Goal: Task Accomplishment & Management: Manage account settings

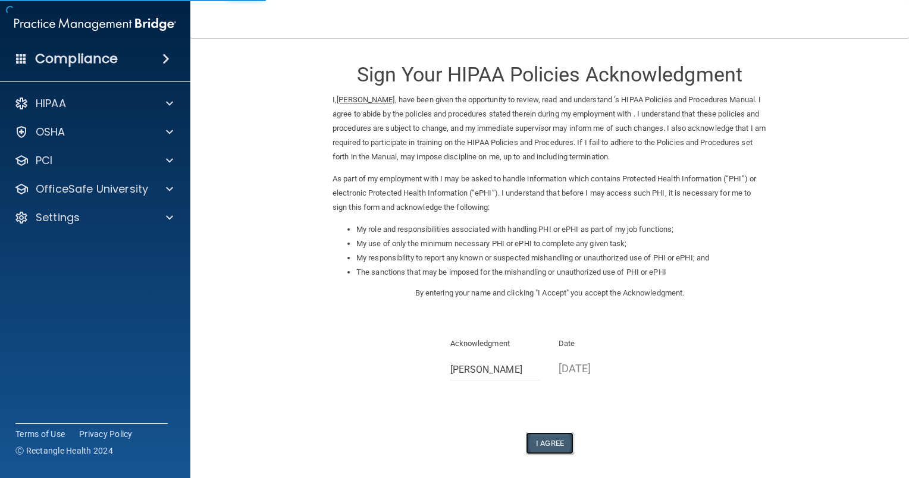
click at [546, 447] on button "I Agree" at bounding box center [550, 443] width 48 height 22
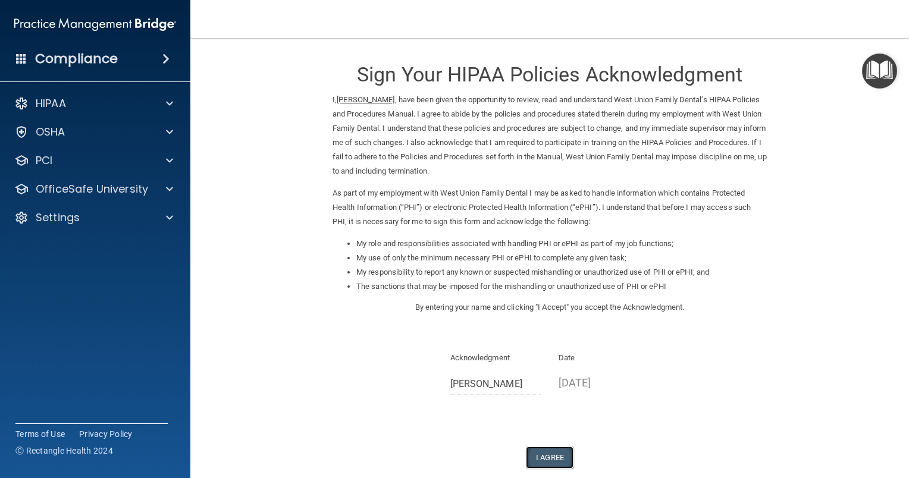
click at [543, 449] on button "I Agree" at bounding box center [550, 458] width 48 height 22
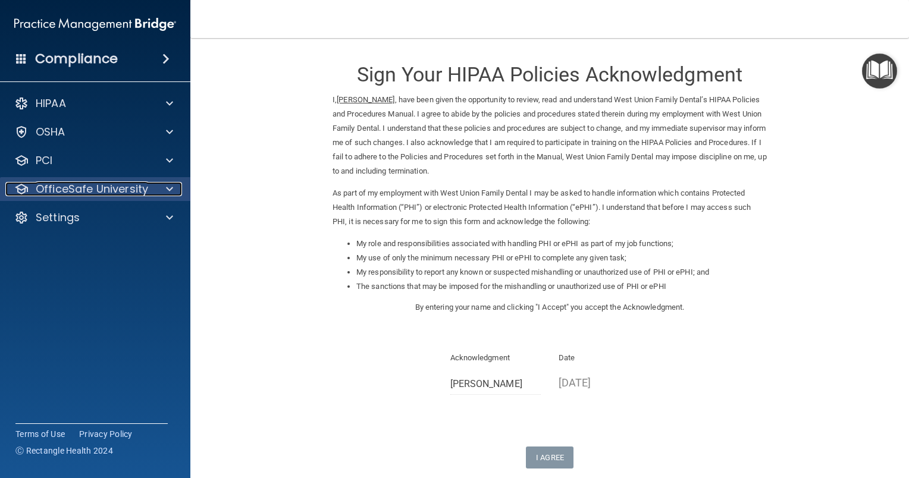
click at [123, 182] on p "OfficeSafe University" at bounding box center [92, 189] width 112 height 14
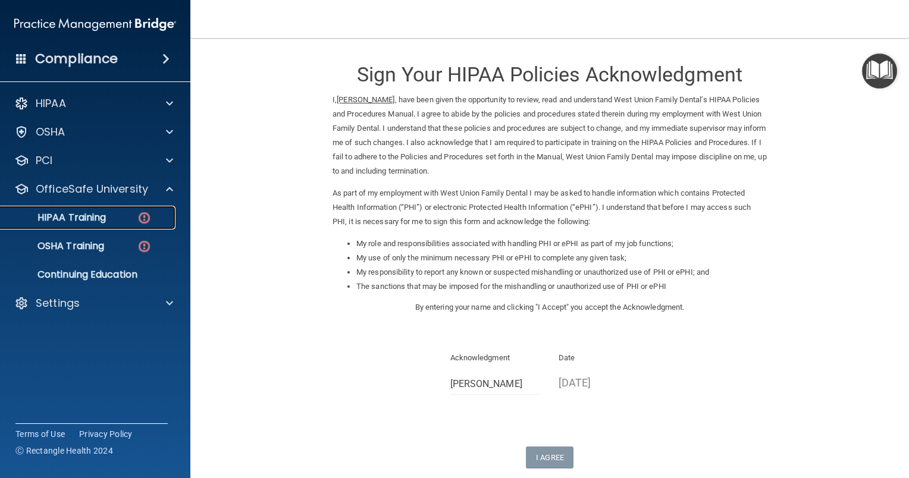
click at [67, 217] on p "HIPAA Training" at bounding box center [57, 218] width 98 height 12
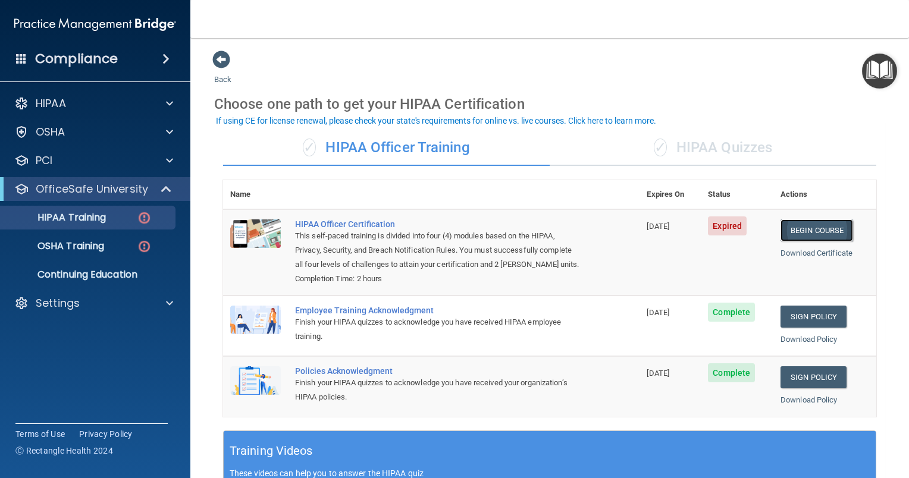
click at [810, 230] on link "Begin Course" at bounding box center [816, 230] width 73 height 22
click at [813, 230] on link "Begin Course" at bounding box center [816, 230] width 73 height 22
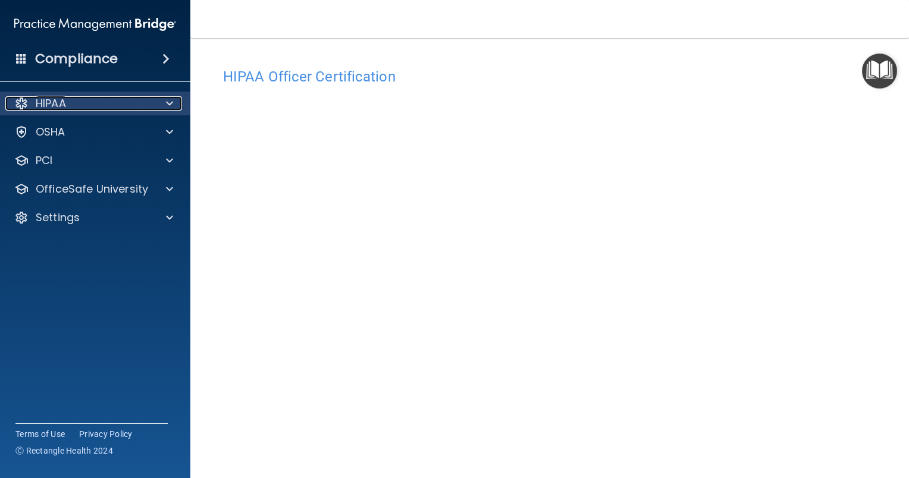
click at [106, 107] on div "HIPAA" at bounding box center [78, 103] width 147 height 14
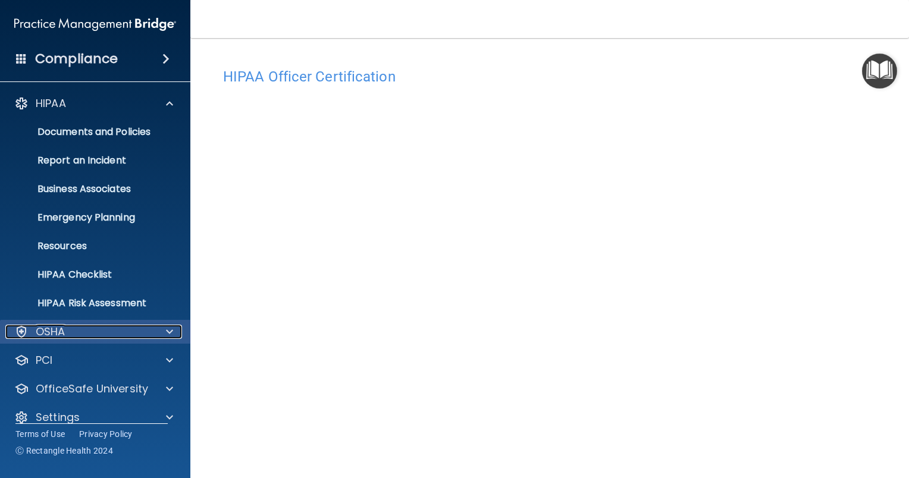
click at [98, 335] on div "OSHA" at bounding box center [78, 332] width 147 height 14
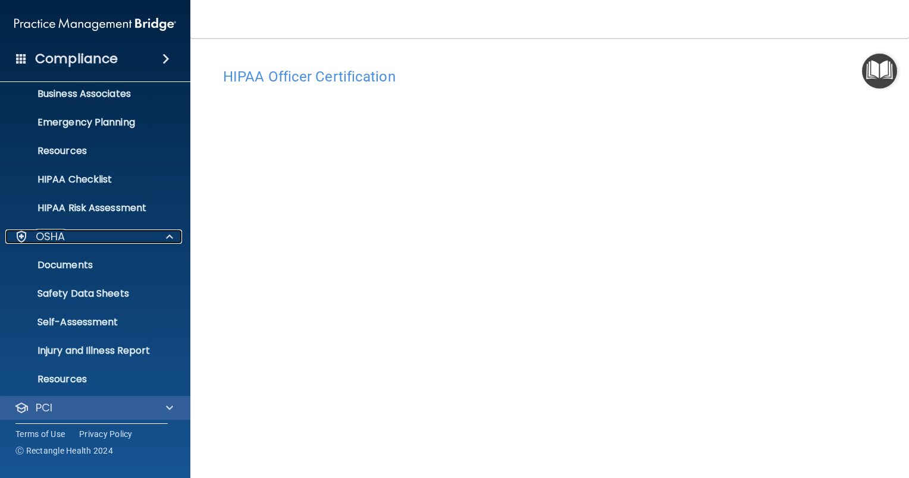
scroll to position [158, 0]
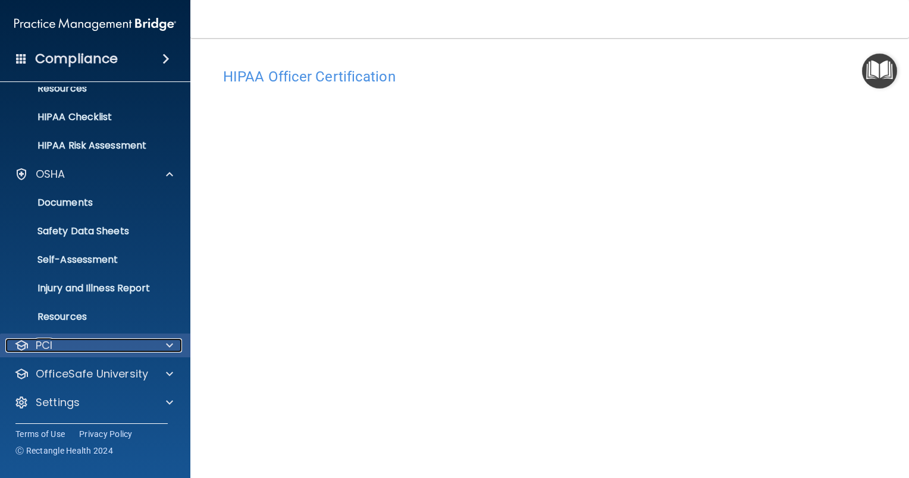
click at [100, 344] on div "PCI" at bounding box center [78, 345] width 147 height 14
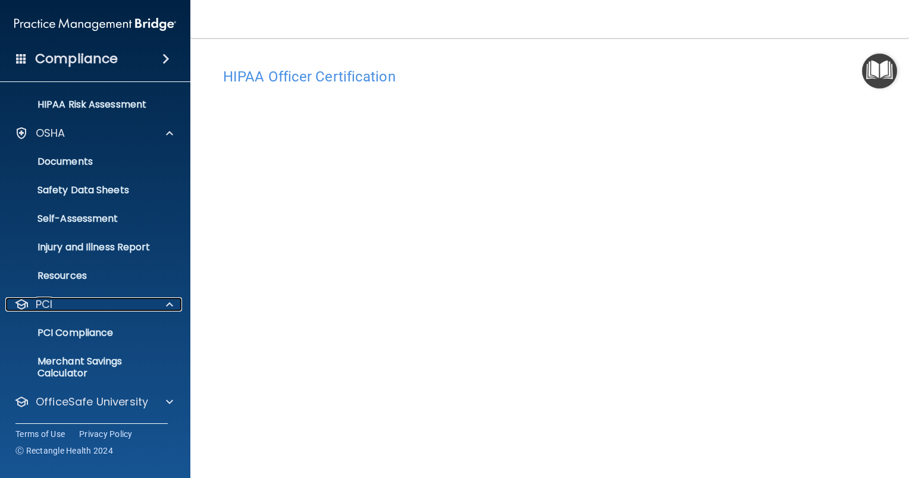
scroll to position [227, 0]
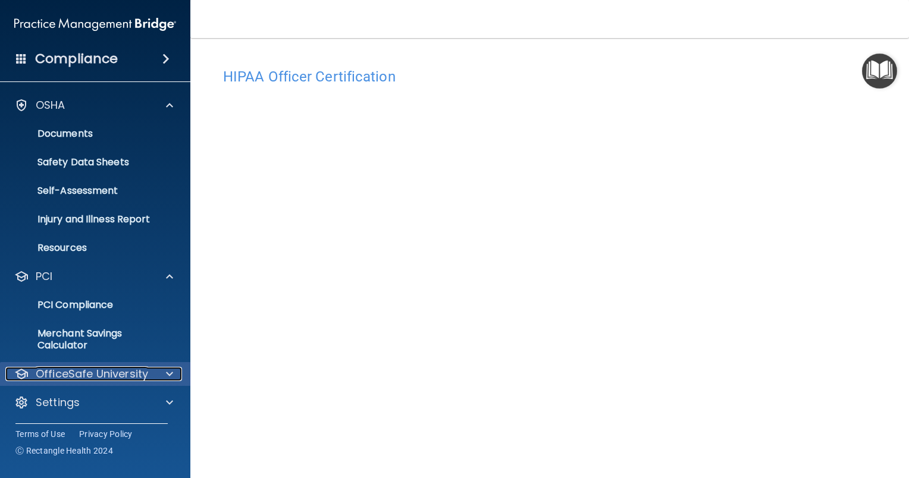
click at [96, 378] on p "OfficeSafe University" at bounding box center [92, 374] width 112 height 14
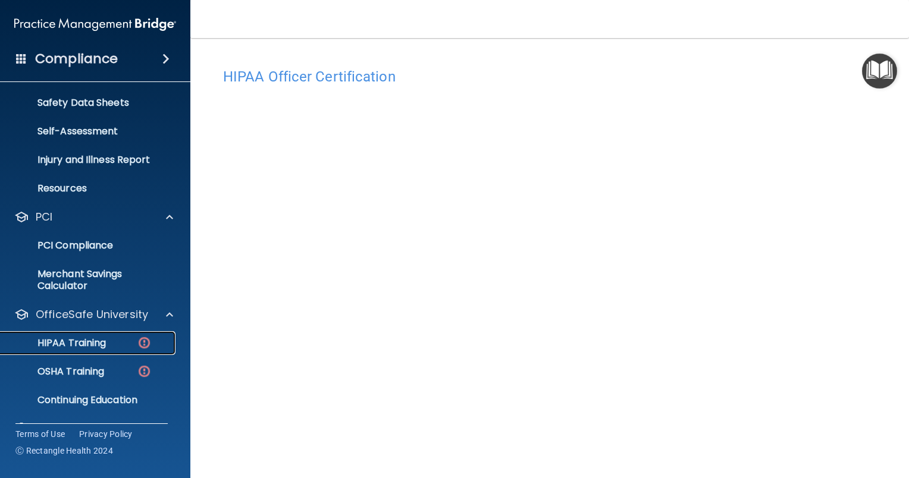
click at [82, 341] on p "HIPAA Training" at bounding box center [57, 343] width 98 height 12
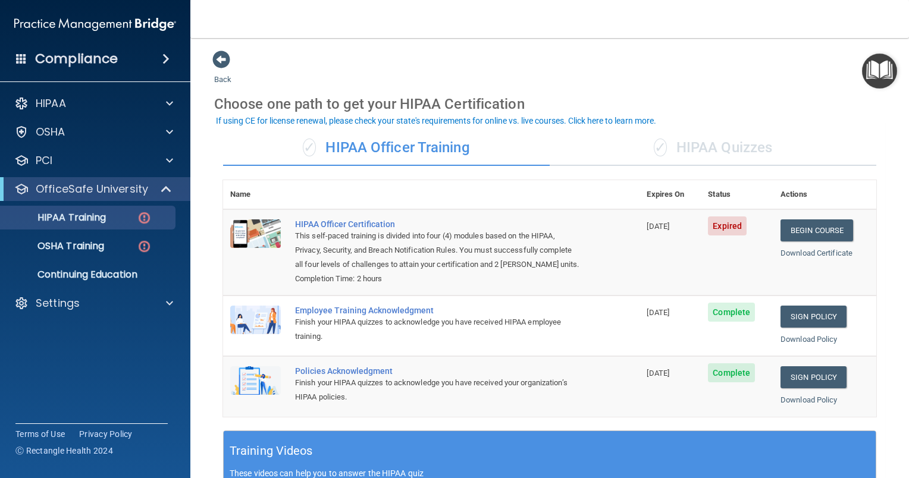
click at [719, 146] on div "✓ HIPAA Quizzes" at bounding box center [712, 148] width 326 height 36
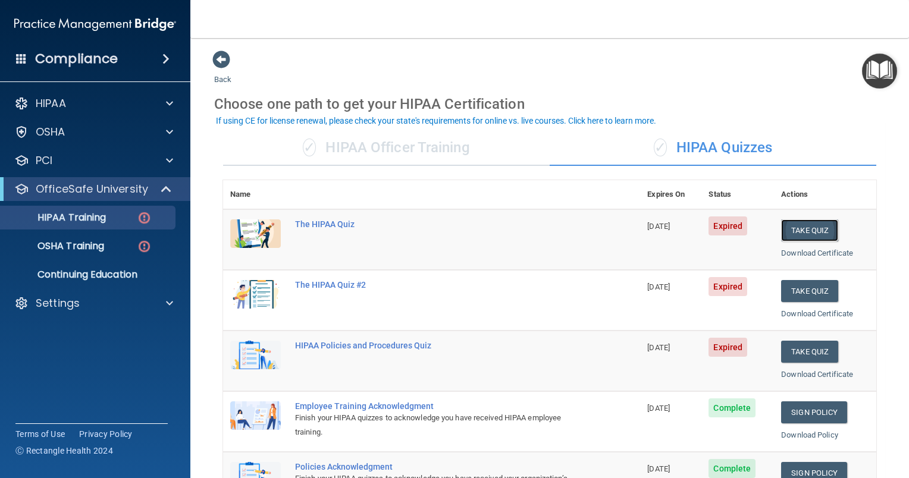
click at [795, 227] on button "Take Quiz" at bounding box center [809, 230] width 57 height 22
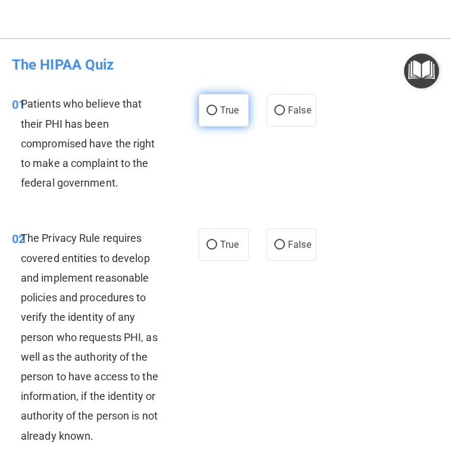
click at [222, 115] on span "True" at bounding box center [229, 110] width 18 height 11
click at [217, 115] on input "True" at bounding box center [211, 110] width 11 height 9
radio input "true"
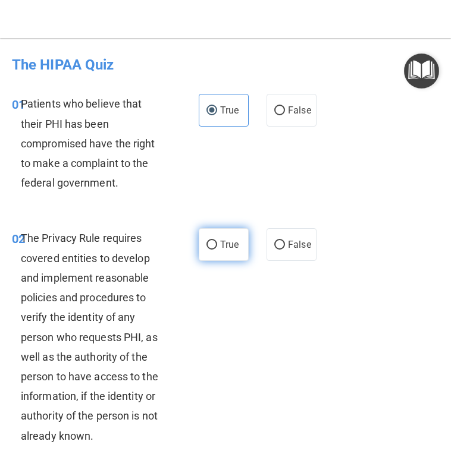
click at [213, 248] on label "True" at bounding box center [224, 244] width 50 height 33
click at [213, 248] on input "True" at bounding box center [211, 245] width 11 height 9
radio input "true"
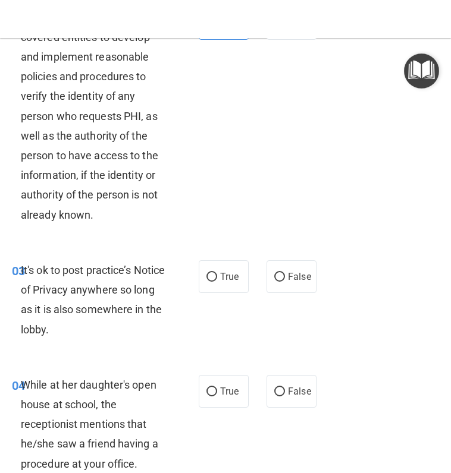
scroll to position [238, 0]
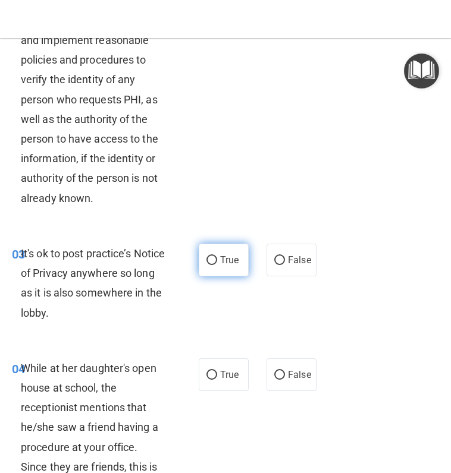
click at [212, 260] on label "True" at bounding box center [224, 260] width 50 height 33
click at [212, 260] on input "True" at bounding box center [211, 260] width 11 height 9
radio input "true"
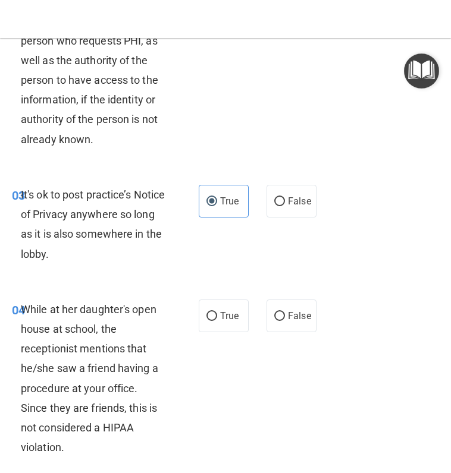
scroll to position [357, 0]
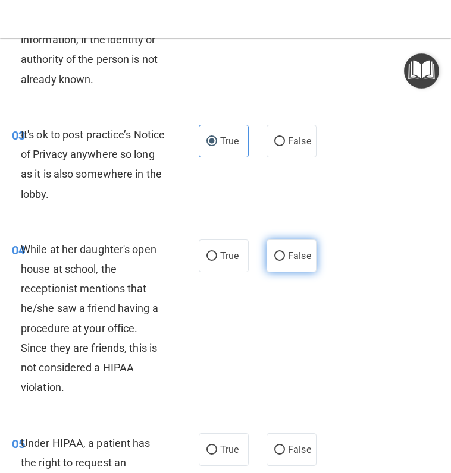
click at [291, 260] on span "False" at bounding box center [299, 255] width 23 height 11
click at [285, 260] on input "False" at bounding box center [279, 256] width 11 height 9
radio input "true"
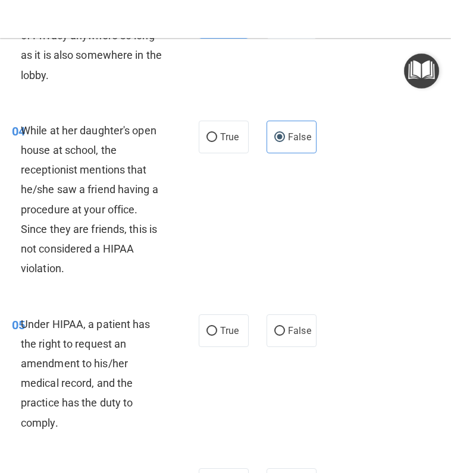
scroll to position [535, 0]
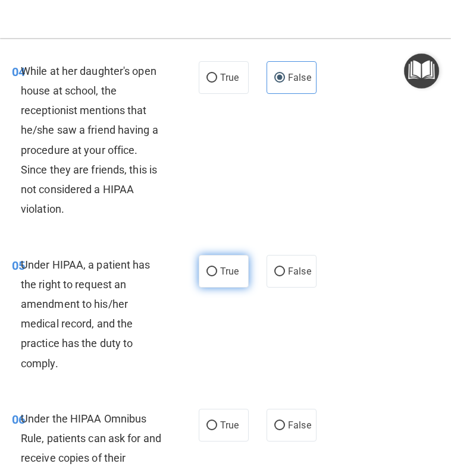
click at [210, 270] on input "True" at bounding box center [211, 272] width 11 height 9
radio input "true"
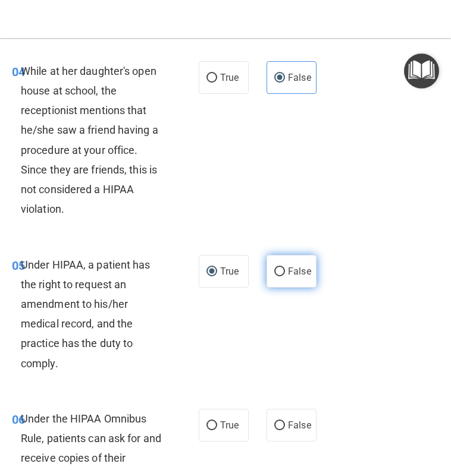
click at [297, 272] on span "False" at bounding box center [299, 271] width 23 height 11
click at [285, 272] on input "False" at bounding box center [279, 272] width 11 height 9
radio input "true"
radio input "false"
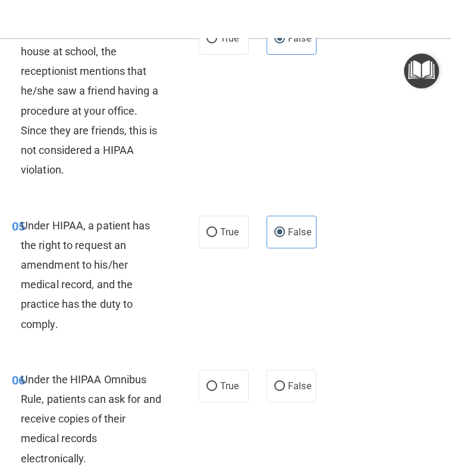
scroll to position [654, 0]
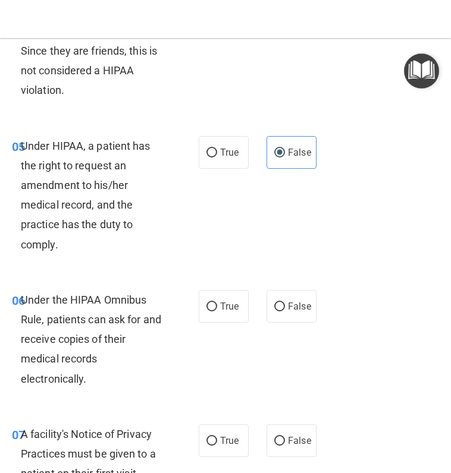
click at [192, 304] on div "06 Under the HIPAA Omnibus Rule, patients can ask for and receive copies of the…" at bounding box center [105, 342] width 222 height 105
click at [206, 307] on input "True" at bounding box center [211, 307] width 11 height 9
radio input "true"
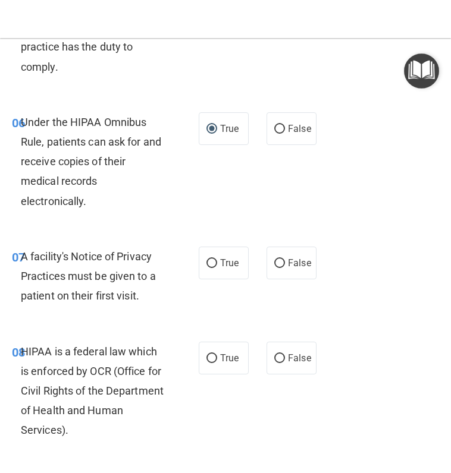
scroll to position [832, 0]
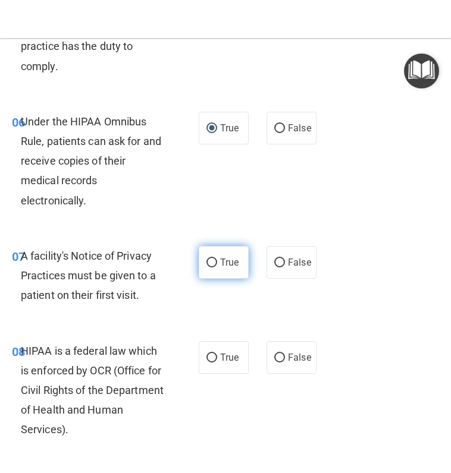
click at [213, 266] on label "True" at bounding box center [224, 262] width 50 height 33
click at [213, 266] on input "True" at bounding box center [211, 263] width 11 height 9
radio input "true"
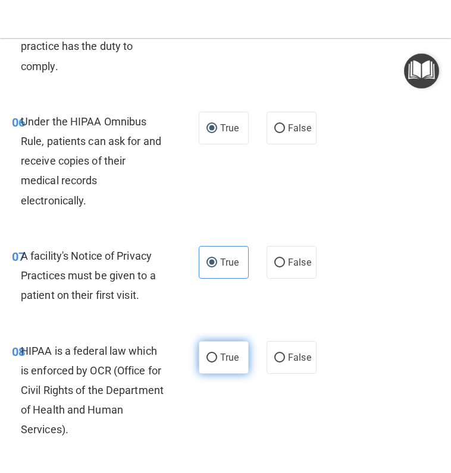
click at [210, 357] on input "True" at bounding box center [211, 358] width 11 height 9
radio input "true"
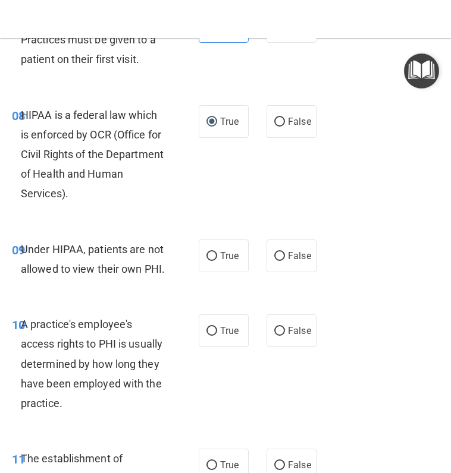
scroll to position [1070, 0]
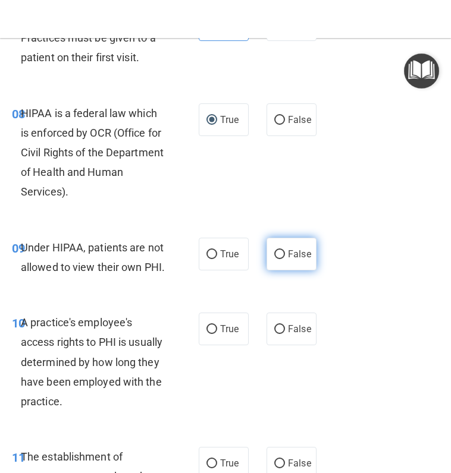
click at [288, 261] on label "False" at bounding box center [291, 254] width 50 height 33
click at [285, 259] on input "False" at bounding box center [279, 254] width 11 height 9
radio input "true"
click at [274, 334] on input "False" at bounding box center [279, 329] width 11 height 9
radio input "true"
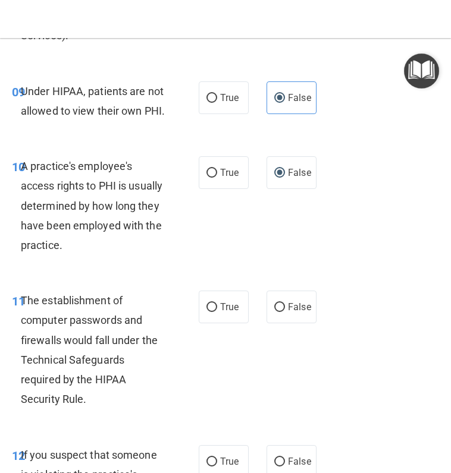
scroll to position [1249, 0]
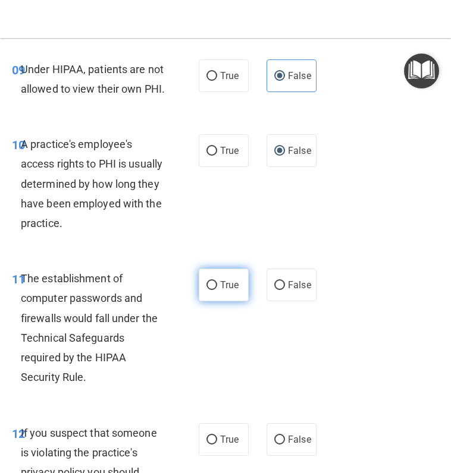
click at [220, 291] on span "True" at bounding box center [229, 284] width 18 height 11
click at [217, 290] on input "True" at bounding box center [211, 285] width 11 height 9
radio input "true"
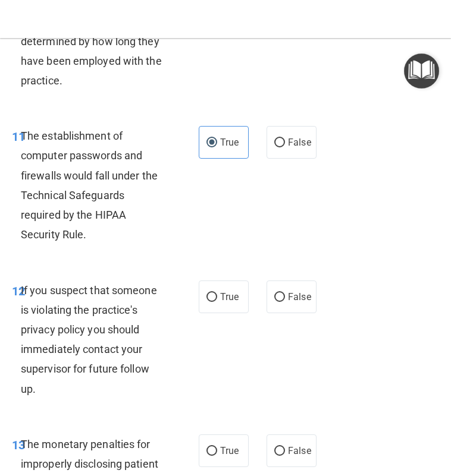
scroll to position [1427, 0]
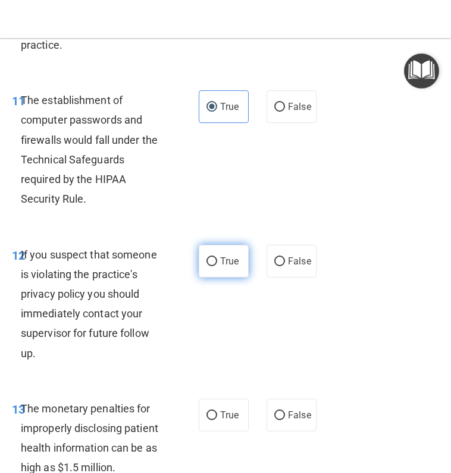
click at [208, 266] on input "True" at bounding box center [211, 261] width 11 height 9
radio input "true"
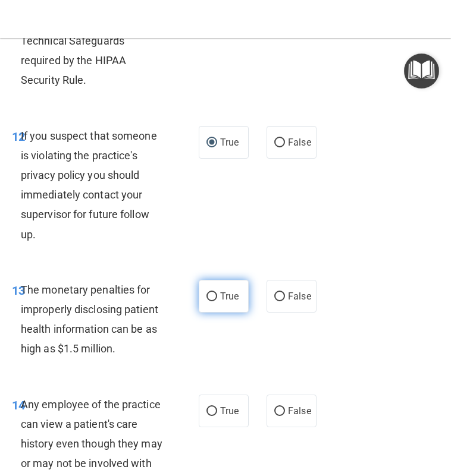
click at [206, 301] on input "True" at bounding box center [211, 297] width 11 height 9
radio input "true"
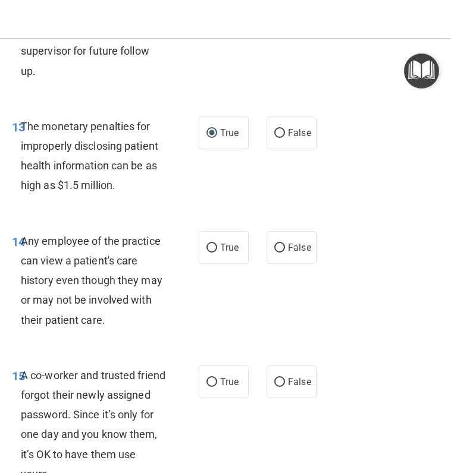
scroll to position [1724, 0]
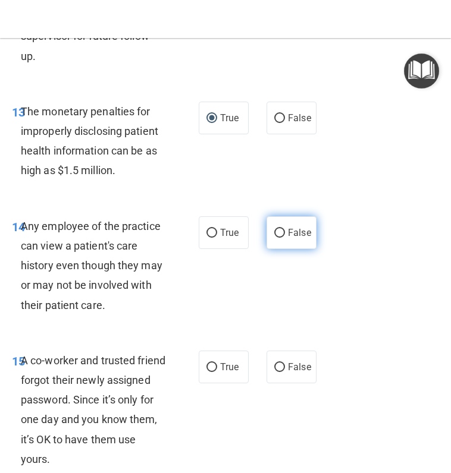
click at [300, 238] on span "False" at bounding box center [299, 232] width 23 height 11
click at [285, 238] on input "False" at bounding box center [279, 233] width 11 height 9
radio input "true"
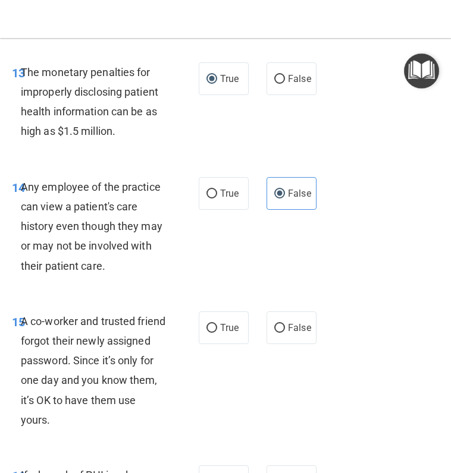
scroll to position [1843, 0]
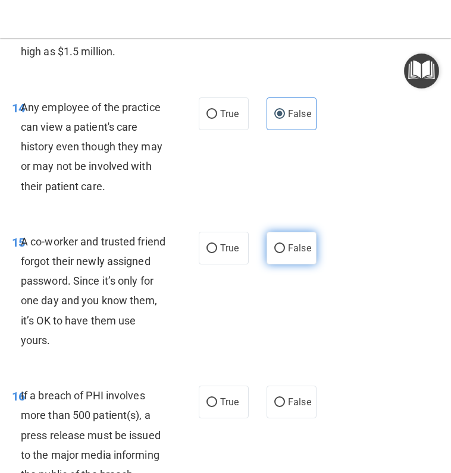
click at [274, 265] on label "False" at bounding box center [291, 248] width 50 height 33
click at [274, 253] on input "False" at bounding box center [279, 248] width 11 height 9
radio input "true"
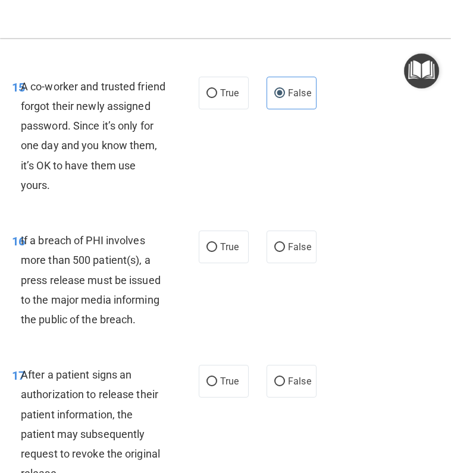
scroll to position [2022, 0]
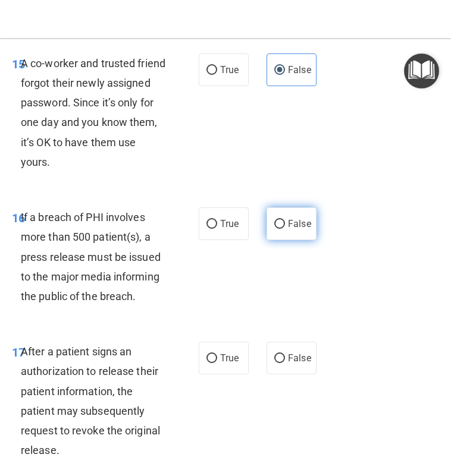
click at [288, 230] on span "False" at bounding box center [299, 223] width 23 height 11
click at [285, 229] on input "False" at bounding box center [279, 224] width 11 height 9
radio input "true"
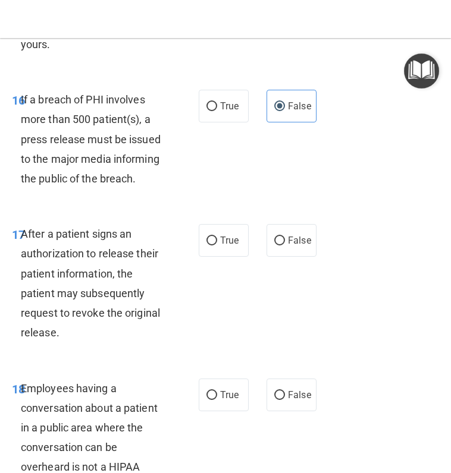
scroll to position [2141, 0]
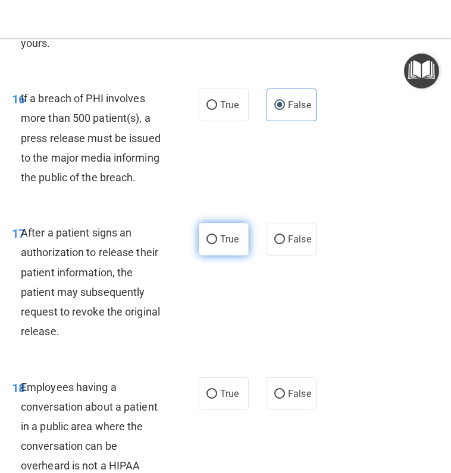
click at [208, 244] on input "True" at bounding box center [211, 239] width 11 height 9
radio input "true"
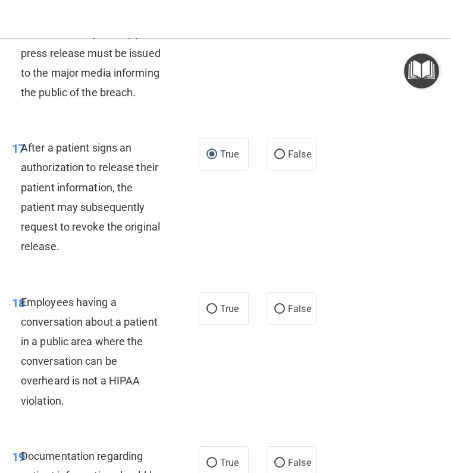
scroll to position [2260, 0]
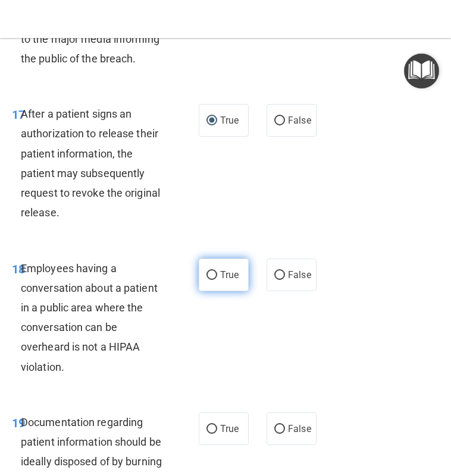
click at [220, 281] on span "True" at bounding box center [229, 274] width 18 height 11
click at [217, 280] on input "True" at bounding box center [211, 275] width 11 height 9
radio input "true"
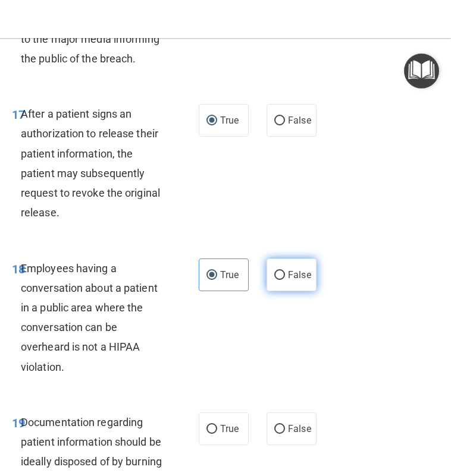
click at [291, 284] on label "False" at bounding box center [291, 275] width 50 height 33
click at [285, 280] on input "False" at bounding box center [279, 275] width 11 height 9
radio input "true"
radio input "false"
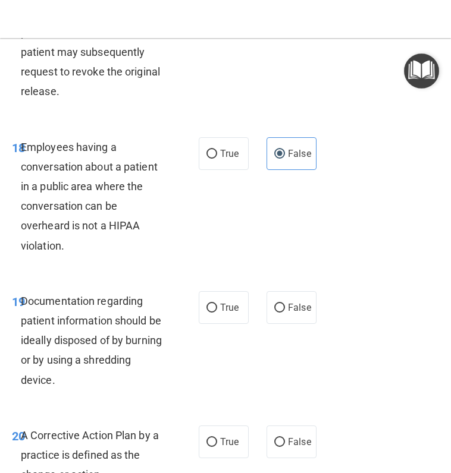
scroll to position [2438, 0]
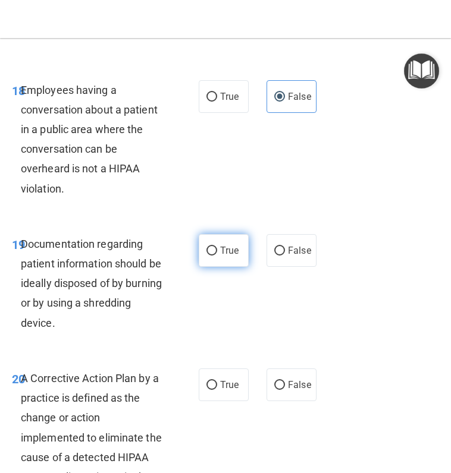
click at [199, 267] on label "True" at bounding box center [224, 250] width 50 height 33
click at [206, 256] on input "True" at bounding box center [211, 251] width 11 height 9
radio input "true"
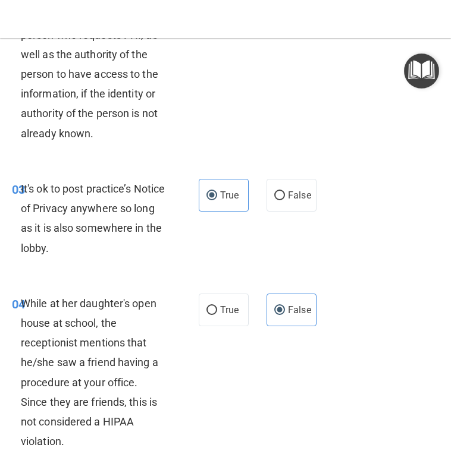
scroll to position [238, 0]
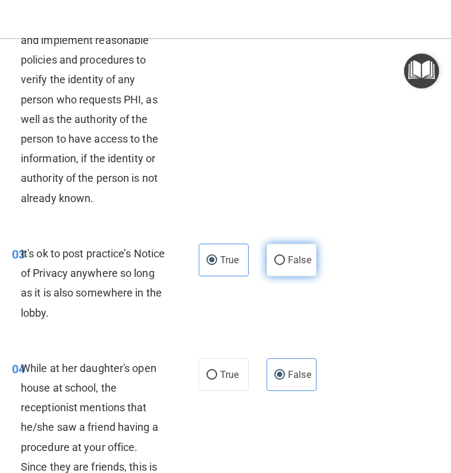
click at [266, 257] on label "False" at bounding box center [291, 260] width 50 height 33
click at [274, 257] on input "False" at bounding box center [279, 260] width 11 height 9
radio input "true"
radio input "false"
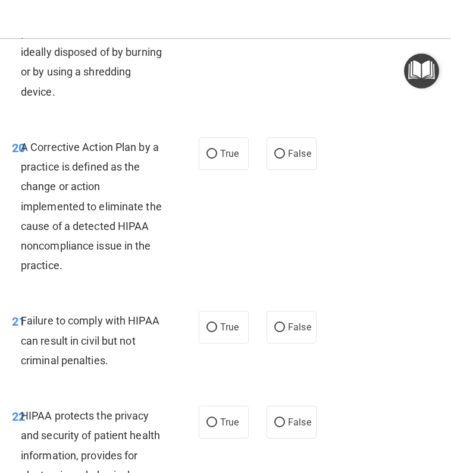
scroll to position [2557, 0]
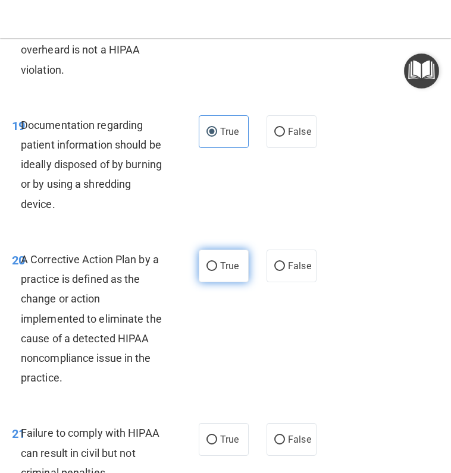
click at [199, 282] on label "True" at bounding box center [224, 266] width 50 height 33
click at [206, 271] on input "True" at bounding box center [211, 266] width 11 height 9
radio input "true"
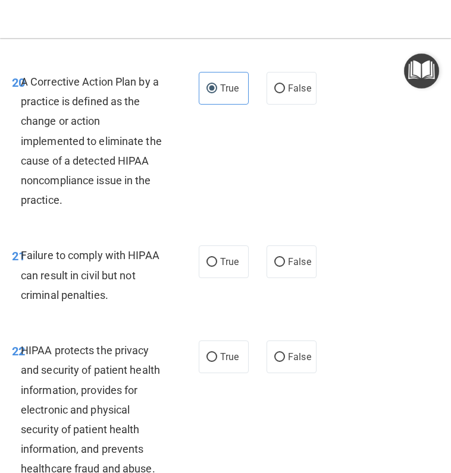
scroll to position [2735, 0]
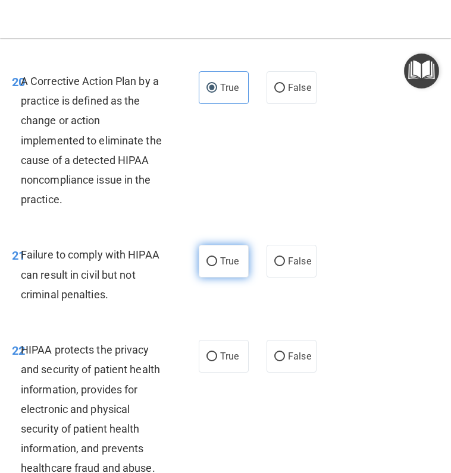
click at [213, 278] on label "True" at bounding box center [224, 261] width 50 height 33
click at [213, 266] on input "True" at bounding box center [211, 261] width 11 height 9
radio input "true"
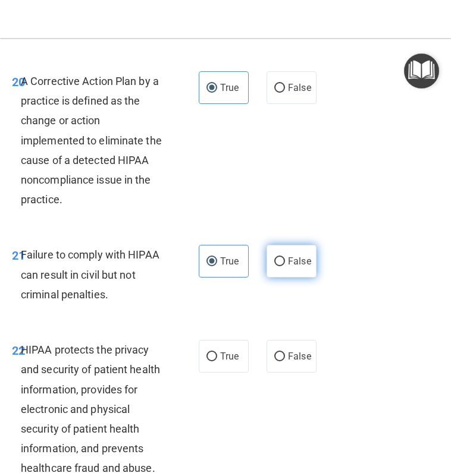
click at [287, 278] on label "False" at bounding box center [291, 261] width 50 height 33
click at [285, 266] on input "False" at bounding box center [279, 261] width 11 height 9
radio input "true"
radio input "false"
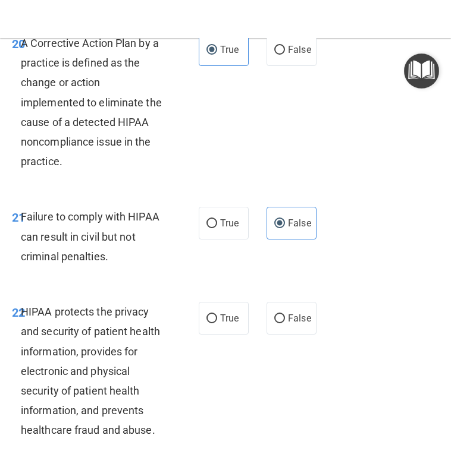
scroll to position [2854, 0]
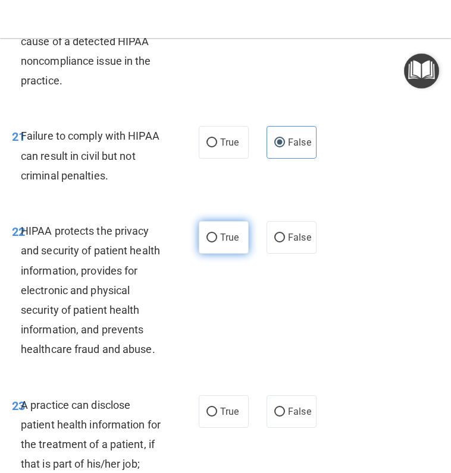
click at [199, 254] on label "True" at bounding box center [224, 237] width 50 height 33
click at [206, 243] on input "True" at bounding box center [211, 238] width 11 height 9
radio input "true"
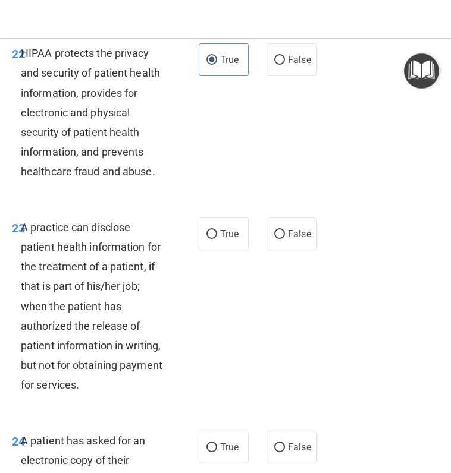
scroll to position [3033, 0]
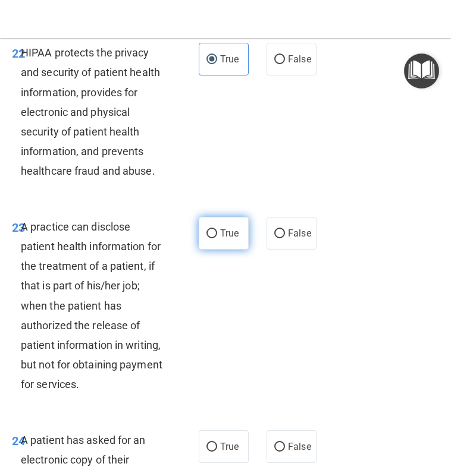
click at [206, 238] on input "True" at bounding box center [211, 234] width 11 height 9
radio input "true"
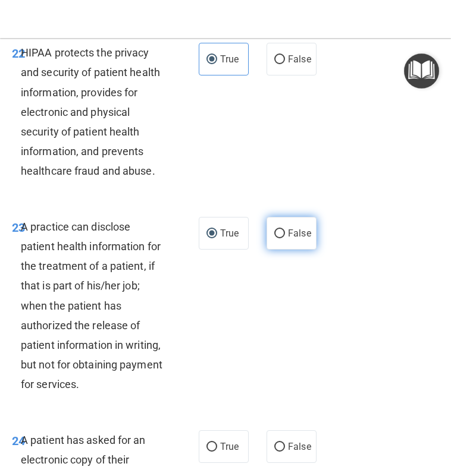
click at [290, 239] on span "False" at bounding box center [299, 233] width 23 height 11
click at [285, 238] on input "False" at bounding box center [279, 234] width 11 height 9
radio input "true"
radio input "false"
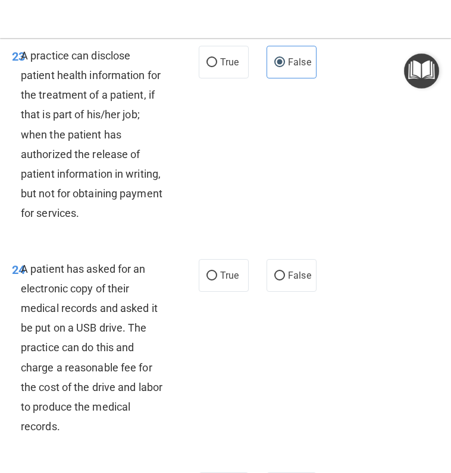
scroll to position [3211, 0]
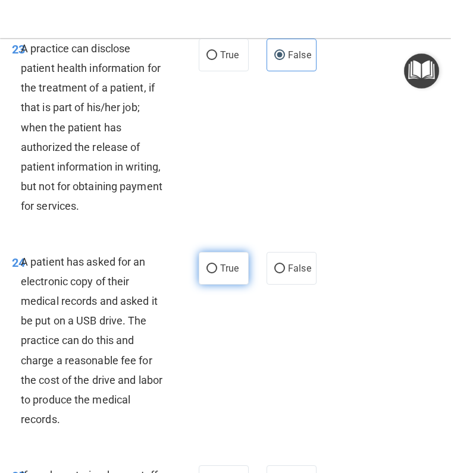
click at [199, 285] on label "True" at bounding box center [224, 268] width 50 height 33
click at [206, 274] on input "True" at bounding box center [211, 269] width 11 height 9
radio input "true"
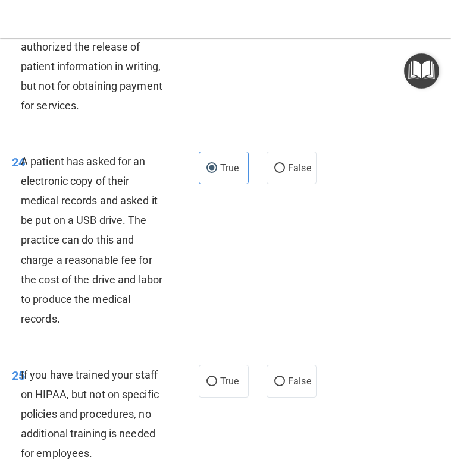
scroll to position [3449, 0]
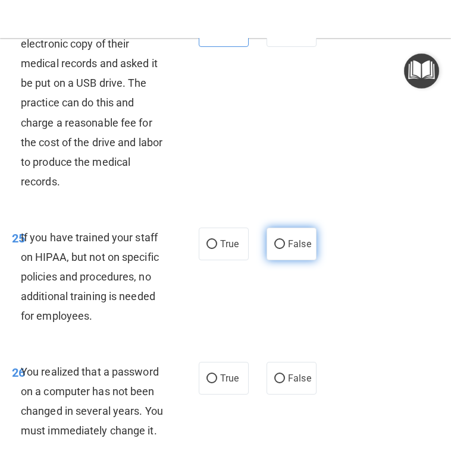
click at [275, 260] on label "False" at bounding box center [291, 244] width 50 height 33
click at [275, 249] on input "False" at bounding box center [279, 244] width 11 height 9
radio input "true"
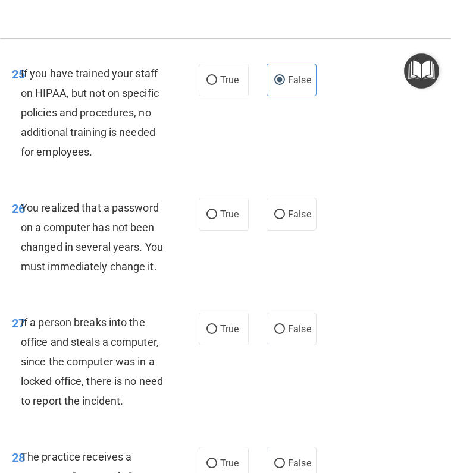
scroll to position [3627, 0]
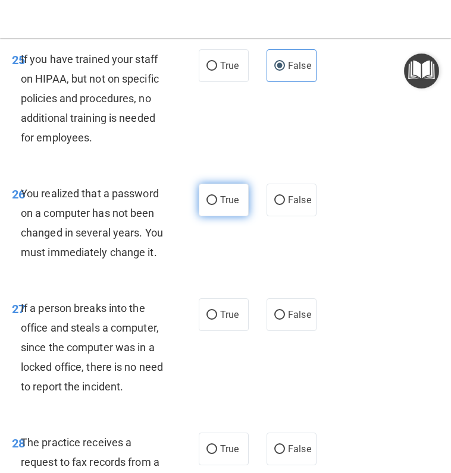
click at [225, 206] on span "True" at bounding box center [229, 199] width 18 height 11
click at [217, 205] on input "True" at bounding box center [211, 200] width 11 height 9
radio input "true"
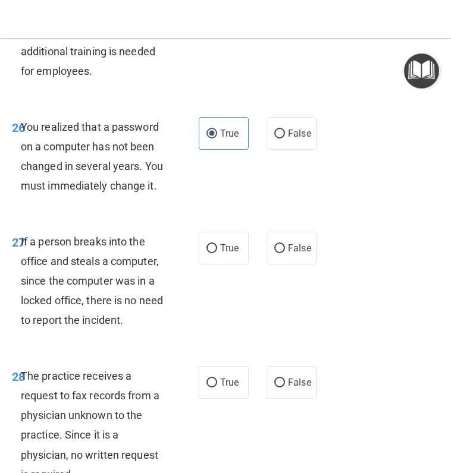
scroll to position [3806, 0]
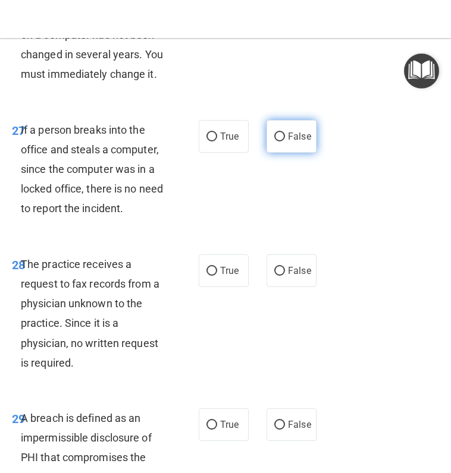
click at [294, 153] on label "False" at bounding box center [291, 136] width 50 height 33
click at [285, 142] on input "False" at bounding box center [279, 137] width 11 height 9
radio input "true"
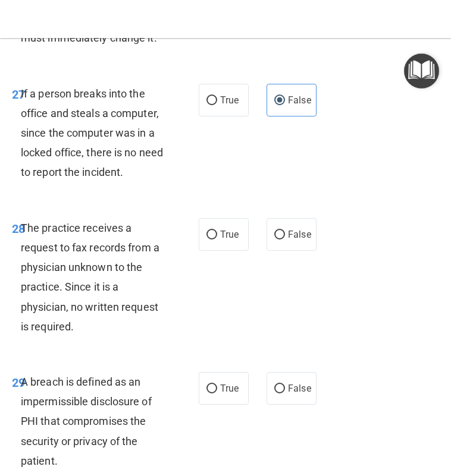
scroll to position [3865, 0]
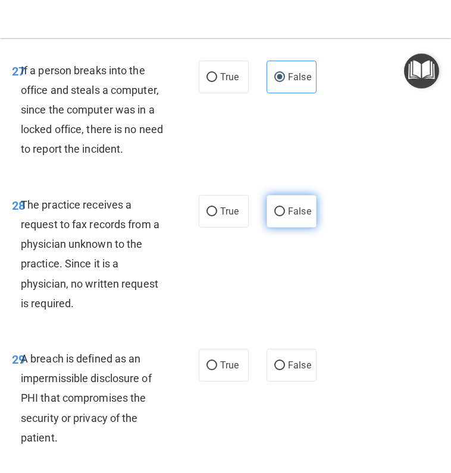
click at [274, 216] on input "False" at bounding box center [279, 212] width 11 height 9
radio input "true"
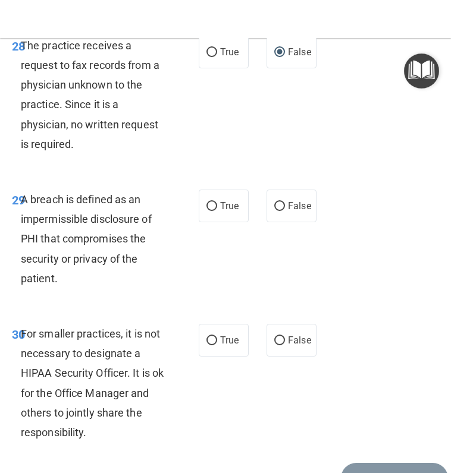
scroll to position [4043, 0]
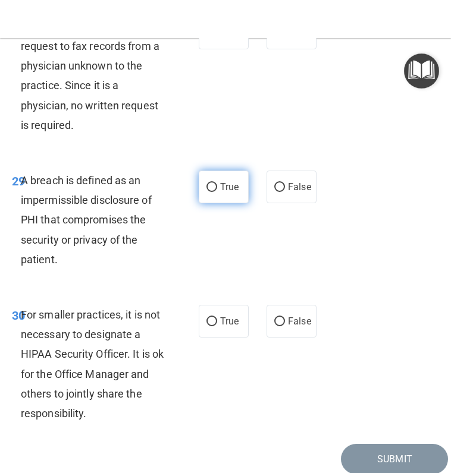
click at [220, 193] on span "True" at bounding box center [229, 186] width 18 height 11
click at [216, 192] on input "True" at bounding box center [211, 187] width 11 height 9
radio input "true"
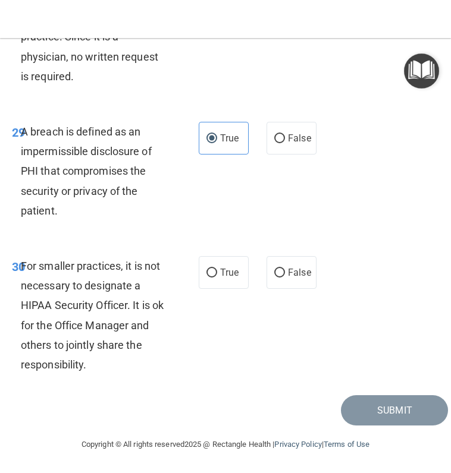
scroll to position [4132, 0]
click at [277, 277] on input "False" at bounding box center [279, 273] width 11 height 9
radio input "true"
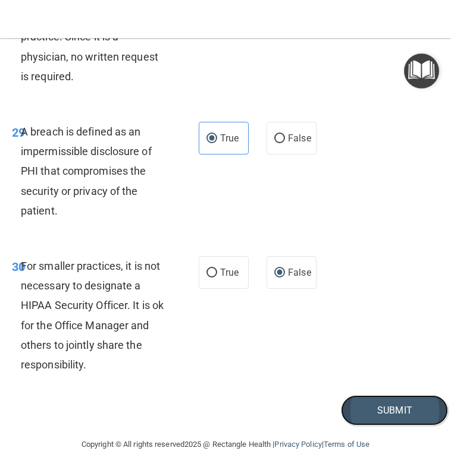
click at [372, 413] on button "Submit" at bounding box center [394, 410] width 107 height 30
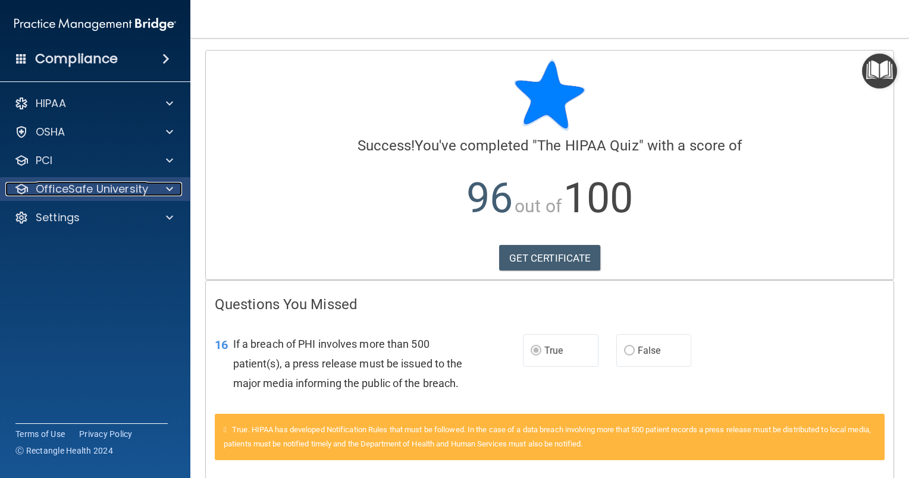
click at [114, 189] on p "OfficeSafe University" at bounding box center [92, 189] width 112 height 14
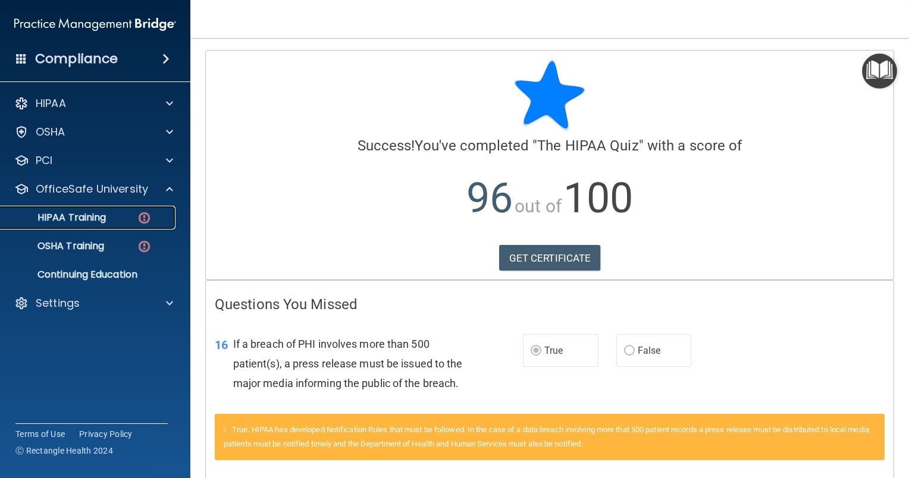
click at [73, 222] on p "HIPAA Training" at bounding box center [57, 218] width 98 height 12
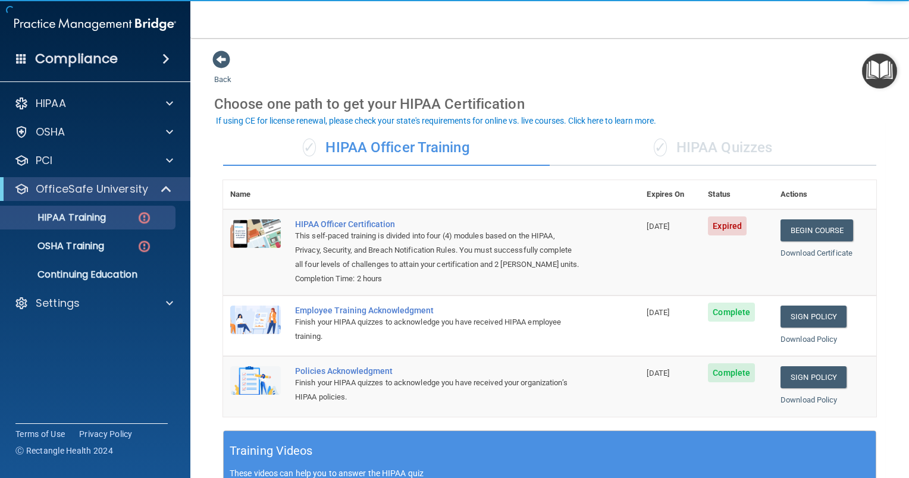
click at [653, 151] on span "✓" at bounding box center [659, 148] width 13 height 18
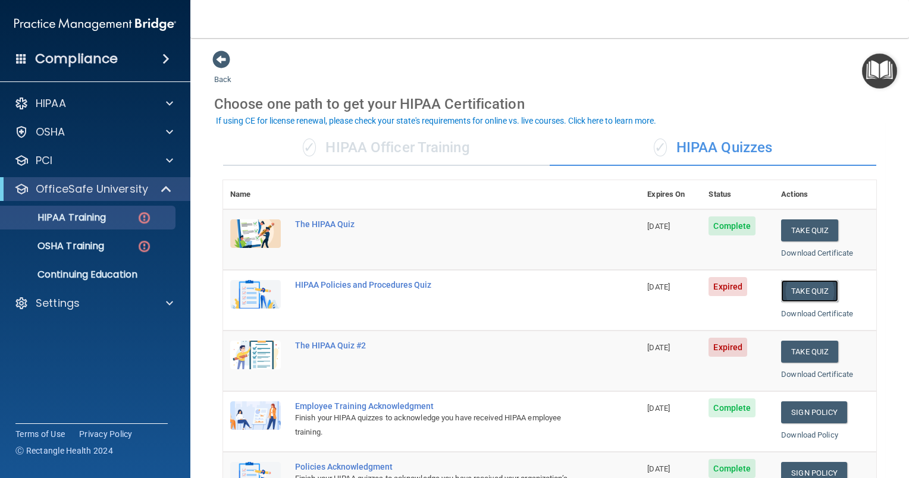
click at [808, 294] on button "Take Quiz" at bounding box center [809, 291] width 57 height 22
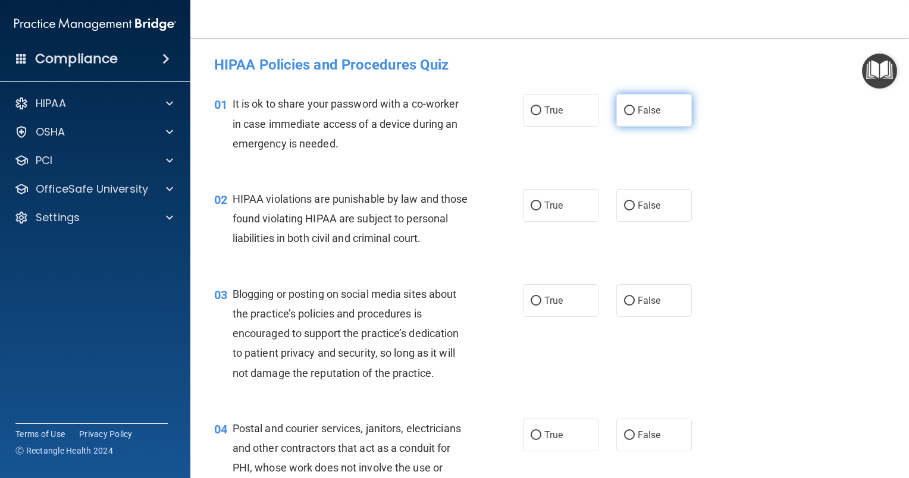
click at [624, 111] on input "False" at bounding box center [629, 110] width 11 height 9
radio input "true"
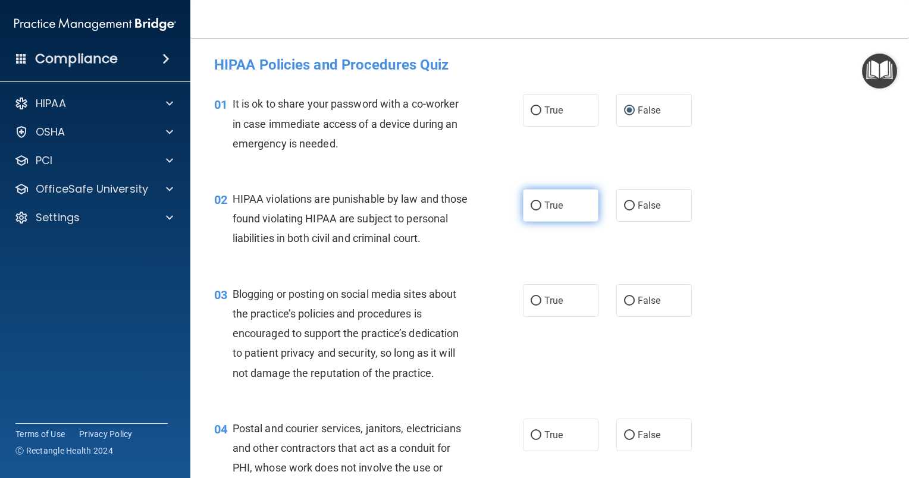
click at [544, 206] on span "True" at bounding box center [553, 205] width 18 height 11
click at [539, 206] on input "True" at bounding box center [535, 206] width 11 height 9
radio input "true"
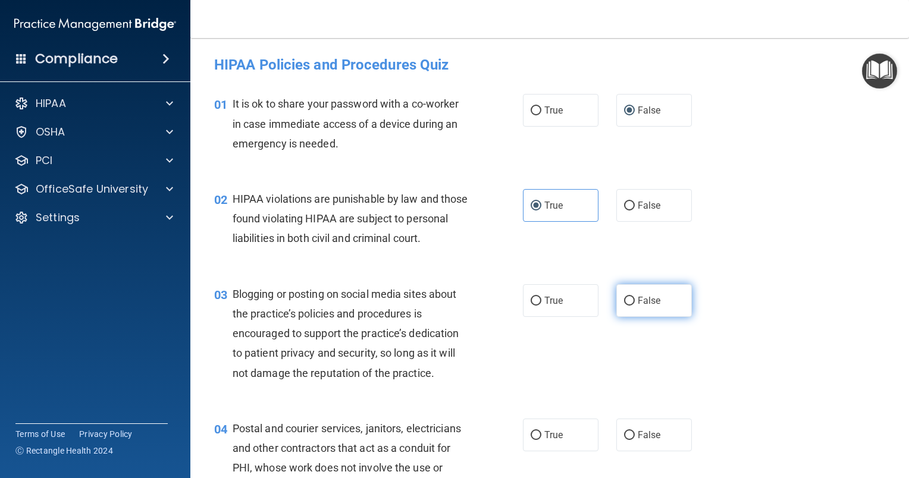
click at [629, 306] on input "False" at bounding box center [629, 301] width 11 height 9
radio input "true"
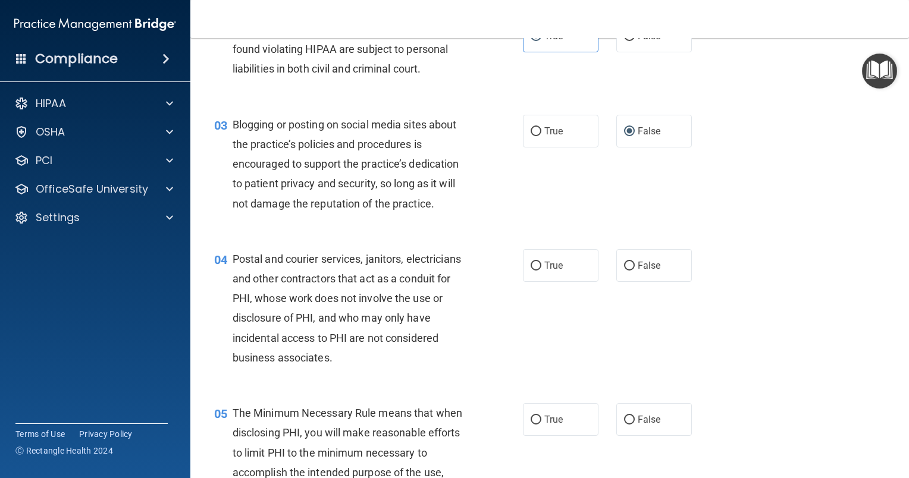
scroll to position [178, 0]
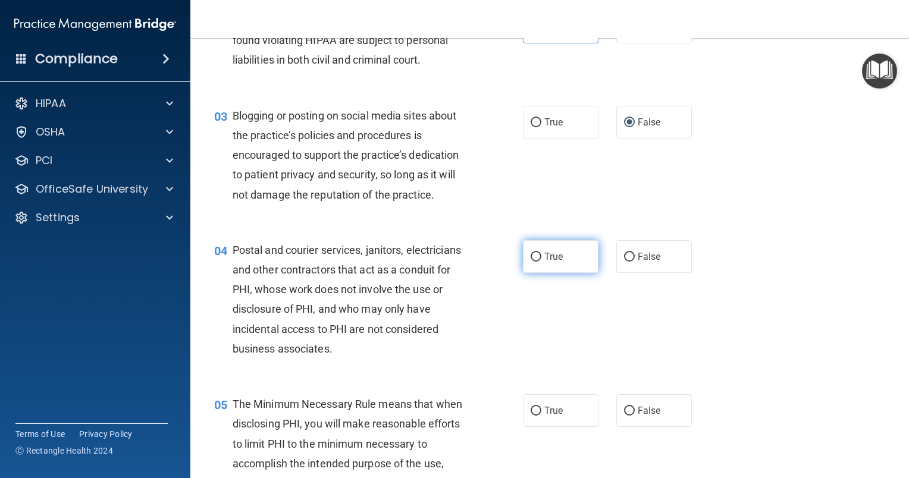
click at [533, 262] on input "True" at bounding box center [535, 257] width 11 height 9
radio input "true"
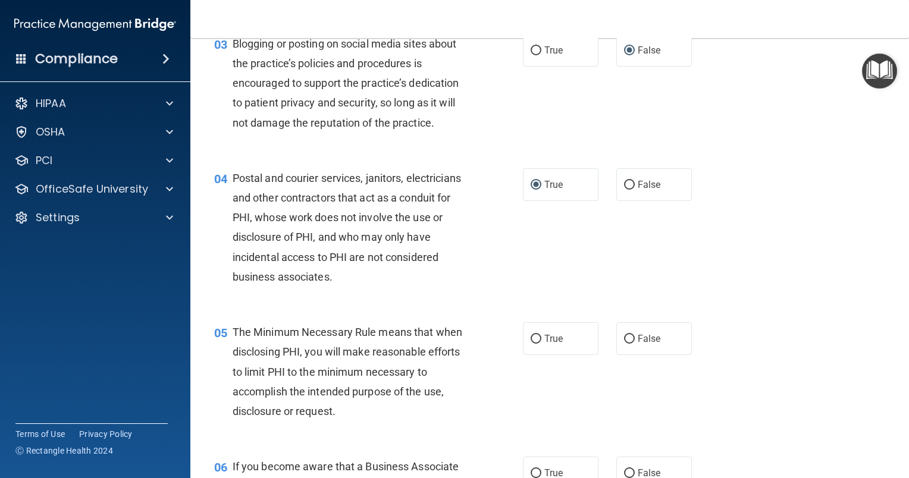
scroll to position [297, 0]
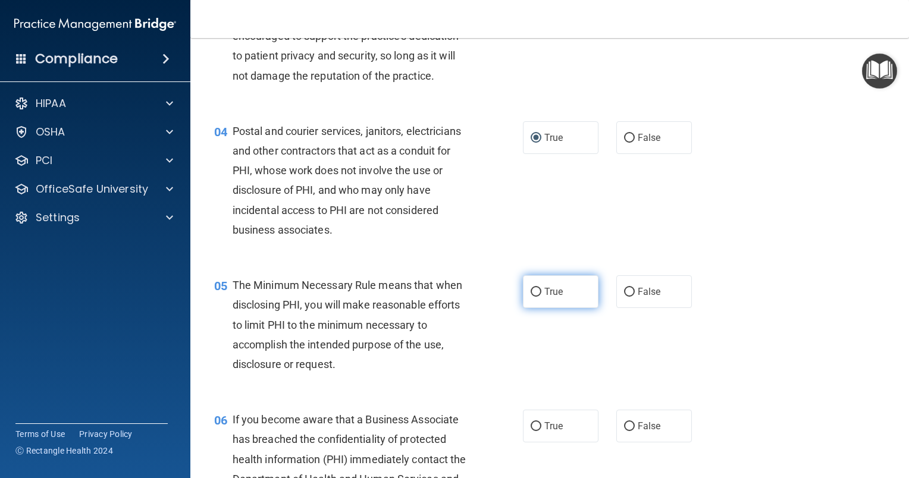
click at [535, 297] on input "True" at bounding box center [535, 292] width 11 height 9
radio input "true"
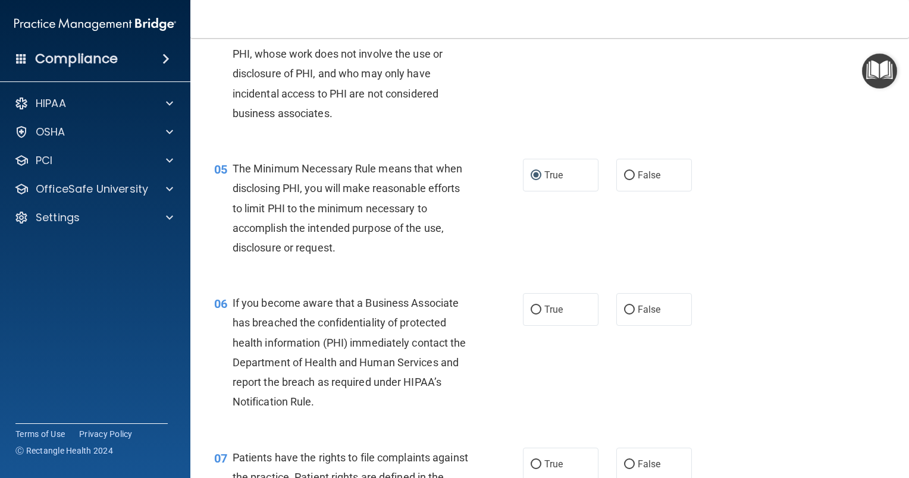
scroll to position [416, 0]
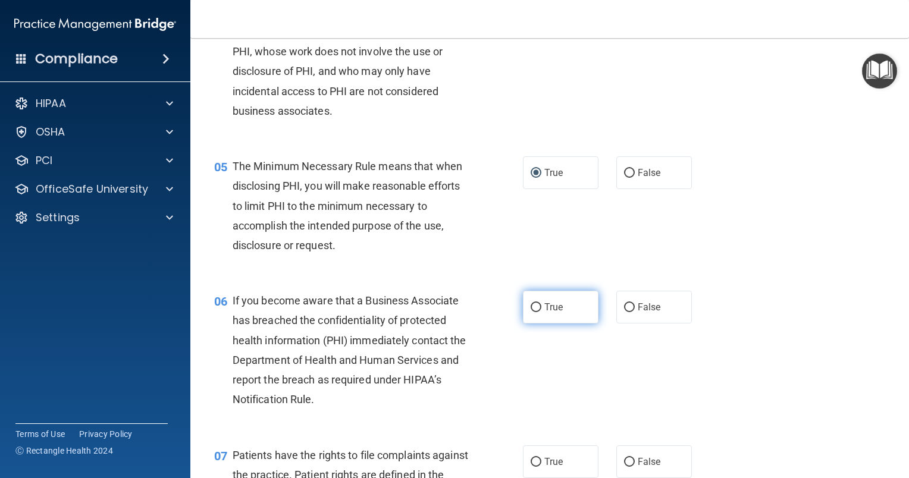
click at [530, 323] on label "True" at bounding box center [561, 307] width 76 height 33
click at [530, 312] on input "True" at bounding box center [535, 307] width 11 height 9
radio input "true"
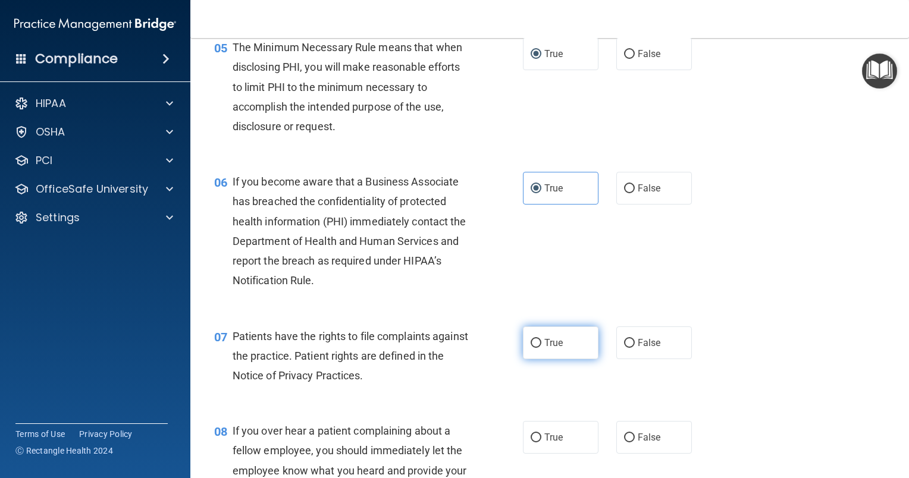
click at [536, 348] on input "True" at bounding box center [535, 343] width 11 height 9
radio input "true"
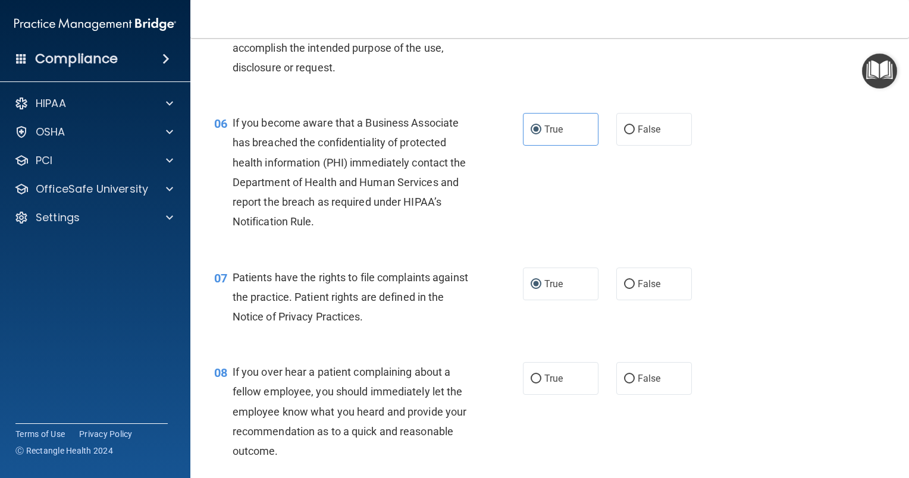
scroll to position [714, 0]
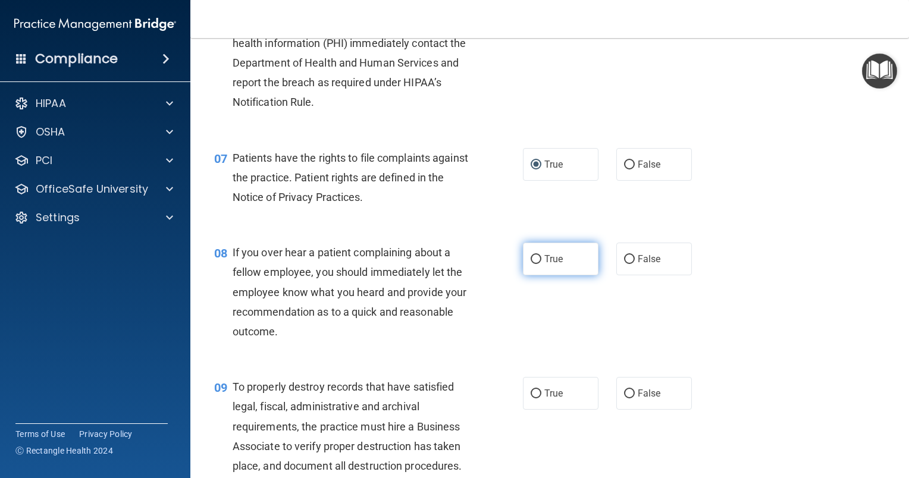
click at [533, 264] on input "True" at bounding box center [535, 259] width 11 height 9
radio input "true"
click at [636, 275] on label "False" at bounding box center [654, 259] width 76 height 33
click at [634, 264] on input "False" at bounding box center [629, 259] width 11 height 9
radio input "true"
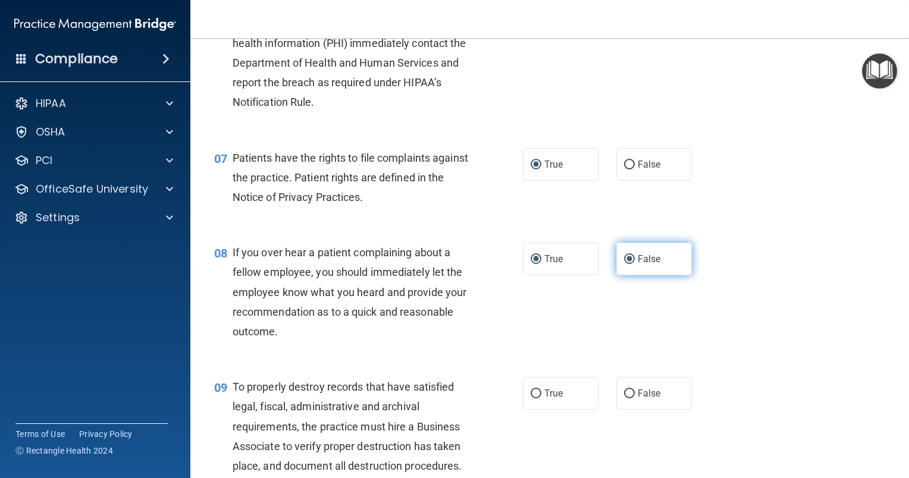
radio input "false"
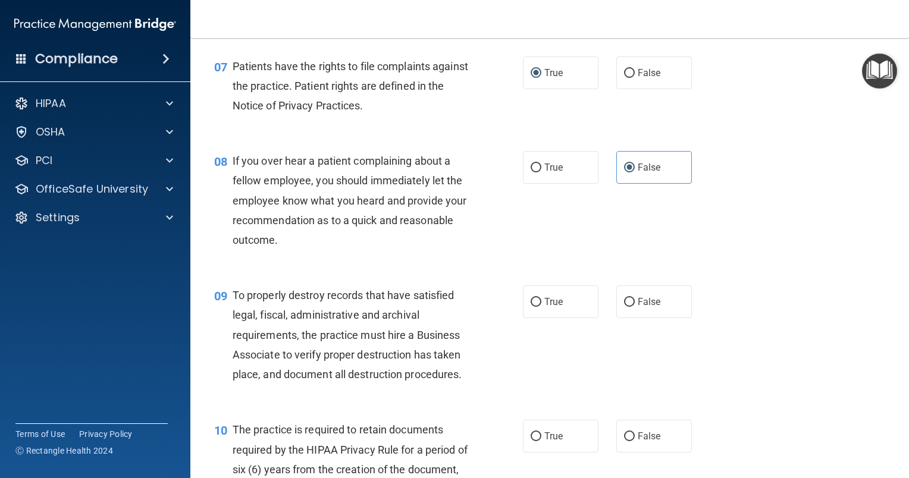
scroll to position [832, 0]
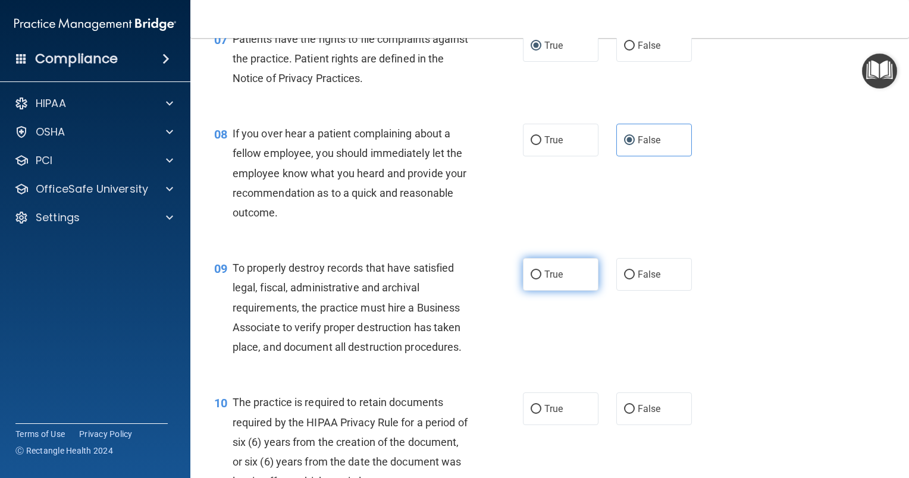
click at [570, 291] on label "True" at bounding box center [561, 274] width 76 height 33
click at [541, 279] on input "True" at bounding box center [535, 275] width 11 height 9
radio input "true"
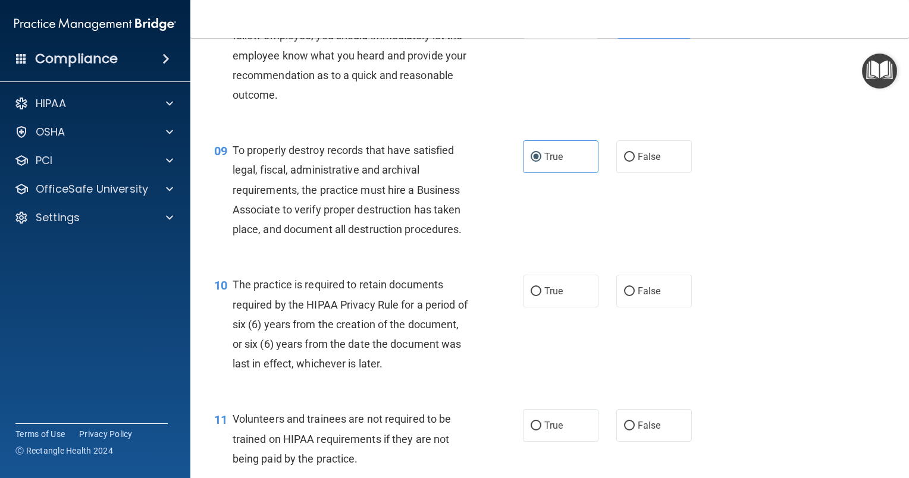
scroll to position [951, 0]
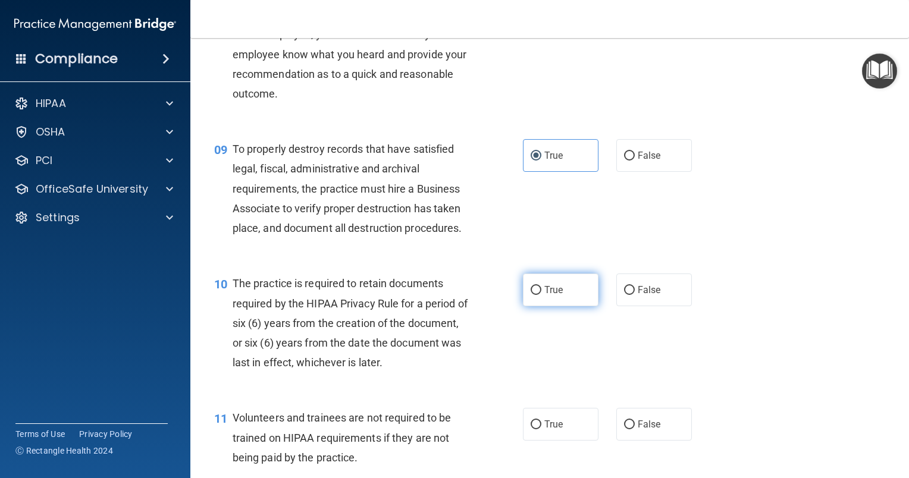
click at [552, 296] on span "True" at bounding box center [553, 289] width 18 height 11
click at [541, 295] on input "True" at bounding box center [535, 290] width 11 height 9
radio input "true"
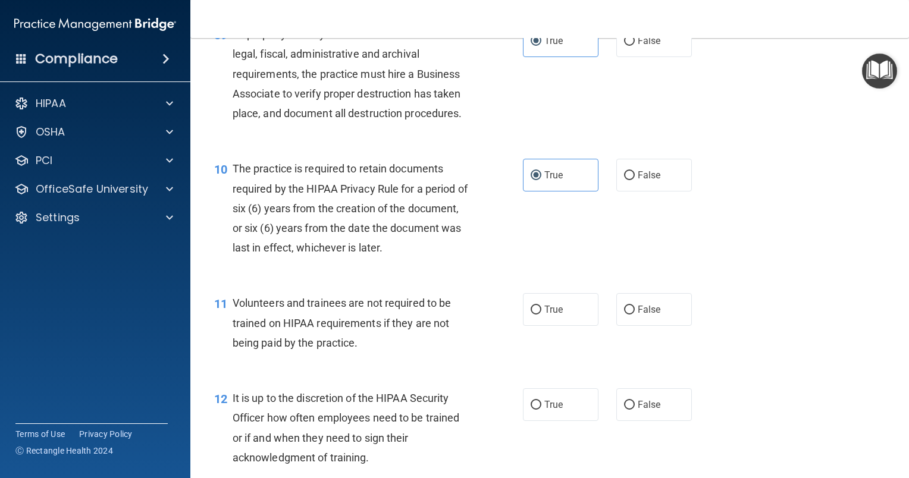
scroll to position [1070, 0]
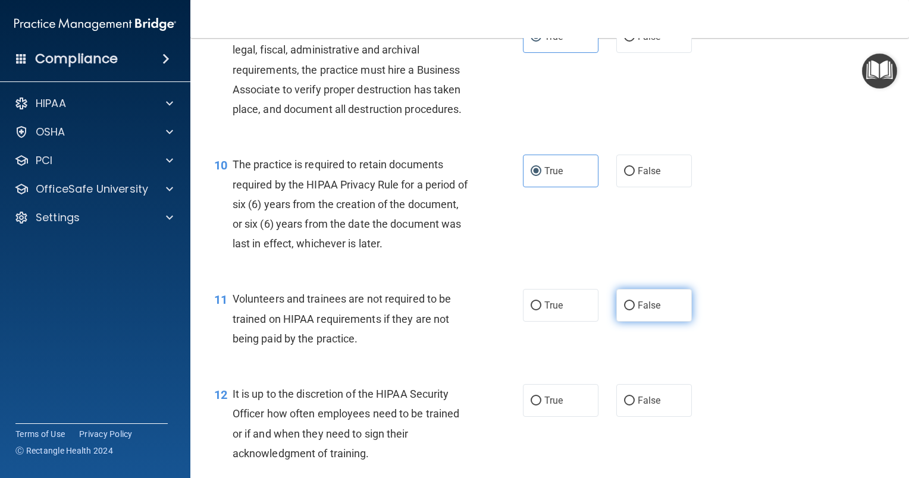
click at [639, 322] on label "False" at bounding box center [654, 305] width 76 height 33
click at [634, 310] on input "False" at bounding box center [629, 305] width 11 height 9
radio input "true"
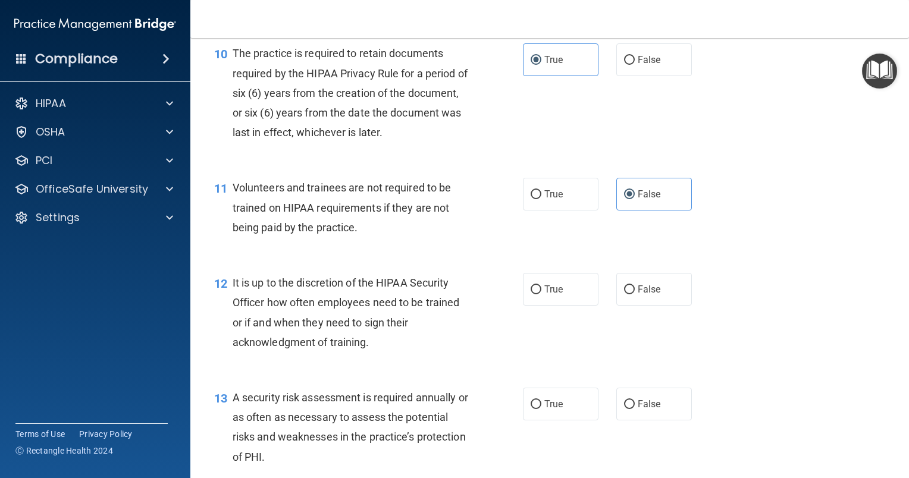
scroll to position [1189, 0]
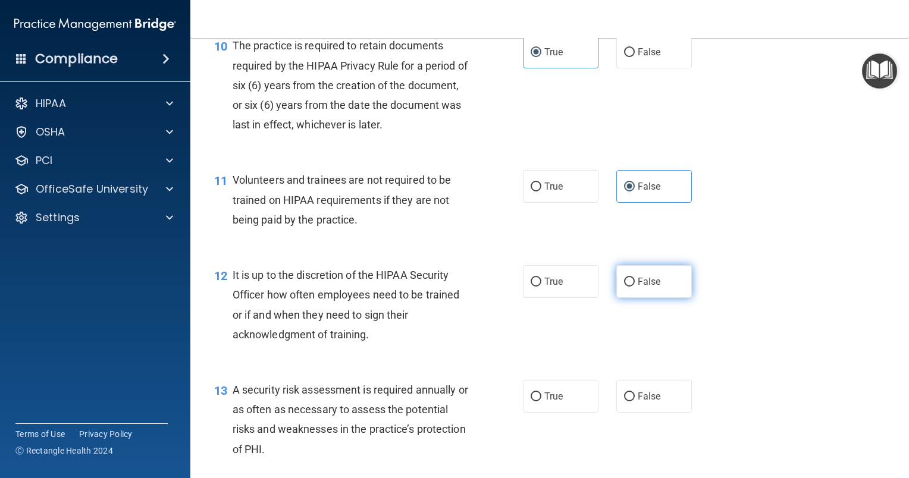
click at [659, 298] on label "False" at bounding box center [654, 281] width 76 height 33
click at [634, 287] on input "False" at bounding box center [629, 282] width 11 height 9
radio input "true"
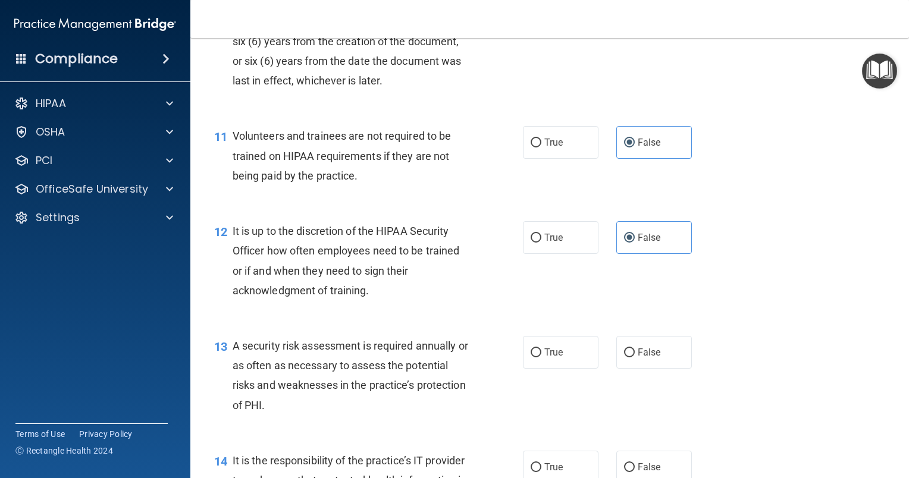
scroll to position [1308, 0]
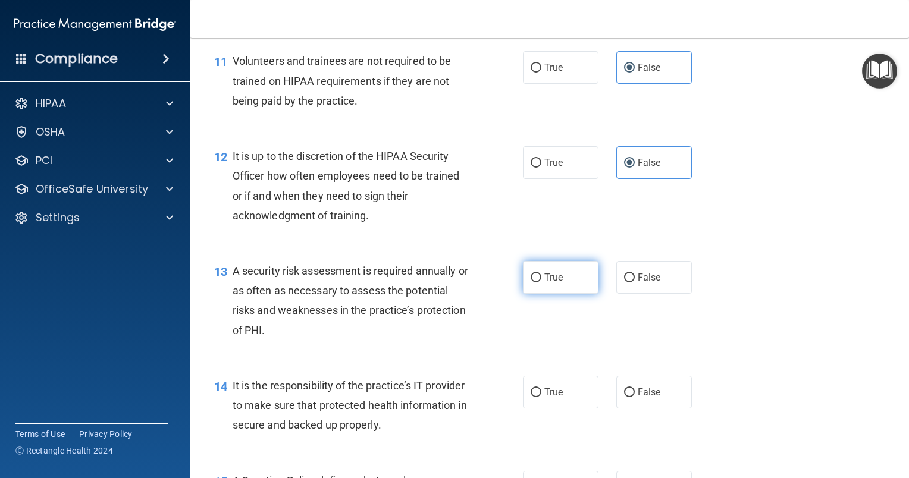
click at [530, 282] on input "True" at bounding box center [535, 278] width 11 height 9
radio input "true"
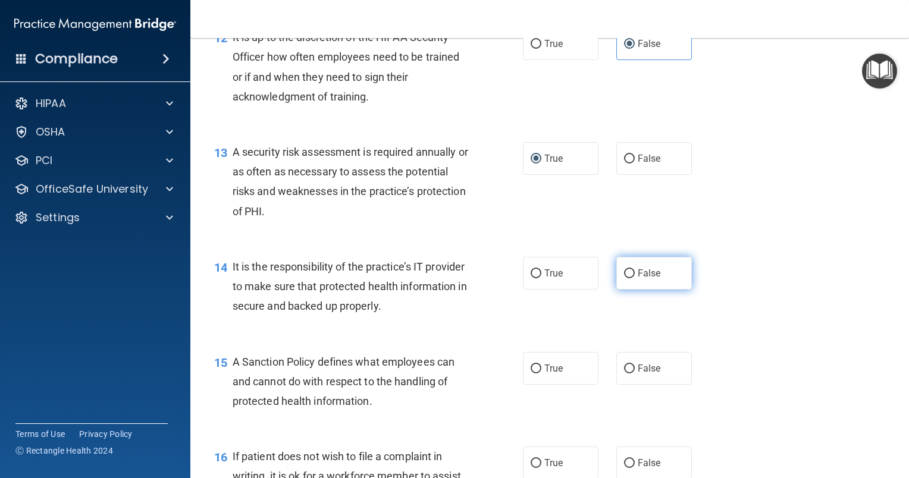
click at [650, 279] on span "False" at bounding box center [648, 273] width 23 height 11
click at [634, 278] on input "False" at bounding box center [629, 273] width 11 height 9
radio input "true"
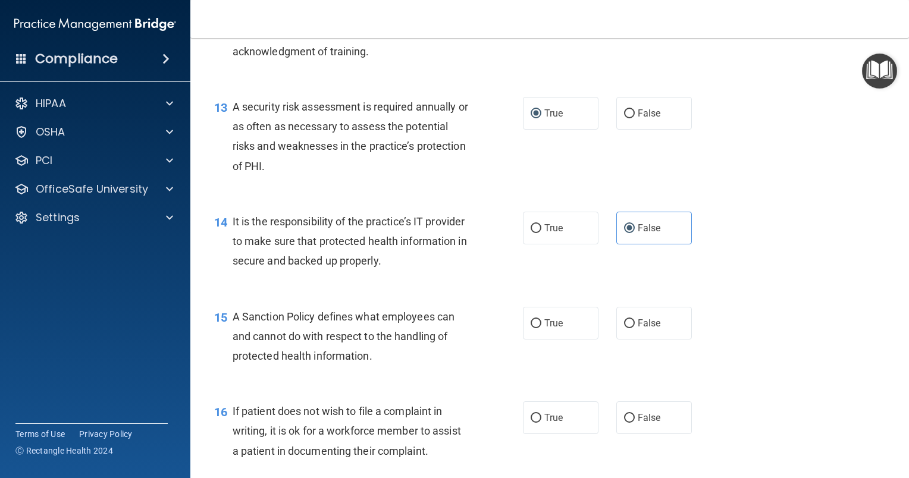
scroll to position [1546, 0]
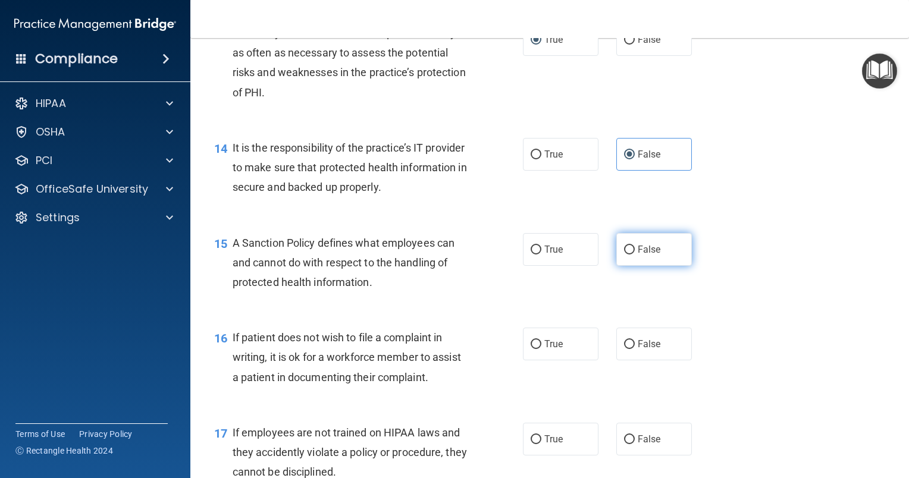
click at [630, 266] on label "False" at bounding box center [654, 249] width 76 height 33
click at [630, 255] on input "False" at bounding box center [629, 250] width 11 height 9
radio input "true"
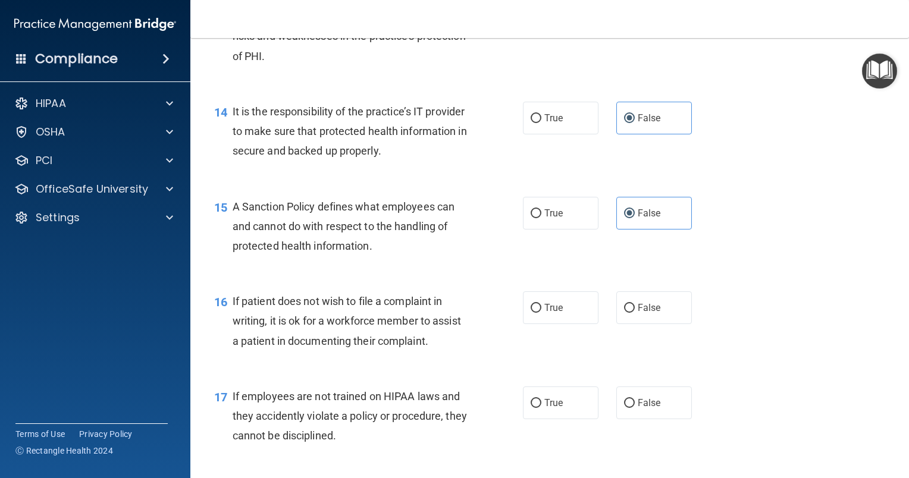
scroll to position [1605, 0]
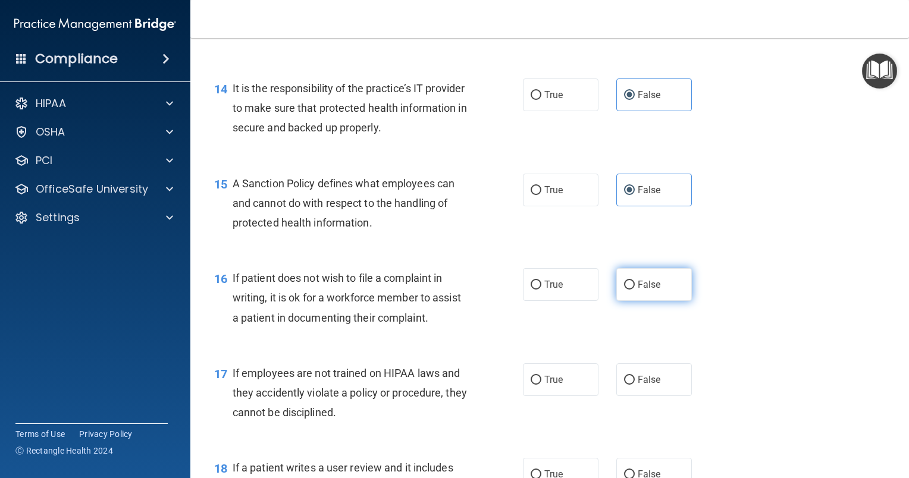
click at [631, 301] on label "False" at bounding box center [654, 284] width 76 height 33
click at [631, 290] on input "False" at bounding box center [629, 285] width 11 height 9
radio input "true"
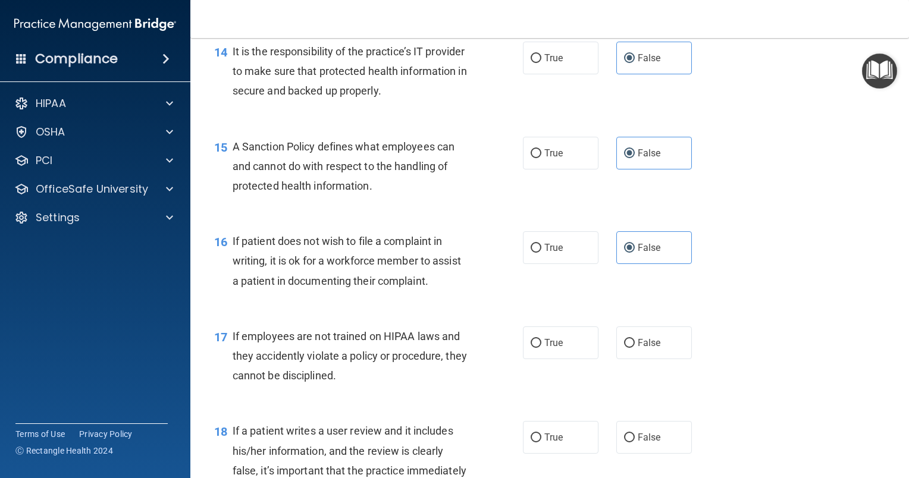
scroll to position [1665, 0]
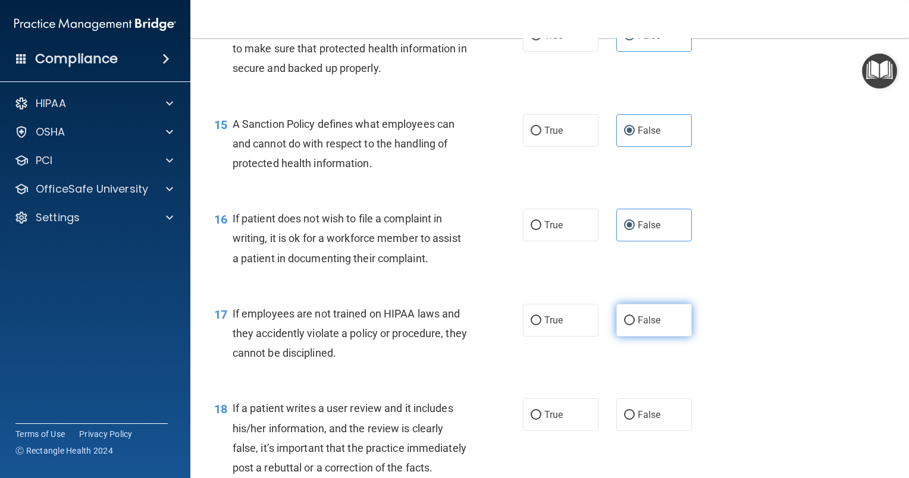
click at [652, 326] on span "False" at bounding box center [648, 320] width 23 height 11
click at [634, 325] on input "False" at bounding box center [629, 320] width 11 height 9
radio input "true"
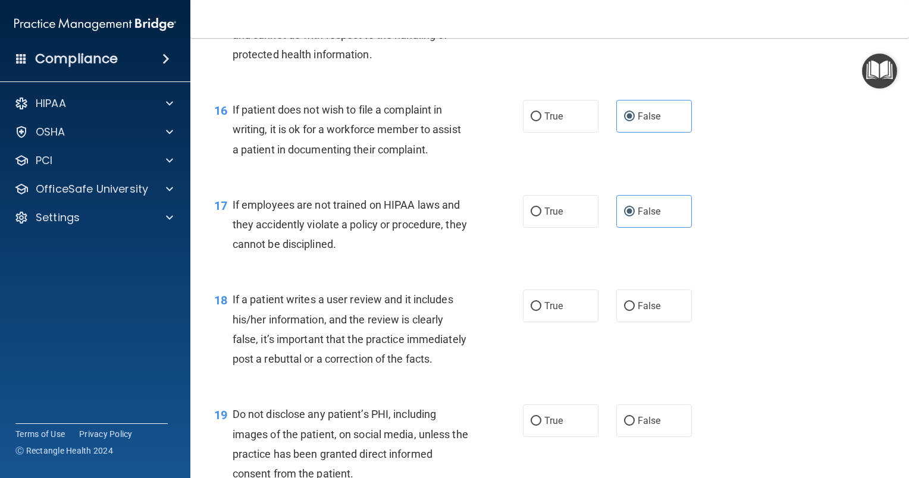
scroll to position [1784, 0]
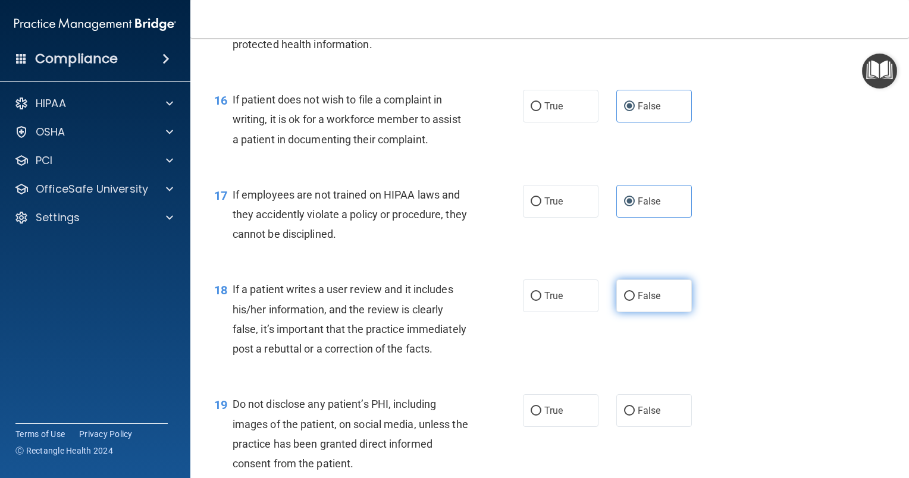
click at [624, 301] on input "False" at bounding box center [629, 296] width 11 height 9
radio input "true"
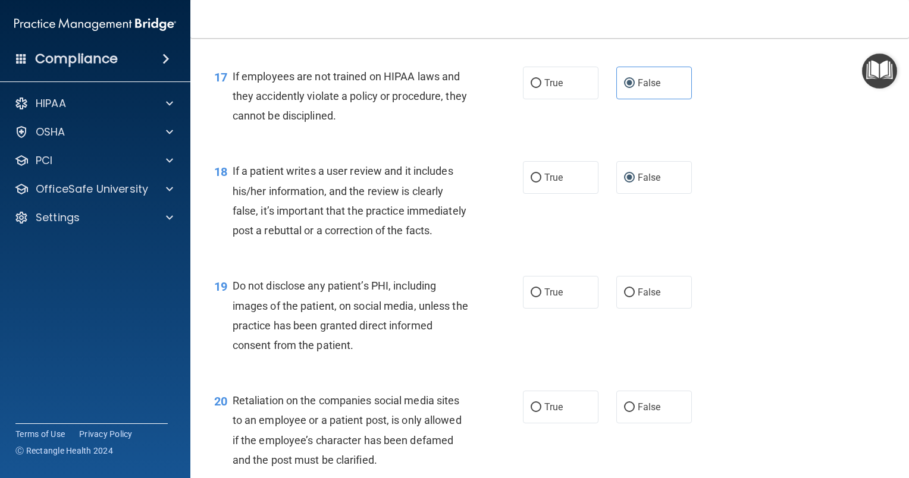
scroll to position [1903, 0]
click at [544, 297] on span "True" at bounding box center [553, 291] width 18 height 11
click at [541, 297] on input "True" at bounding box center [535, 292] width 11 height 9
radio input "true"
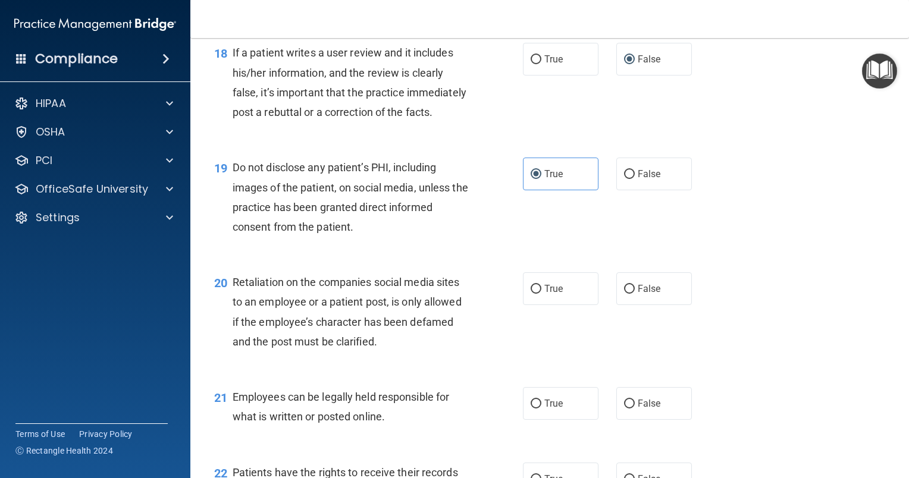
scroll to position [2022, 0]
click at [643, 293] on span "False" at bounding box center [648, 287] width 23 height 11
click at [634, 293] on input "False" at bounding box center [629, 288] width 11 height 9
radio input "true"
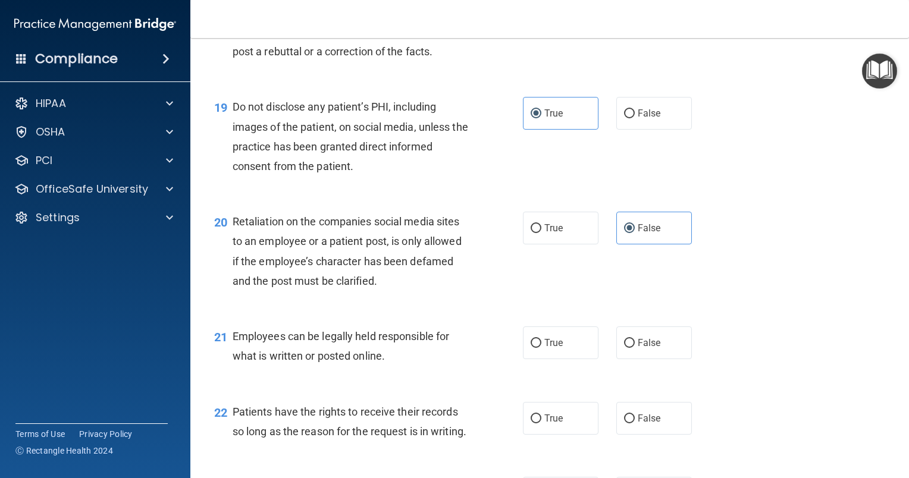
scroll to position [2141, 0]
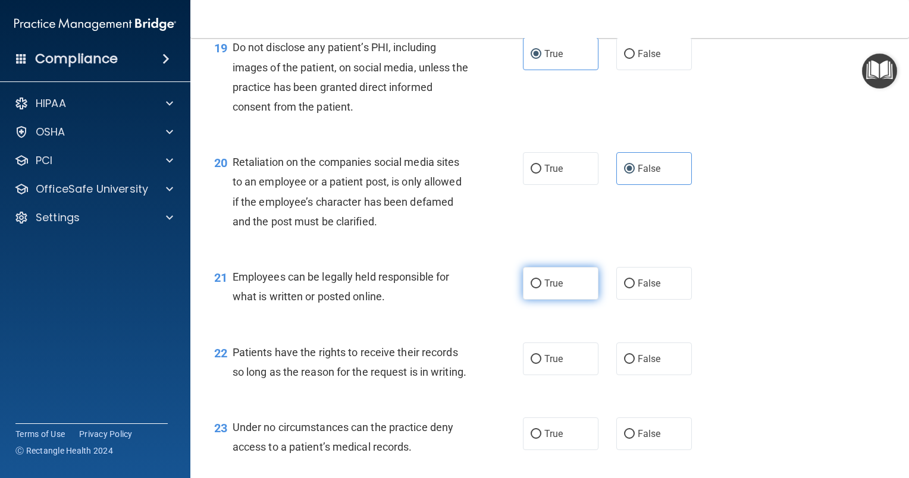
click at [562, 300] on label "True" at bounding box center [561, 283] width 76 height 33
click at [541, 288] on input "True" at bounding box center [535, 283] width 11 height 9
radio input "true"
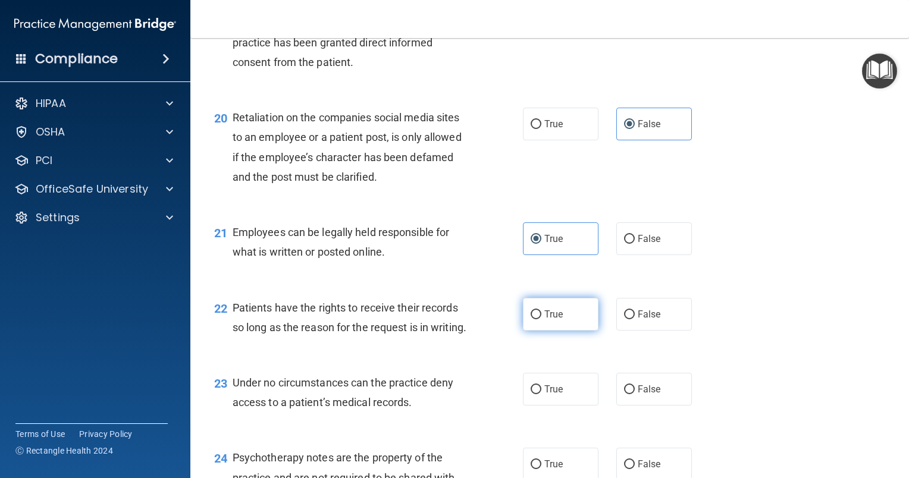
scroll to position [2200, 0]
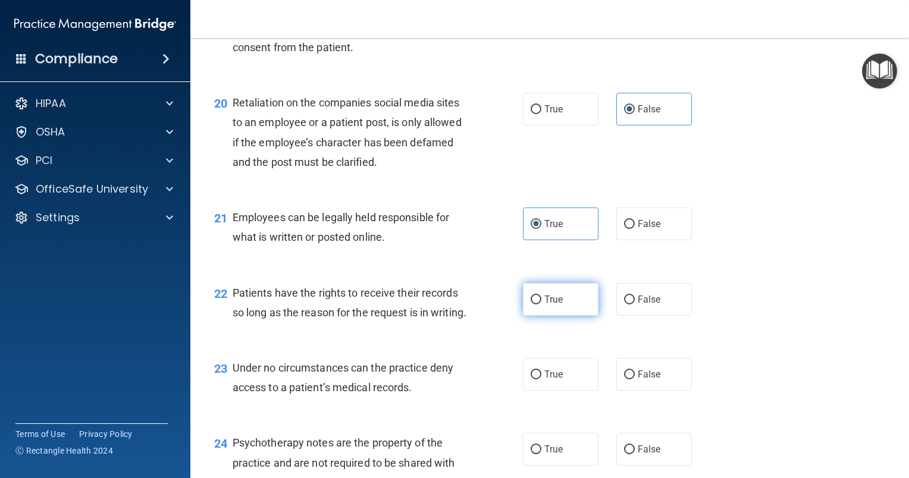
click at [555, 305] on span "True" at bounding box center [553, 299] width 18 height 11
click at [541, 304] on input "True" at bounding box center [535, 300] width 11 height 9
radio input "true"
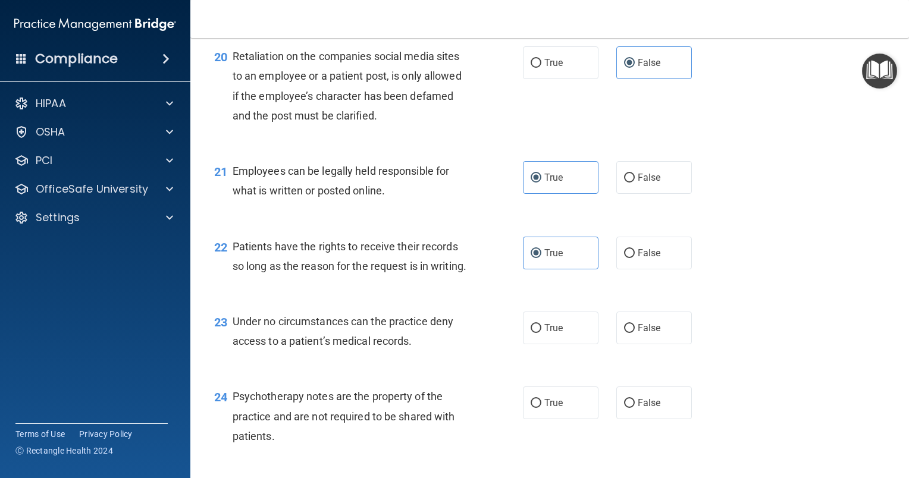
scroll to position [2319, 0]
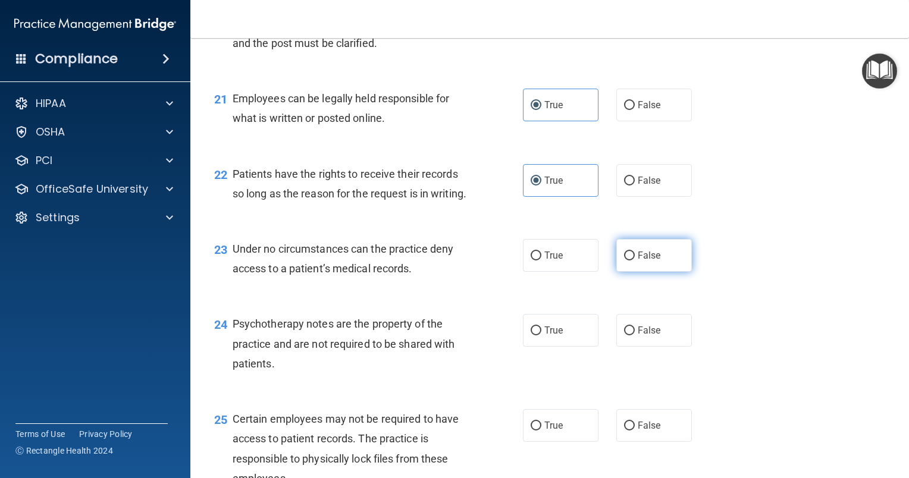
click at [621, 272] on label "False" at bounding box center [654, 255] width 76 height 33
click at [624, 260] on input "False" at bounding box center [629, 256] width 11 height 9
radio input "true"
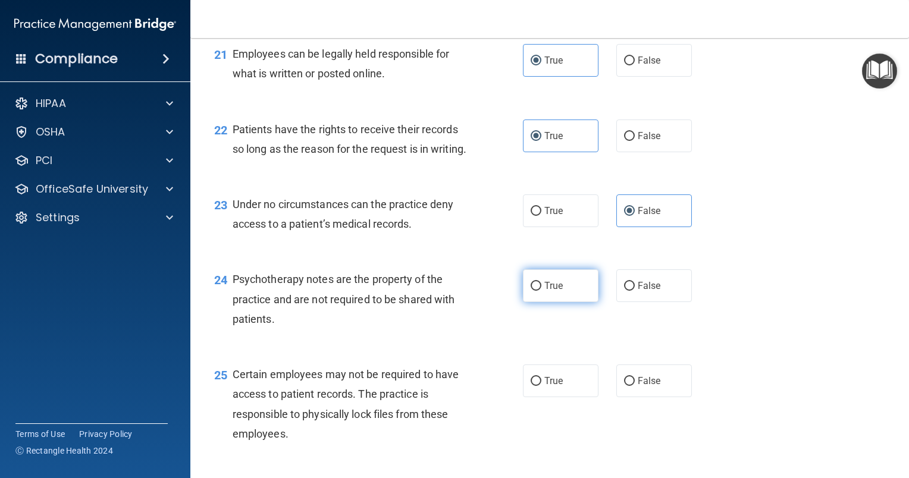
scroll to position [2379, 0]
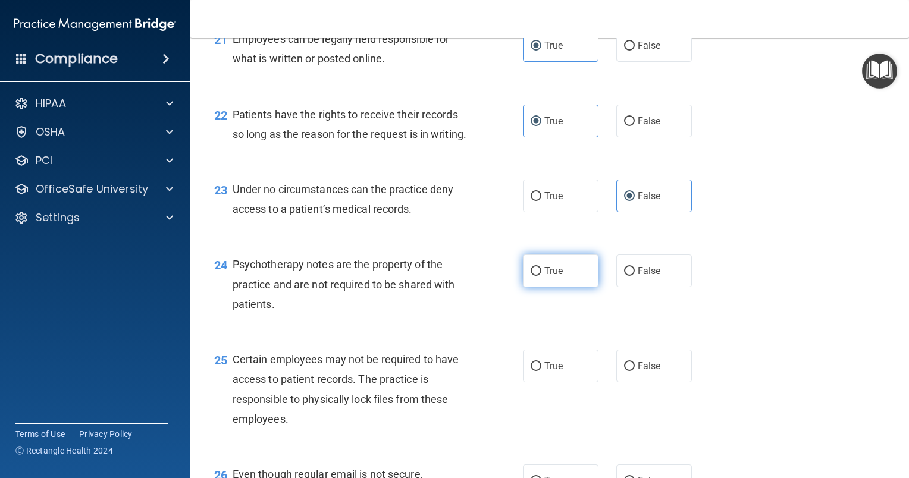
click at [560, 287] on label "True" at bounding box center [561, 271] width 76 height 33
click at [541, 276] on input "True" at bounding box center [535, 271] width 11 height 9
radio input "true"
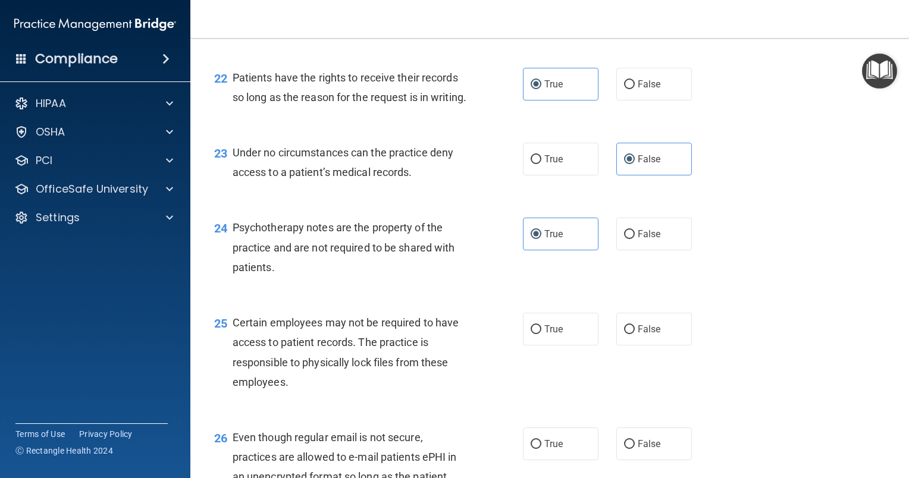
scroll to position [2497, 0]
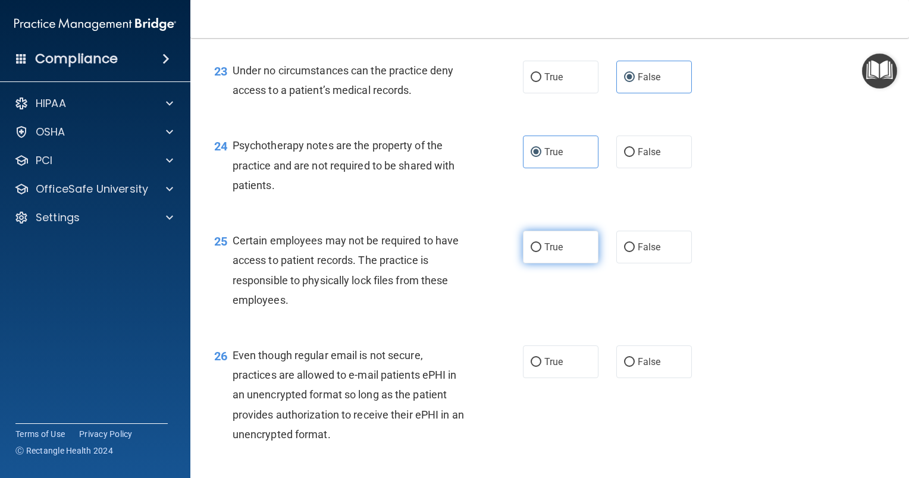
click at [536, 263] on label "True" at bounding box center [561, 247] width 76 height 33
click at [536, 252] on input "True" at bounding box center [535, 247] width 11 height 9
radio input "true"
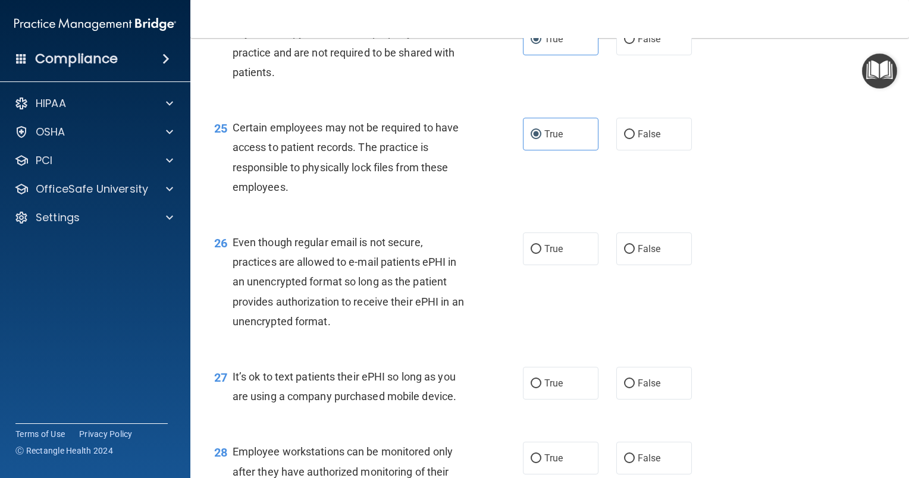
scroll to position [2616, 0]
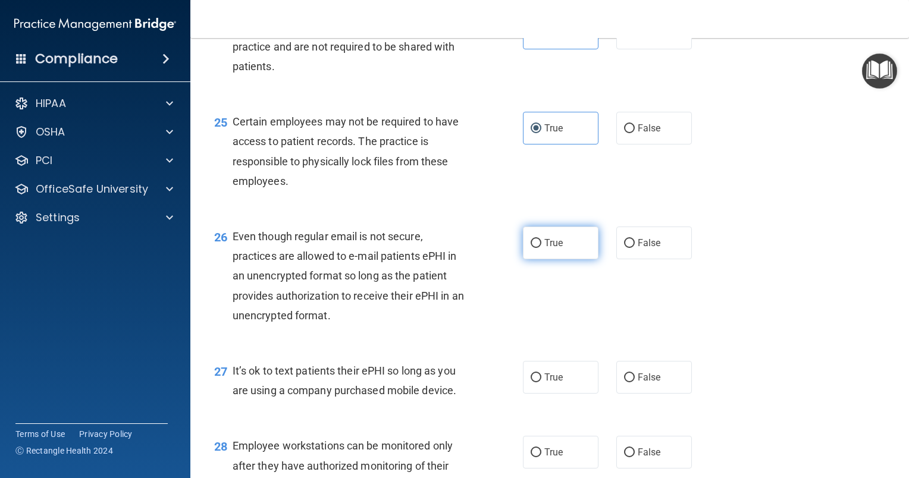
click at [523, 259] on label "True" at bounding box center [561, 243] width 76 height 33
click at [530, 248] on input "True" at bounding box center [535, 243] width 11 height 9
radio input "true"
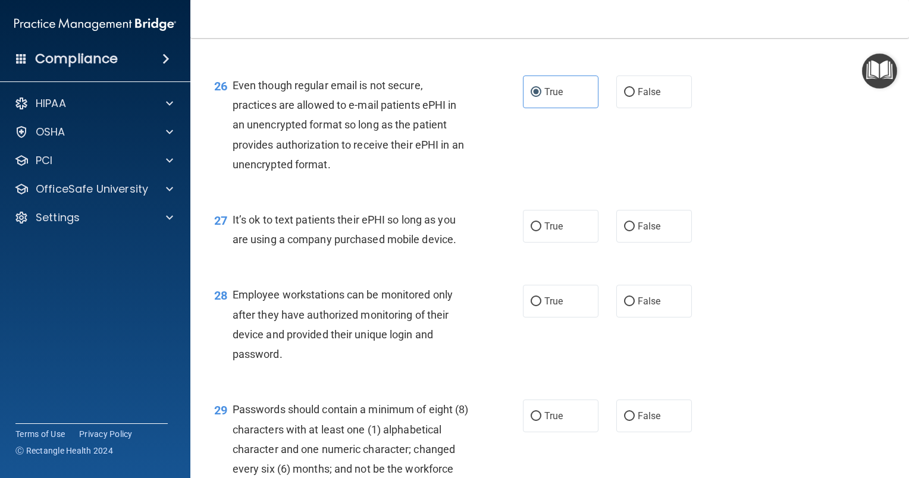
scroll to position [2795, 0]
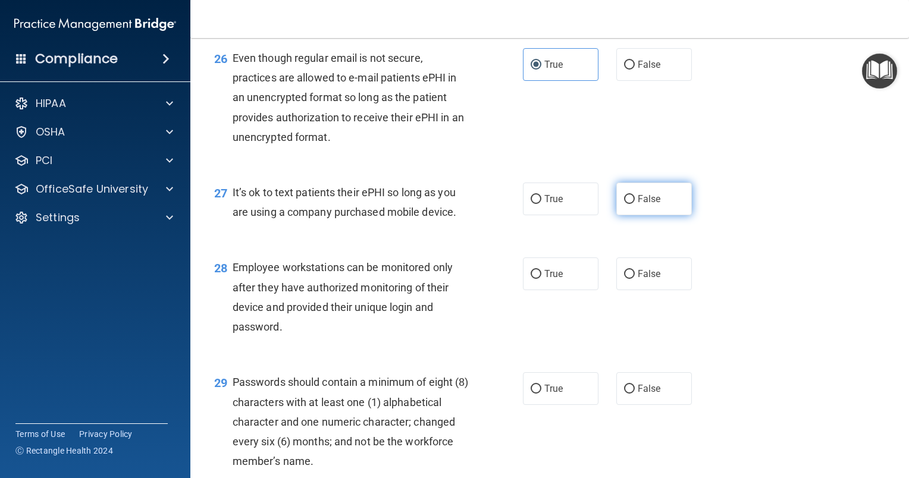
click at [637, 205] on span "False" at bounding box center [648, 198] width 23 height 11
click at [634, 204] on input "False" at bounding box center [629, 199] width 11 height 9
radio input "true"
click at [616, 290] on label "False" at bounding box center [654, 273] width 76 height 33
click at [624, 279] on input "False" at bounding box center [629, 274] width 11 height 9
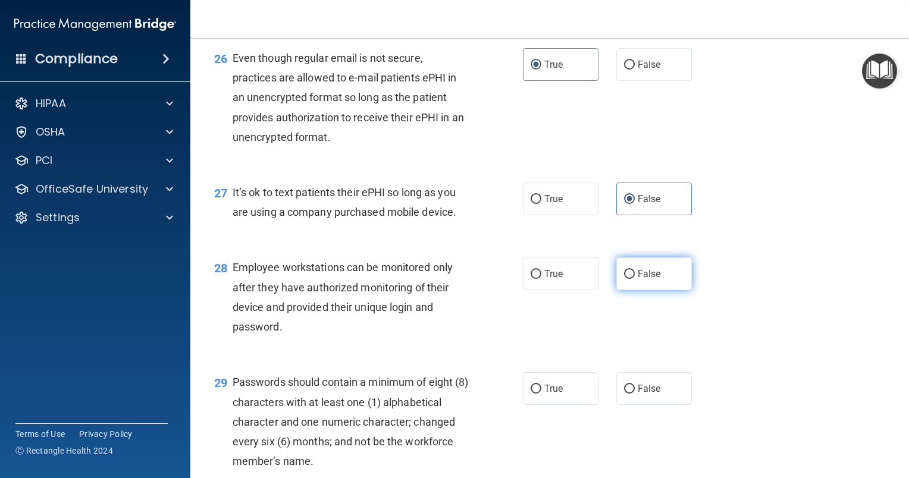
radio input "true"
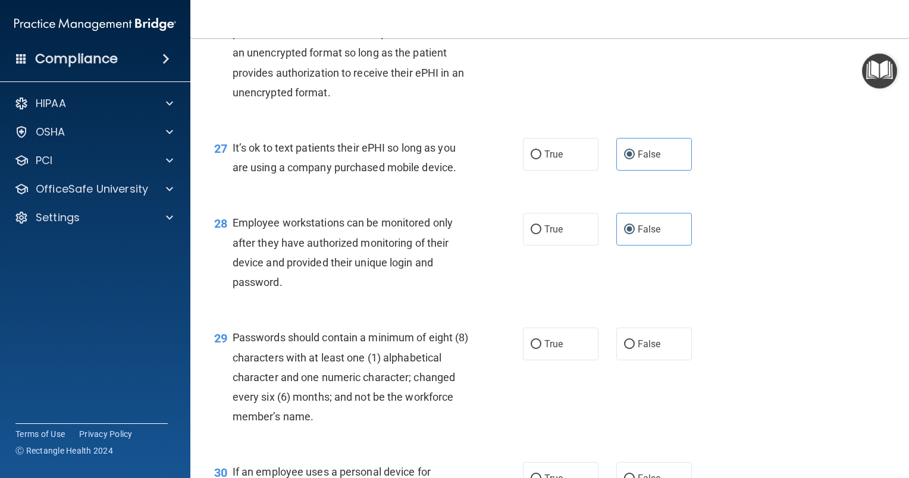
scroll to position [2854, 0]
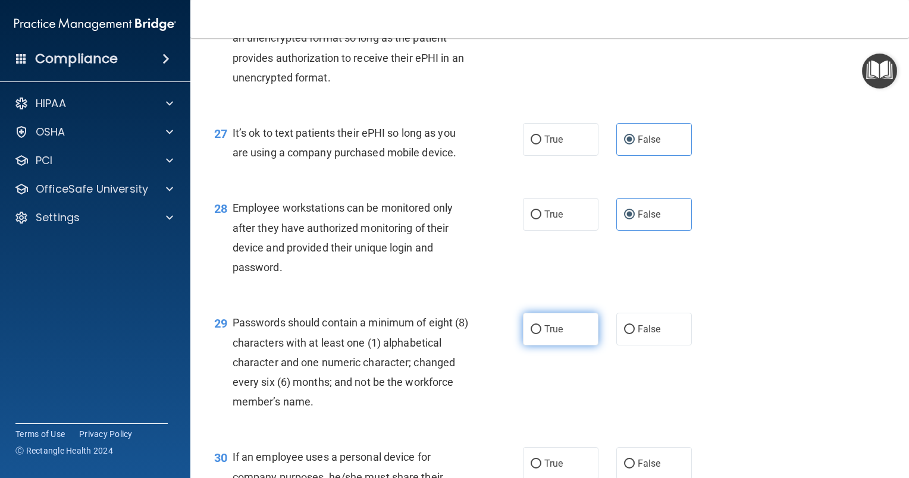
click at [527, 345] on label "True" at bounding box center [561, 329] width 76 height 33
click at [530, 334] on input "True" at bounding box center [535, 329] width 11 height 9
radio input "true"
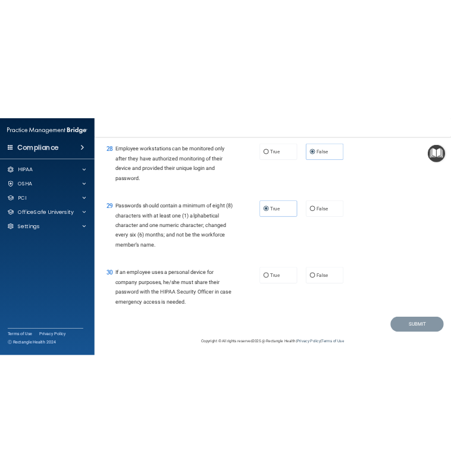
scroll to position [3061, 0]
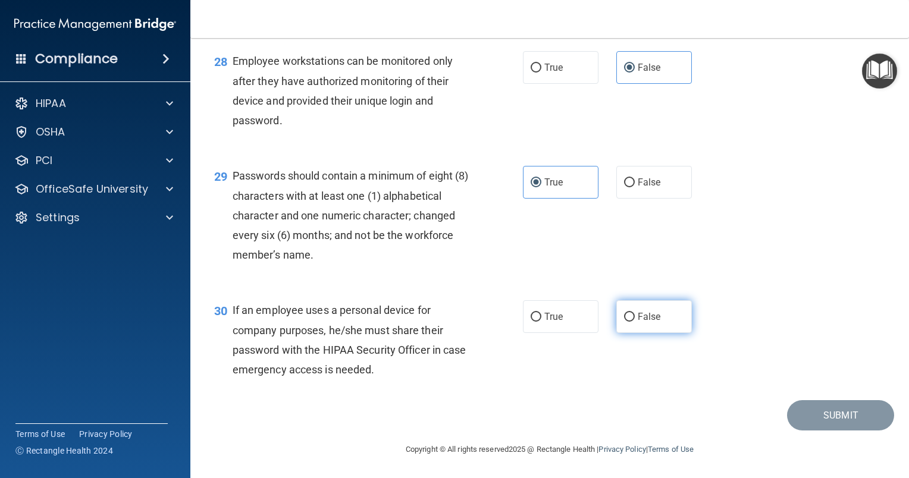
click at [630, 325] on label "False" at bounding box center [654, 316] width 76 height 33
click at [630, 322] on input "False" at bounding box center [629, 317] width 11 height 9
radio input "true"
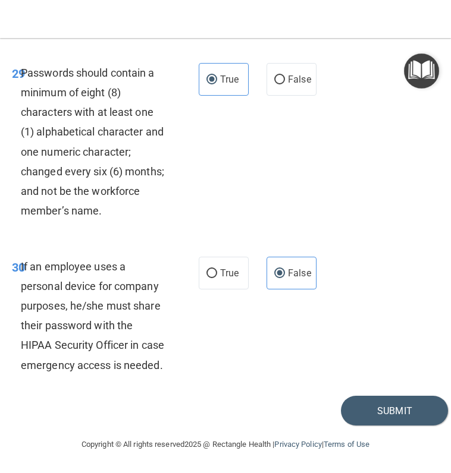
scroll to position [4528, 0]
click at [387, 399] on button "Submit" at bounding box center [394, 411] width 107 height 30
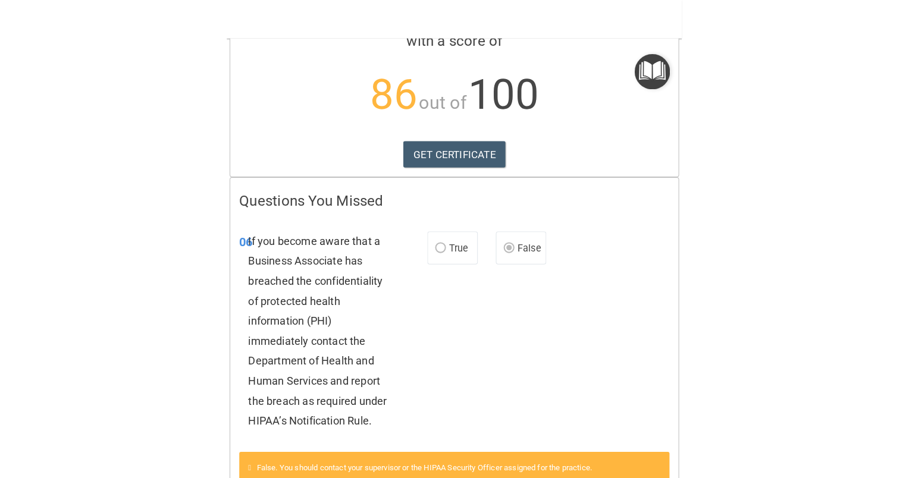
scroll to position [119, 0]
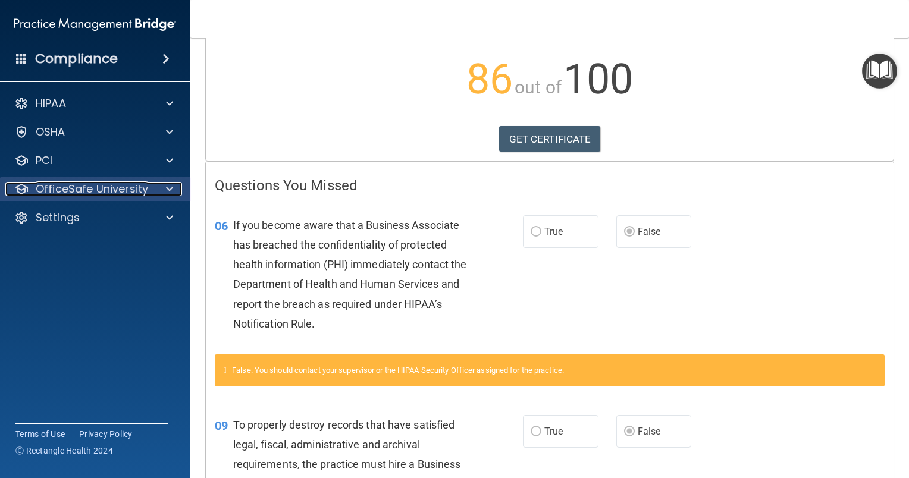
click at [101, 186] on p "OfficeSafe University" at bounding box center [92, 189] width 112 height 14
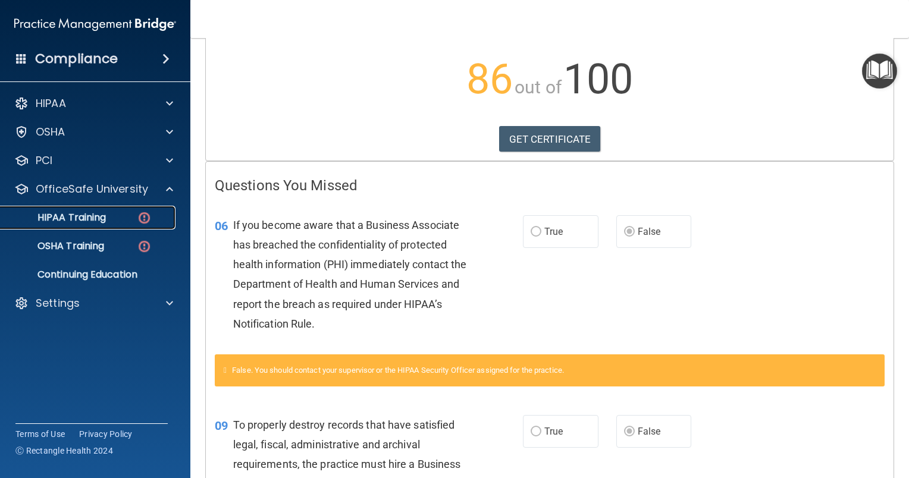
click at [87, 220] on p "HIPAA Training" at bounding box center [57, 218] width 98 height 12
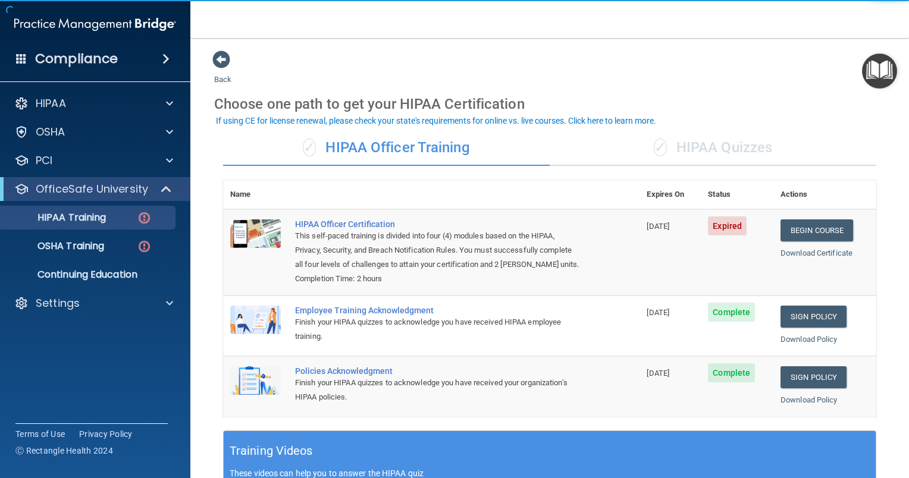
click at [721, 150] on div "✓ HIPAA Quizzes" at bounding box center [712, 148] width 326 height 36
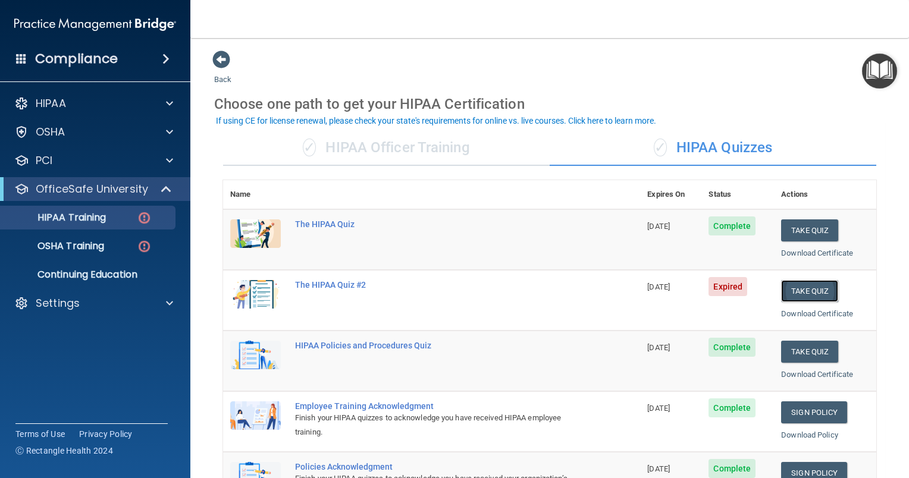
click at [808, 290] on button "Take Quiz" at bounding box center [809, 291] width 57 height 22
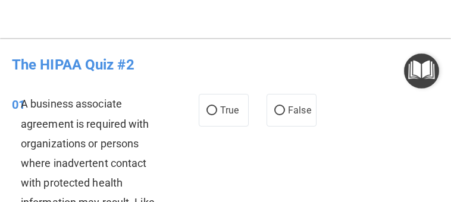
click at [316, 202] on html "Compliance HIPAA Documents and Policies Report an Incident Business Associates …" at bounding box center [225, 101] width 451 height 202
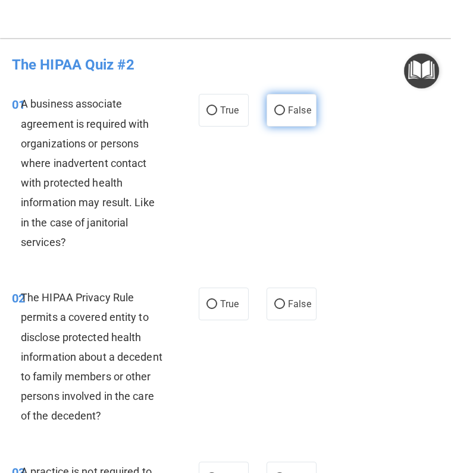
click at [290, 114] on span "False" at bounding box center [299, 110] width 23 height 11
click at [285, 114] on input "False" at bounding box center [279, 110] width 11 height 9
radio input "true"
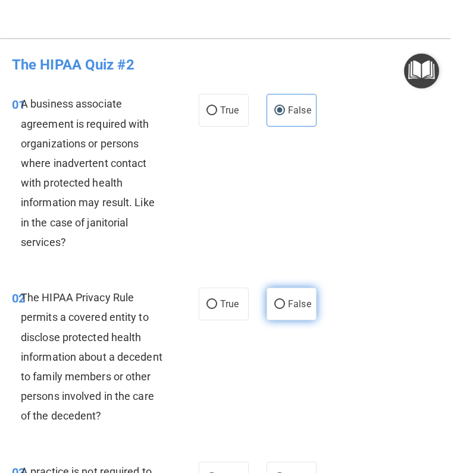
click at [299, 307] on span "False" at bounding box center [299, 304] width 23 height 11
click at [285, 307] on input "False" at bounding box center [279, 304] width 11 height 9
radio input "true"
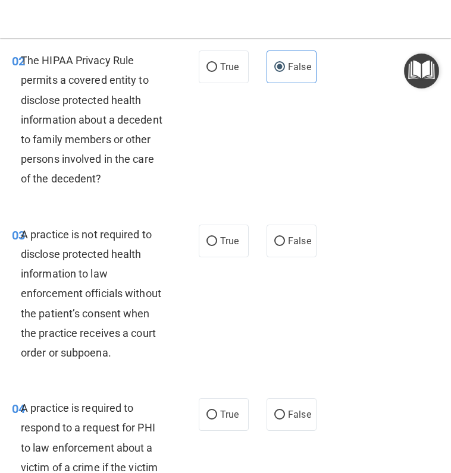
scroll to position [238, 0]
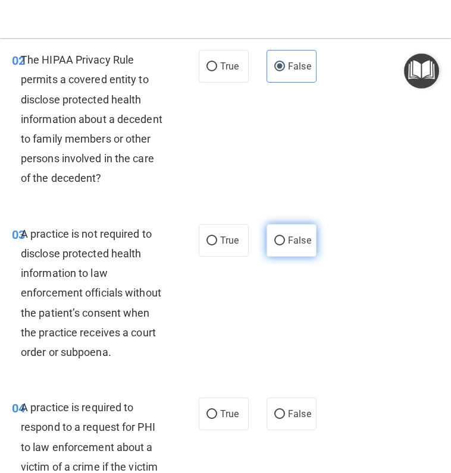
click at [297, 249] on label "False" at bounding box center [291, 240] width 50 height 33
click at [285, 246] on input "False" at bounding box center [279, 241] width 11 height 9
radio input "true"
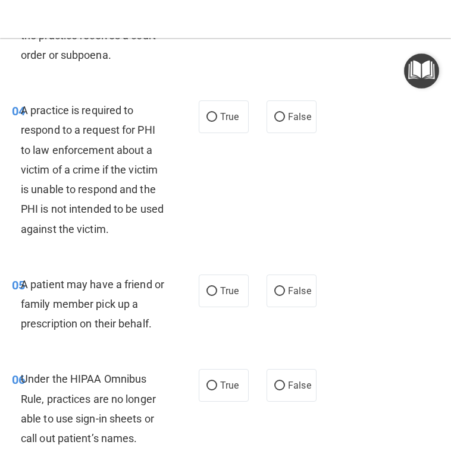
scroll to position [535, 0]
click at [226, 122] on span "True" at bounding box center [229, 116] width 18 height 11
click at [217, 122] on input "True" at bounding box center [211, 117] width 11 height 9
radio input "true"
click at [227, 290] on span "True" at bounding box center [229, 290] width 18 height 11
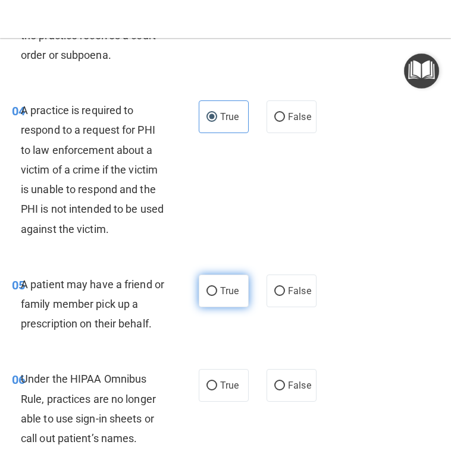
click at [217, 290] on input "True" at bounding box center [211, 291] width 11 height 9
radio input "true"
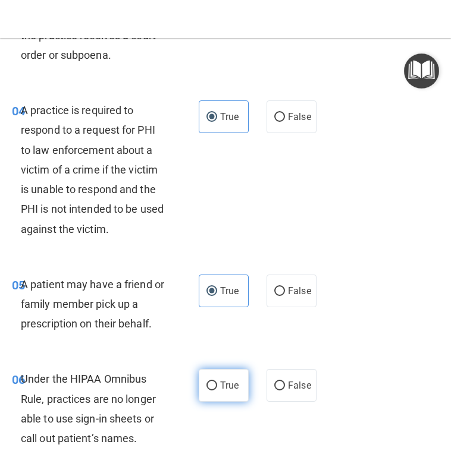
click at [219, 393] on label "True" at bounding box center [224, 385] width 50 height 33
click at [217, 391] on input "True" at bounding box center [211, 386] width 11 height 9
radio input "true"
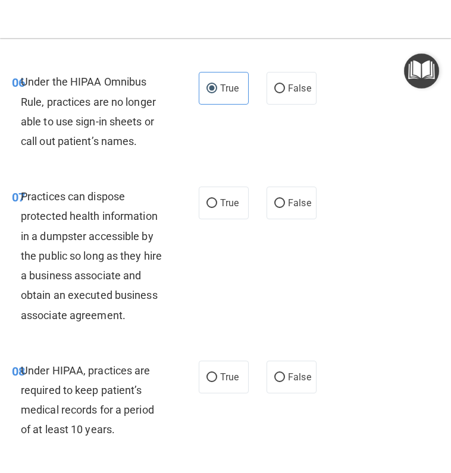
scroll to position [892, 0]
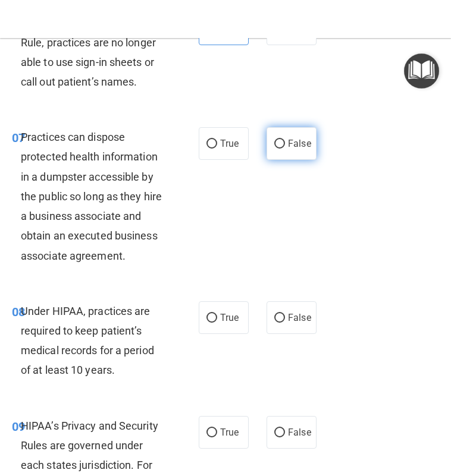
click at [285, 153] on label "False" at bounding box center [291, 143] width 50 height 33
click at [285, 149] on input "False" at bounding box center [279, 144] width 11 height 9
radio input "true"
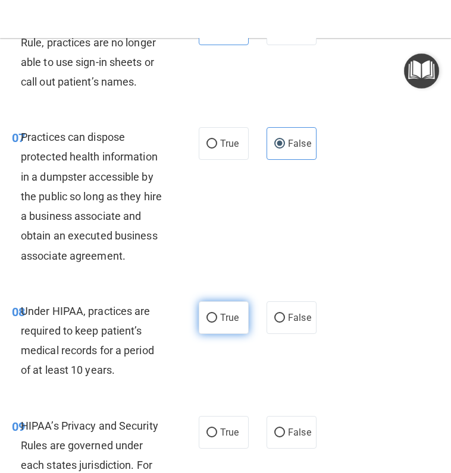
click at [213, 334] on label "True" at bounding box center [224, 317] width 50 height 33
click at [213, 323] on input "True" at bounding box center [211, 318] width 11 height 9
radio input "true"
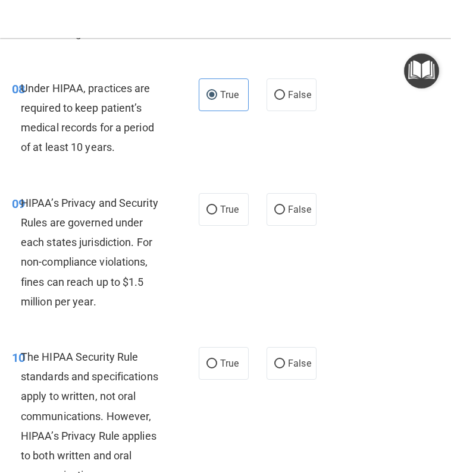
scroll to position [1130, 0]
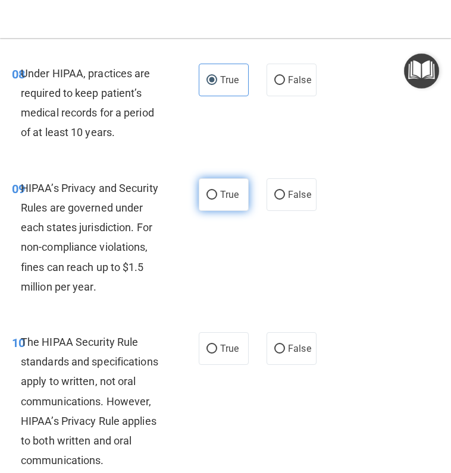
click at [199, 210] on label "True" at bounding box center [224, 194] width 50 height 33
click at [206, 200] on input "True" at bounding box center [211, 195] width 11 height 9
radio input "true"
drag, startPoint x: 226, startPoint y: 366, endPoint x: 153, endPoint y: 348, distance: 74.7
click at [225, 354] on span "True" at bounding box center [229, 348] width 18 height 11
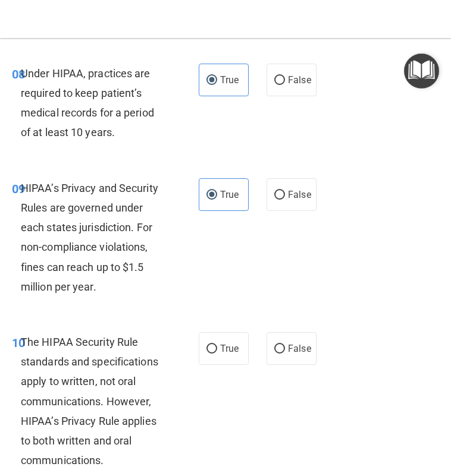
click at [217, 354] on input "True" at bounding box center [211, 349] width 11 height 9
radio input "true"
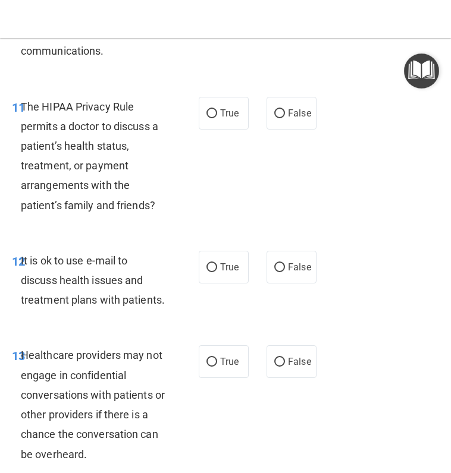
scroll to position [1546, 0]
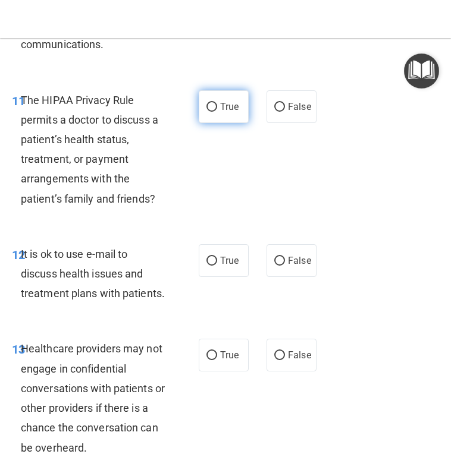
click at [199, 123] on label "True" at bounding box center [224, 106] width 50 height 33
click at [206, 112] on input "True" at bounding box center [211, 107] width 11 height 9
radio input "true"
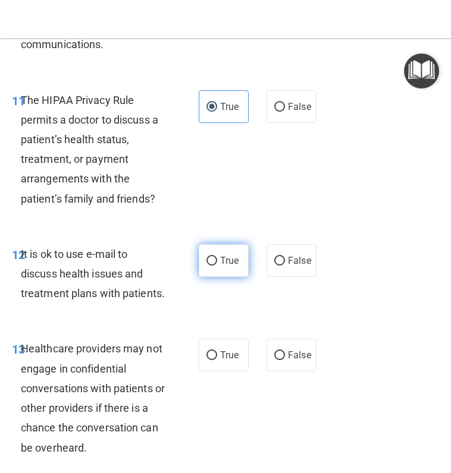
click at [209, 266] on input "True" at bounding box center [211, 261] width 11 height 9
radio input "true"
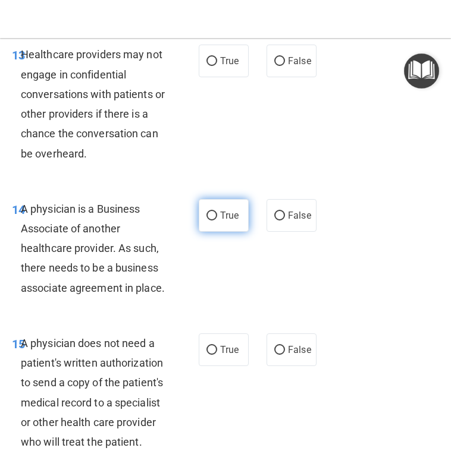
scroll to position [1843, 0]
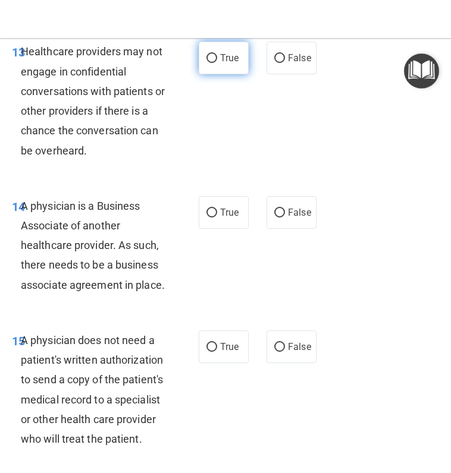
click at [221, 64] on span "True" at bounding box center [229, 57] width 18 height 11
click at [217, 63] on input "True" at bounding box center [211, 58] width 11 height 9
radio input "true"
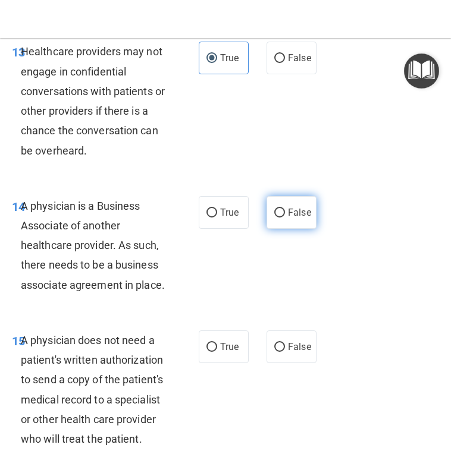
click at [274, 218] on input "False" at bounding box center [279, 213] width 11 height 9
radio input "true"
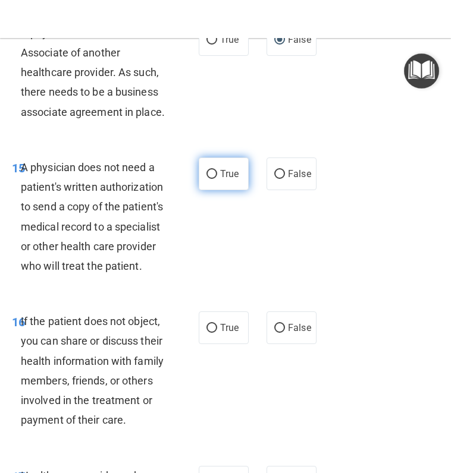
scroll to position [2022, 0]
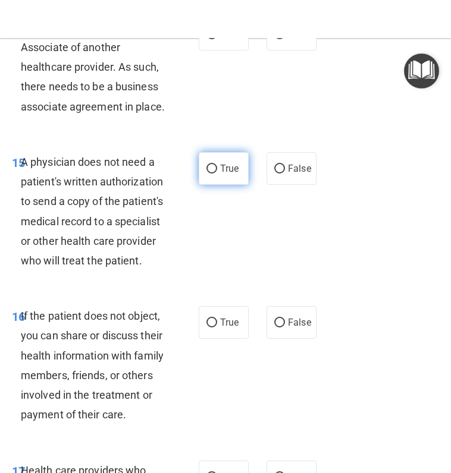
click at [227, 185] on label "True" at bounding box center [224, 168] width 50 height 33
click at [217, 174] on input "True" at bounding box center [211, 169] width 11 height 9
radio input "true"
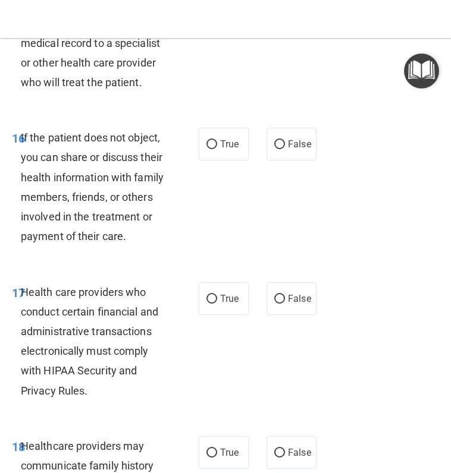
scroll to position [2260, 0]
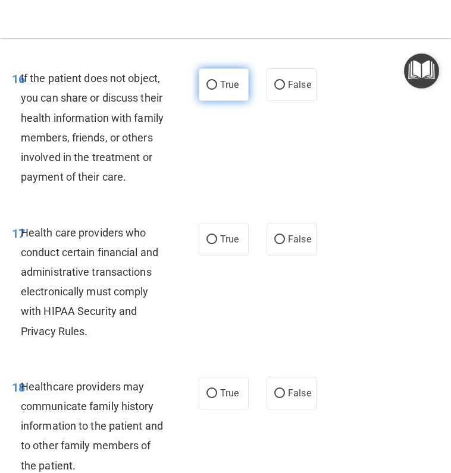
click at [216, 101] on label "True" at bounding box center [224, 84] width 50 height 33
click at [216, 90] on input "True" at bounding box center [211, 85] width 11 height 9
radio input "true"
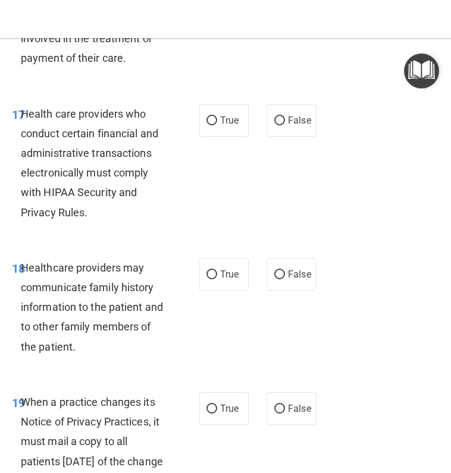
scroll to position [2497, 0]
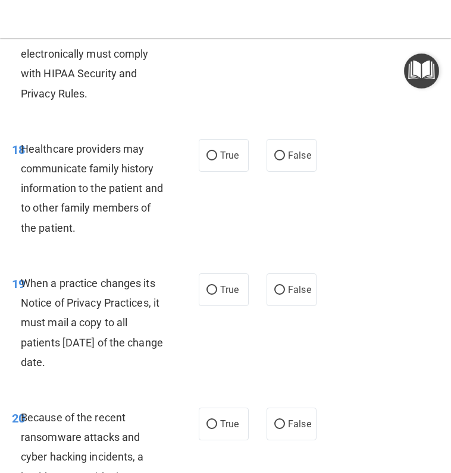
click at [220, 7] on span "True" at bounding box center [229, 1] width 18 height 11
click at [216, 7] on input "True" at bounding box center [211, 2] width 11 height 9
radio input "true"
click at [206, 161] on input "True" at bounding box center [211, 156] width 11 height 9
radio input "true"
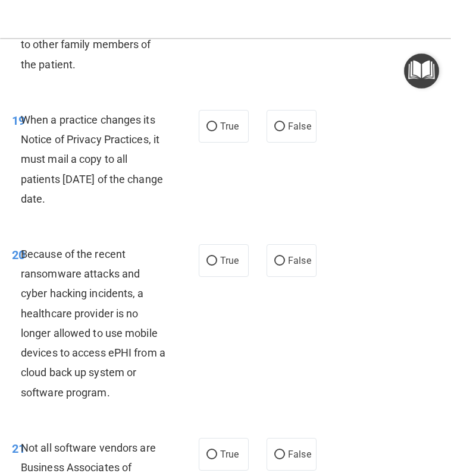
scroll to position [2735, 0]
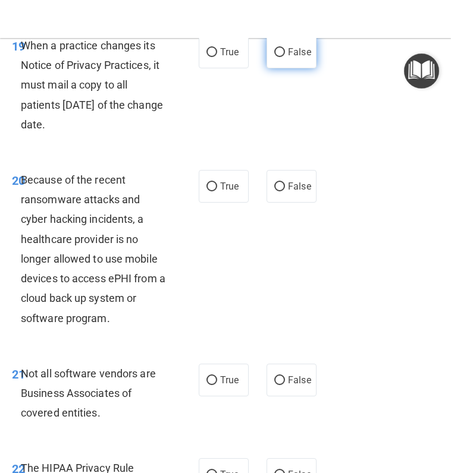
click at [288, 58] on span "False" at bounding box center [299, 51] width 23 height 11
click at [282, 57] on input "False" at bounding box center [279, 52] width 11 height 9
radio input "true"
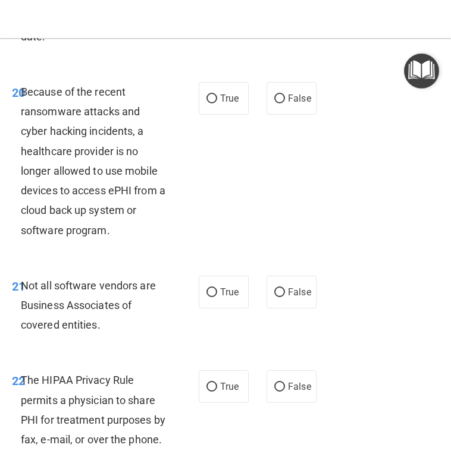
scroll to position [2854, 0]
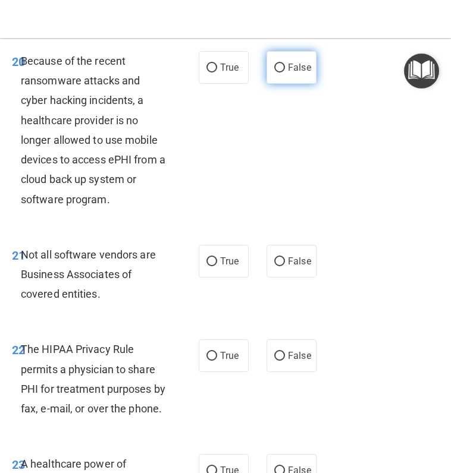
click at [278, 73] on input "False" at bounding box center [279, 68] width 11 height 9
radio input "true"
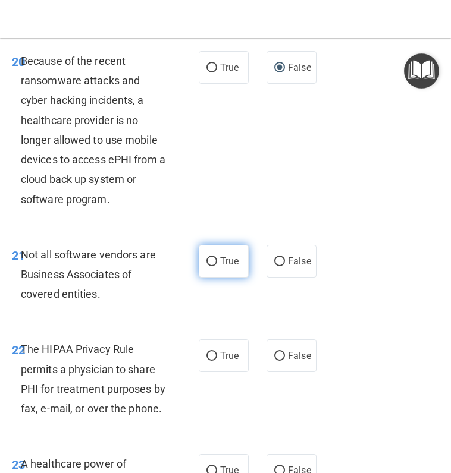
click at [213, 278] on label "True" at bounding box center [224, 261] width 50 height 33
click at [213, 266] on input "True" at bounding box center [211, 261] width 11 height 9
radio input "true"
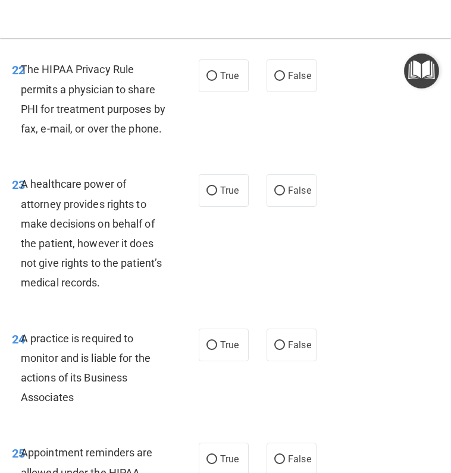
scroll to position [3152, 0]
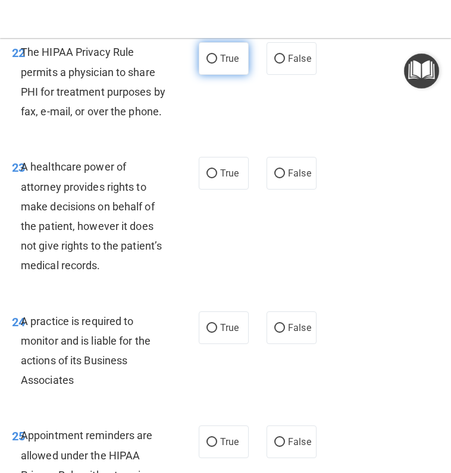
click at [206, 64] on input "True" at bounding box center [211, 59] width 11 height 9
radio input "true"
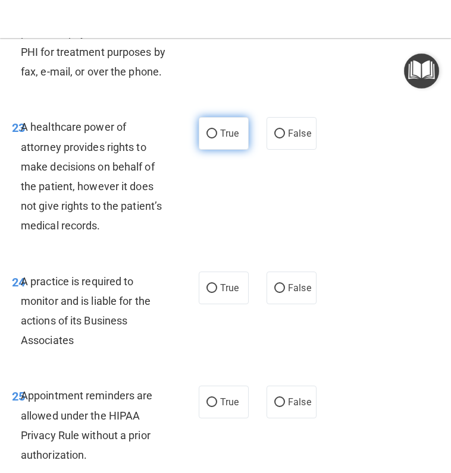
scroll to position [3211, 0]
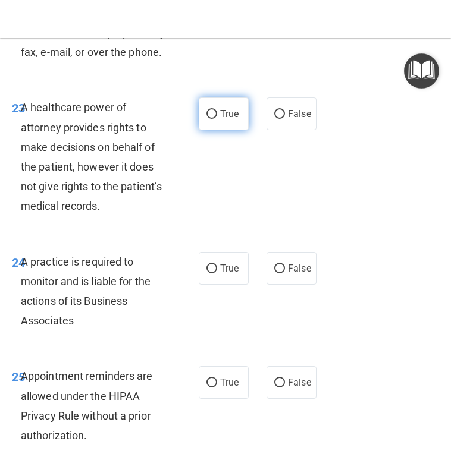
click at [215, 130] on label "True" at bounding box center [224, 114] width 50 height 33
click at [215, 119] on input "True" at bounding box center [211, 114] width 11 height 9
radio input "true"
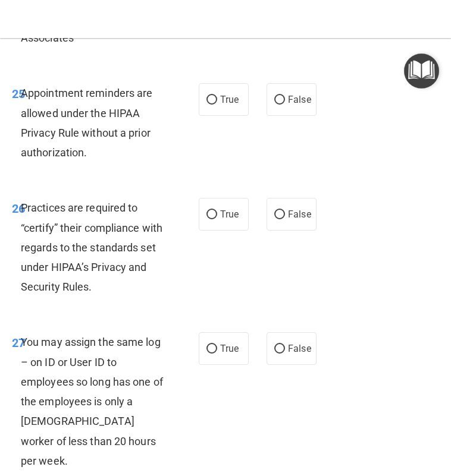
scroll to position [3508, 0]
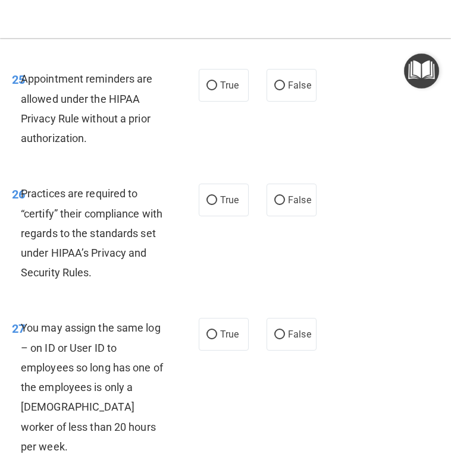
radio input "true"
click at [282, 102] on label "False" at bounding box center [291, 85] width 50 height 33
click at [282, 90] on input "False" at bounding box center [279, 85] width 11 height 9
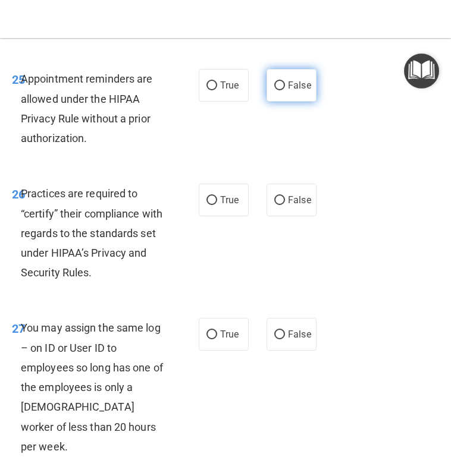
radio input "true"
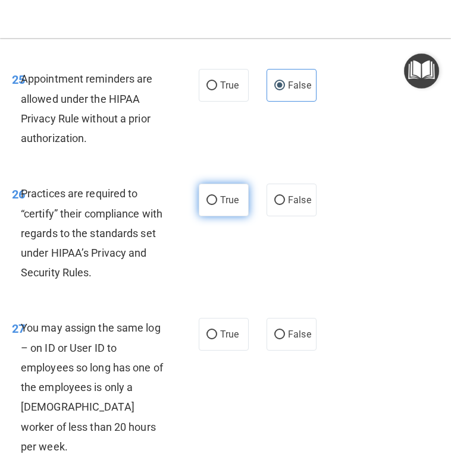
click at [201, 216] on label "True" at bounding box center [224, 200] width 50 height 33
click at [206, 205] on input "True" at bounding box center [211, 200] width 11 height 9
radio input "true"
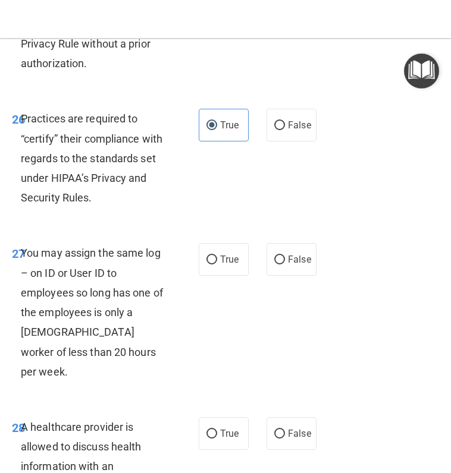
scroll to position [3627, 0]
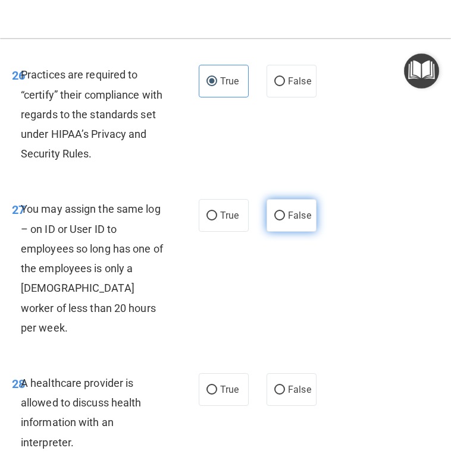
click at [300, 221] on span "False" at bounding box center [299, 215] width 23 height 11
click at [285, 221] on input "False" at bounding box center [279, 216] width 11 height 9
radio input "true"
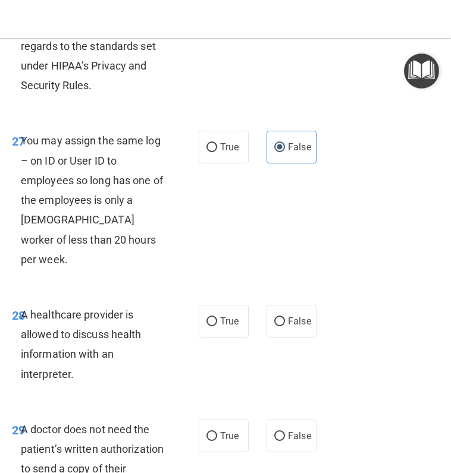
scroll to position [3806, 0]
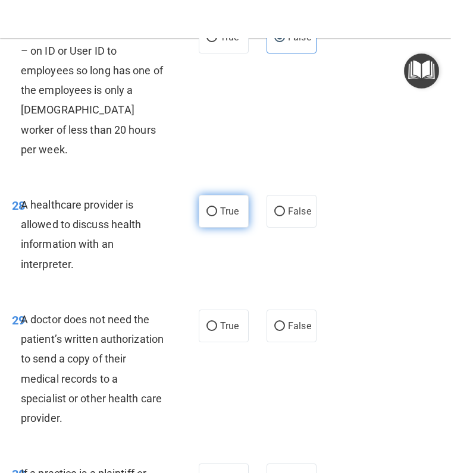
click at [221, 217] on span "True" at bounding box center [229, 211] width 18 height 11
click at [217, 216] on input "True" at bounding box center [211, 212] width 11 height 9
radio input "true"
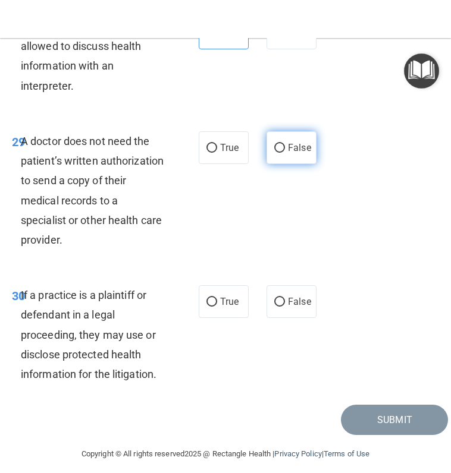
click at [300, 153] on span "False" at bounding box center [299, 147] width 23 height 11
click at [285, 153] on input "False" at bounding box center [279, 148] width 11 height 9
radio input "true"
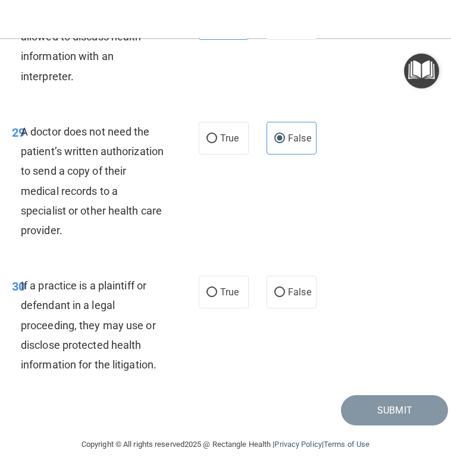
scroll to position [4093, 0]
click at [207, 298] on label "True" at bounding box center [224, 292] width 50 height 33
click at [207, 297] on input "True" at bounding box center [211, 292] width 11 height 9
radio input "true"
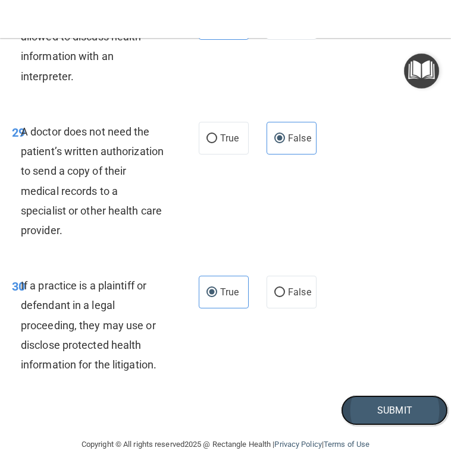
click at [357, 410] on button "Submit" at bounding box center [394, 410] width 107 height 30
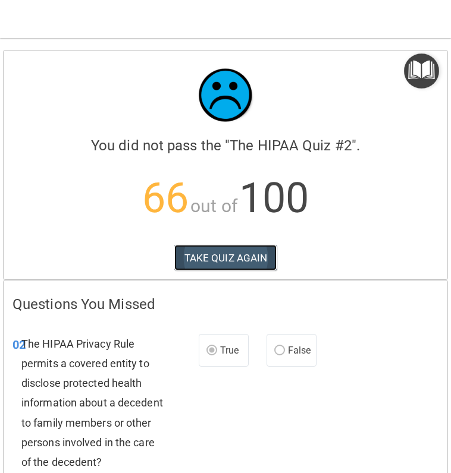
click at [199, 255] on button "TAKE QUIZ AGAIN" at bounding box center [225, 258] width 103 height 26
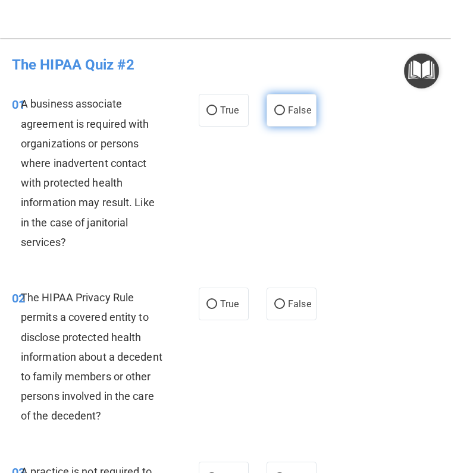
click at [288, 108] on span "False" at bounding box center [299, 110] width 23 height 11
click at [285, 108] on input "False" at bounding box center [279, 110] width 11 height 9
radio input "true"
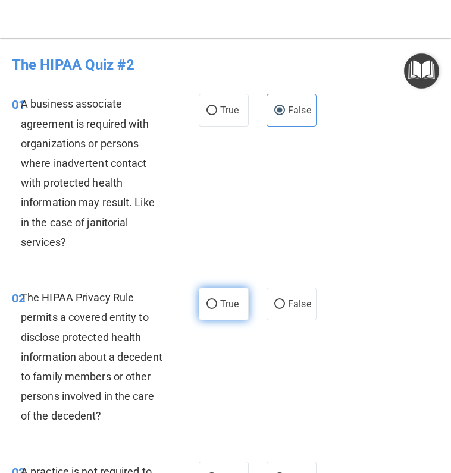
click at [199, 307] on label "True" at bounding box center [224, 304] width 50 height 33
click at [206, 307] on input "True" at bounding box center [211, 304] width 11 height 9
radio input "true"
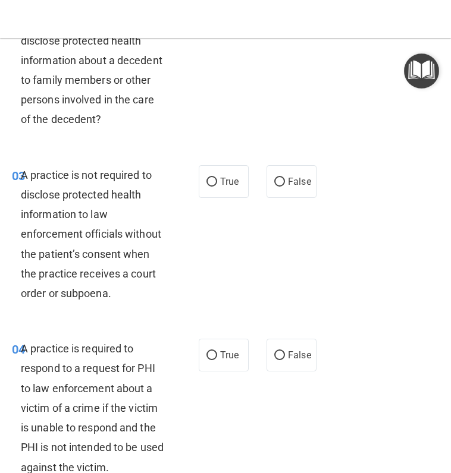
scroll to position [297, 0]
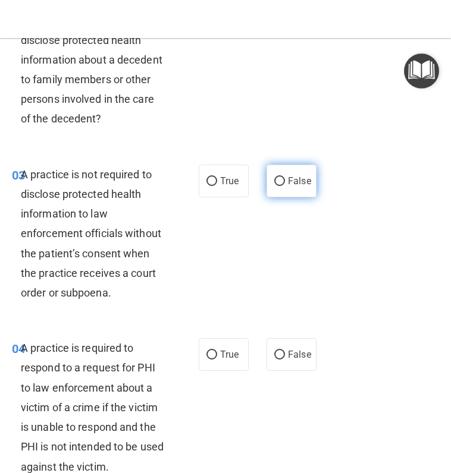
click at [303, 182] on span "False" at bounding box center [299, 180] width 23 height 11
click at [285, 182] on input "False" at bounding box center [279, 181] width 11 height 9
radio input "true"
drag, startPoint x: 206, startPoint y: 357, endPoint x: 124, endPoint y: 375, distance: 84.4
click at [206, 357] on input "True" at bounding box center [211, 355] width 11 height 9
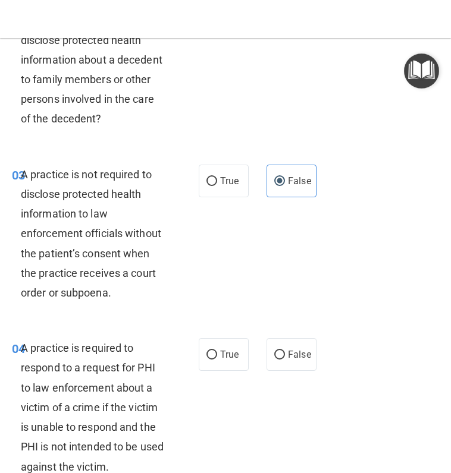
radio input "true"
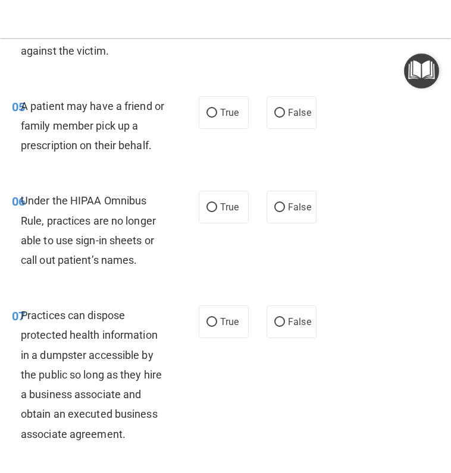
scroll to position [773, 0]
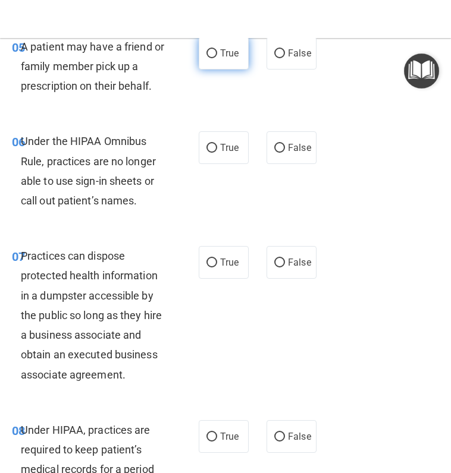
click at [212, 65] on label "True" at bounding box center [224, 53] width 50 height 33
click at [212, 58] on input "True" at bounding box center [211, 53] width 11 height 9
radio input "true"
click at [279, 150] on label "False" at bounding box center [291, 147] width 50 height 33
click at [279, 150] on input "False" at bounding box center [279, 148] width 11 height 9
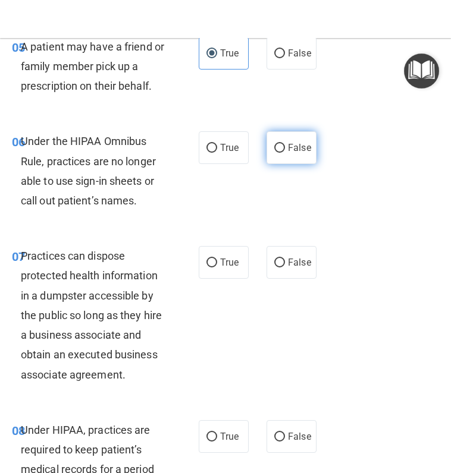
radio input "true"
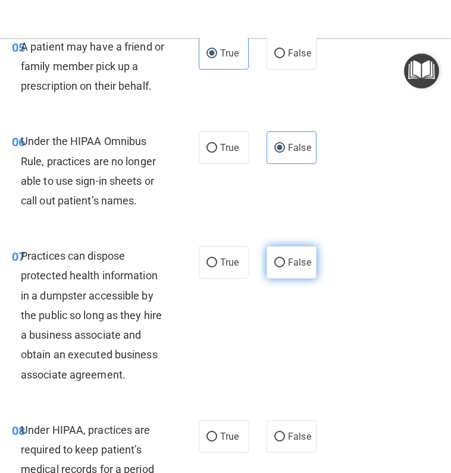
click at [279, 261] on input "False" at bounding box center [279, 263] width 11 height 9
radio input "true"
drag, startPoint x: 274, startPoint y: 451, endPoint x: 28, endPoint y: 348, distance: 266.3
click at [271, 449] on label "False" at bounding box center [291, 436] width 50 height 33
click at [274, 442] on input "False" at bounding box center [279, 437] width 11 height 9
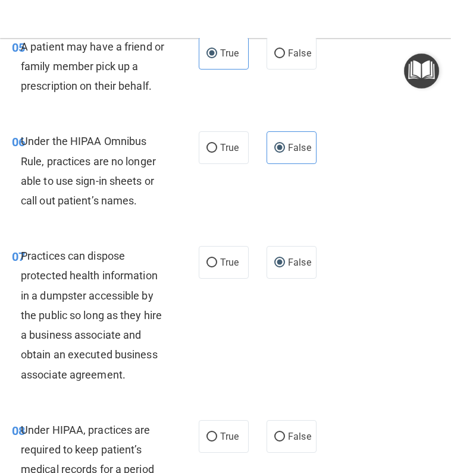
radio input "true"
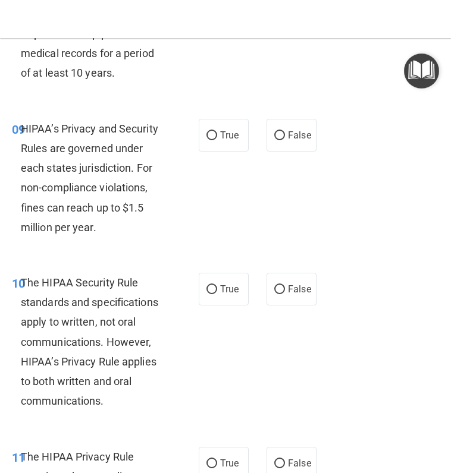
scroll to position [1249, 0]
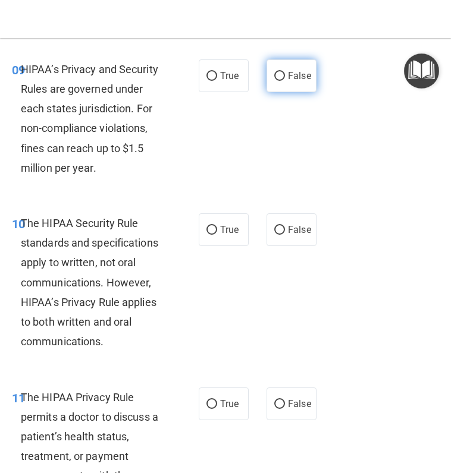
click at [285, 92] on label "False" at bounding box center [291, 75] width 50 height 33
click at [285, 81] on input "False" at bounding box center [279, 76] width 11 height 9
radio input "true"
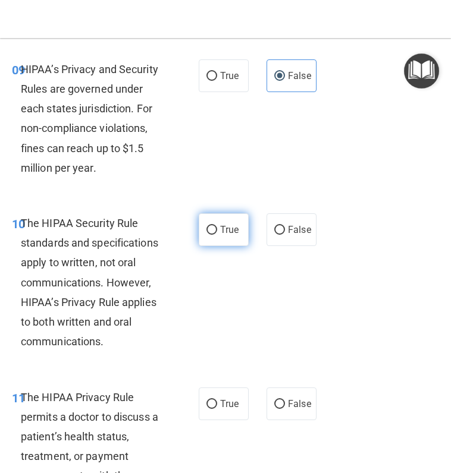
click at [212, 237] on label "True" at bounding box center [224, 229] width 50 height 33
click at [212, 235] on input "True" at bounding box center [211, 230] width 11 height 9
radio input "true"
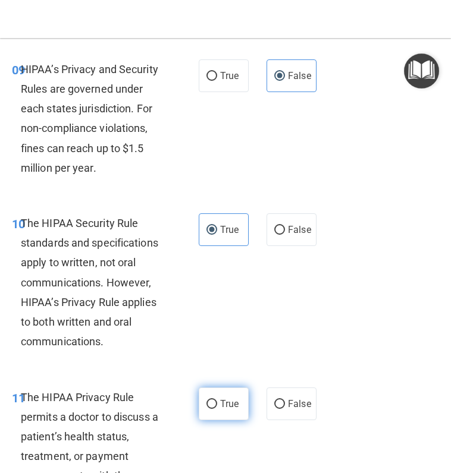
click at [215, 413] on label "True" at bounding box center [224, 404] width 50 height 33
click at [215, 409] on input "True" at bounding box center [211, 404] width 11 height 9
radio input "true"
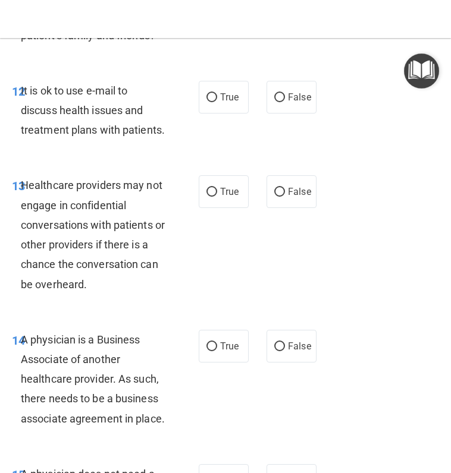
scroll to position [1724, 0]
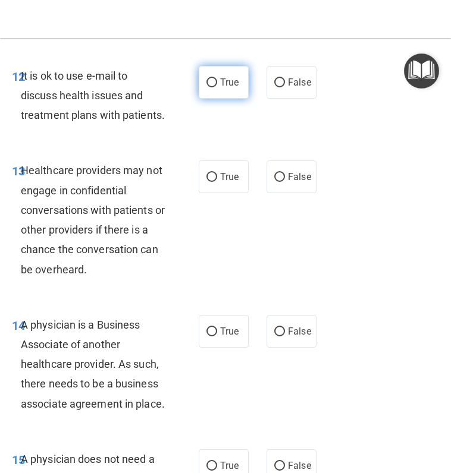
click at [226, 99] on label "True" at bounding box center [224, 82] width 50 height 33
click at [217, 87] on input "True" at bounding box center [211, 82] width 11 height 9
radio input "true"
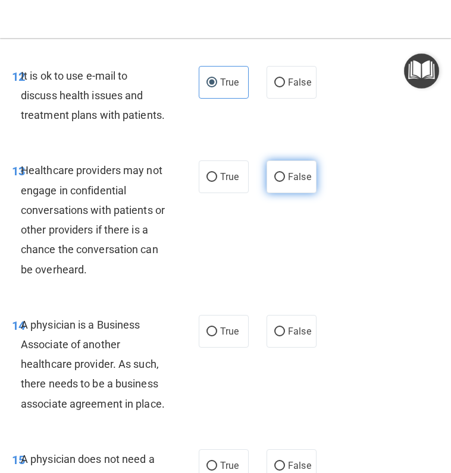
click at [297, 183] on span "False" at bounding box center [299, 176] width 23 height 11
click at [285, 182] on input "False" at bounding box center [279, 177] width 11 height 9
radio input "true"
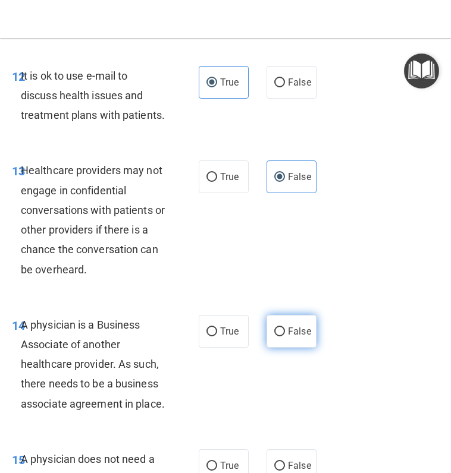
drag, startPoint x: 270, startPoint y: 364, endPoint x: 262, endPoint y: 360, distance: 9.3
click at [270, 348] on label "False" at bounding box center [291, 331] width 50 height 33
click at [274, 337] on input "False" at bounding box center [279, 332] width 11 height 9
radio input "true"
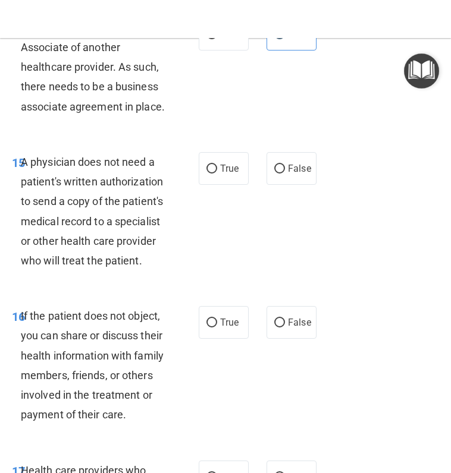
scroll to position [2081, 0]
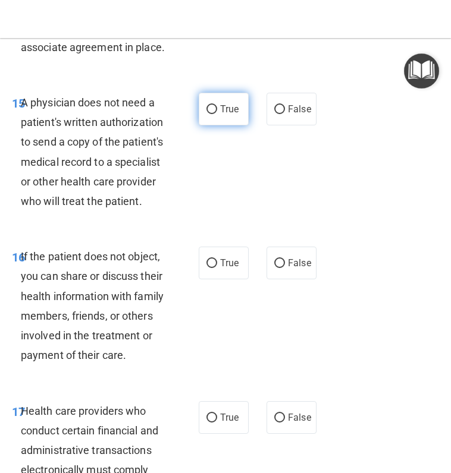
click at [230, 115] on span "True" at bounding box center [229, 108] width 18 height 11
click at [217, 114] on input "True" at bounding box center [211, 109] width 11 height 9
radio input "true"
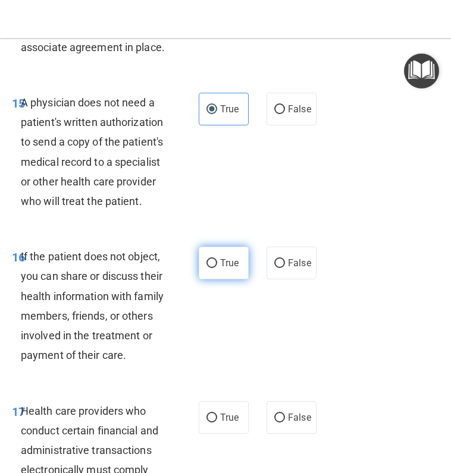
click at [228, 325] on div "16 If the patient does not object, you can share or discuss their health inform…" at bounding box center [225, 309] width 445 height 154
click at [230, 279] on label "True" at bounding box center [224, 263] width 50 height 33
click at [217, 268] on input "True" at bounding box center [211, 263] width 11 height 9
radio input "true"
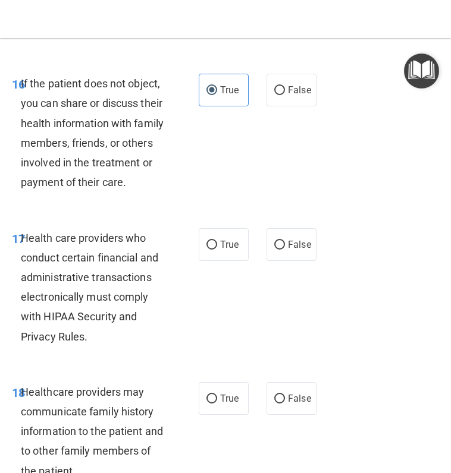
scroll to position [2260, 0]
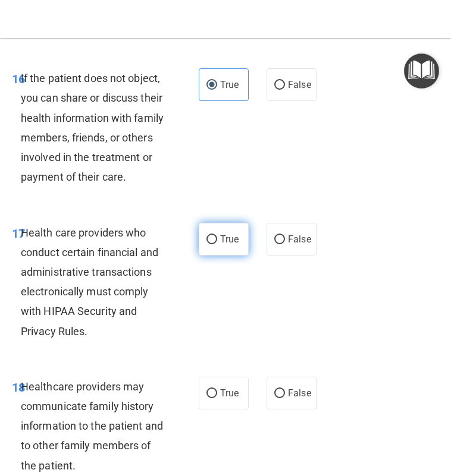
click at [210, 244] on input "True" at bounding box center [211, 239] width 11 height 9
radio input "true"
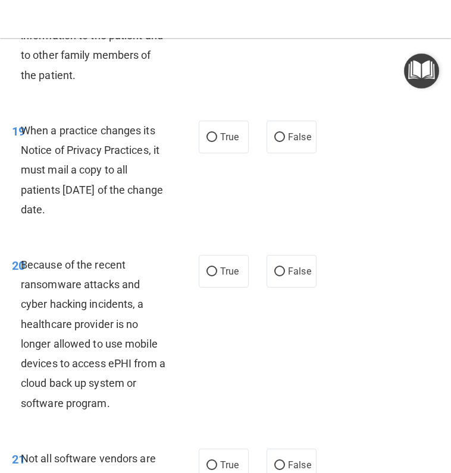
scroll to position [2676, 0]
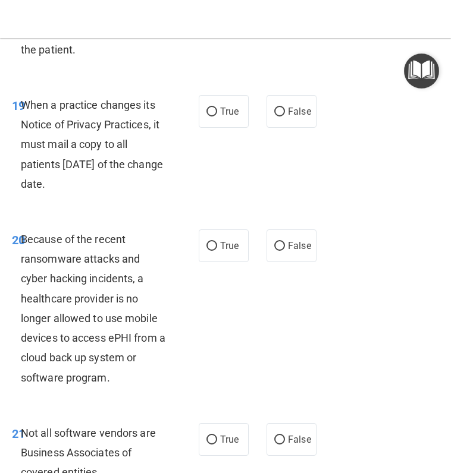
radio input "true"
click at [288, 117] on span "False" at bounding box center [299, 111] width 23 height 11
click at [284, 117] on input "False" at bounding box center [279, 112] width 11 height 9
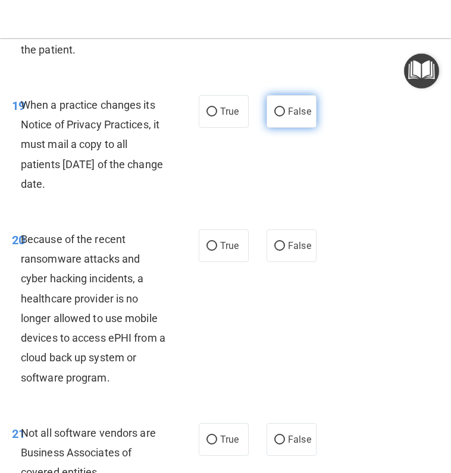
radio input "true"
click at [288, 252] on span "False" at bounding box center [299, 245] width 23 height 11
click at [282, 251] on input "False" at bounding box center [279, 246] width 11 height 9
radio input "true"
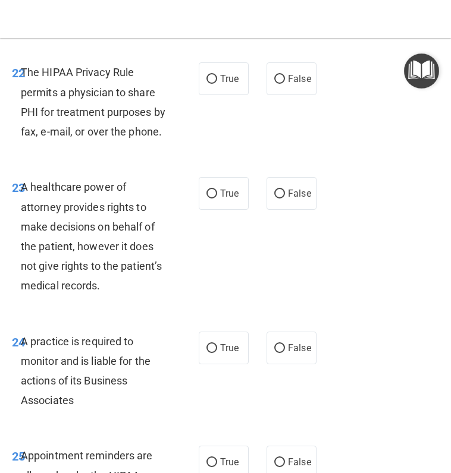
scroll to position [3152, 0]
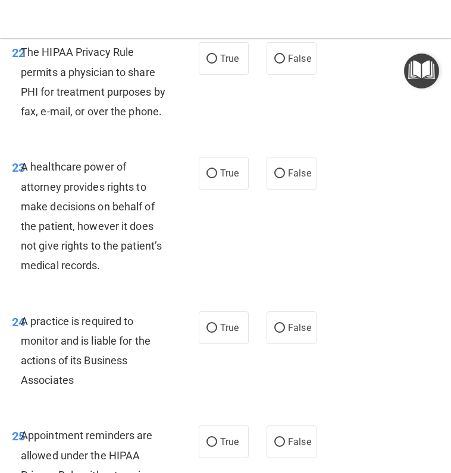
radio input "true"
click at [213, 75] on label "True" at bounding box center [224, 58] width 50 height 33
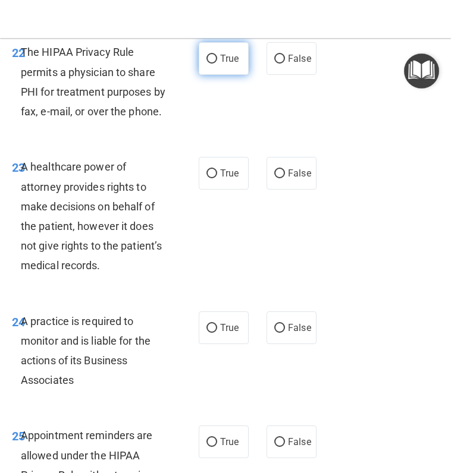
click at [213, 64] on input "True" at bounding box center [211, 59] width 11 height 9
radio input "true"
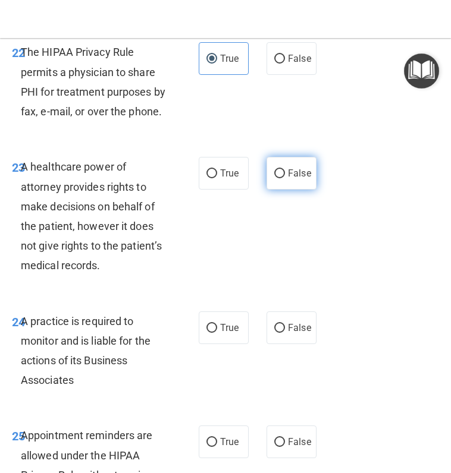
click at [288, 179] on span "False" at bounding box center [299, 173] width 23 height 11
click at [285, 178] on input "False" at bounding box center [279, 173] width 11 height 9
radio input "true"
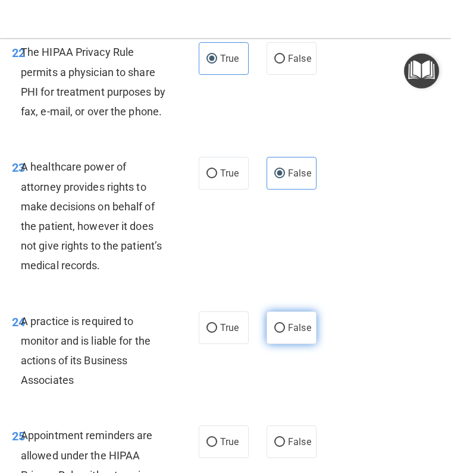
click at [283, 344] on label "False" at bounding box center [291, 328] width 50 height 33
click at [283, 333] on input "False" at bounding box center [279, 328] width 11 height 9
radio input "true"
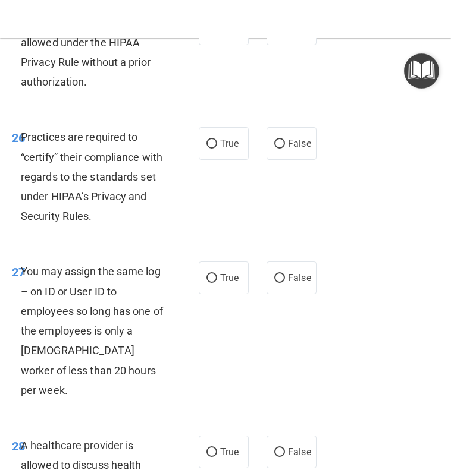
scroll to position [3568, 0]
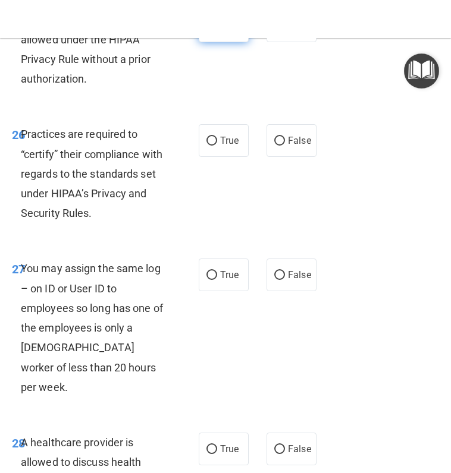
click at [221, 32] on span "True" at bounding box center [229, 25] width 18 height 11
click at [217, 31] on input "True" at bounding box center [211, 26] width 11 height 9
radio input "true"
click at [289, 146] on span "False" at bounding box center [299, 140] width 23 height 11
click at [285, 146] on input "False" at bounding box center [279, 141] width 11 height 9
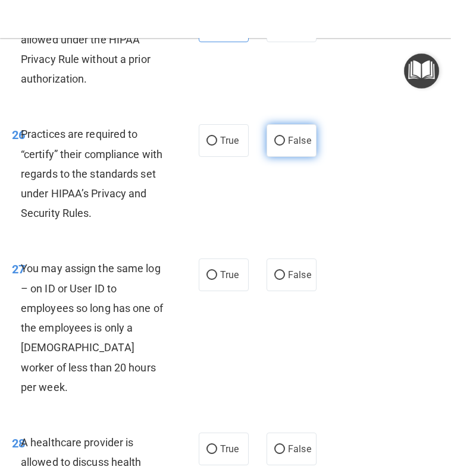
radio input "true"
click at [291, 291] on label "False" at bounding box center [291, 275] width 50 height 33
click at [285, 280] on input "False" at bounding box center [279, 275] width 11 height 9
radio input "true"
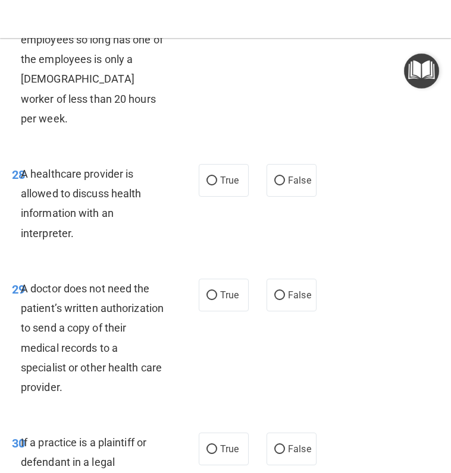
scroll to position [3925, 0]
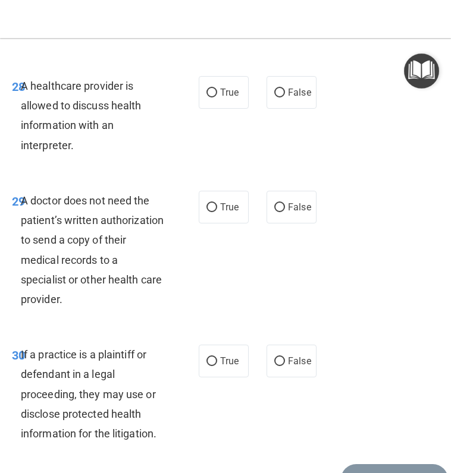
click at [234, 176] on div "28 A healthcare provider is allowed to discuss health information with an inter…" at bounding box center [225, 118] width 445 height 115
click at [219, 109] on label "True" at bounding box center [224, 92] width 50 height 33
click at [217, 98] on input "True" at bounding box center [211, 93] width 11 height 9
radio input "true"
click at [221, 213] on span "True" at bounding box center [229, 207] width 18 height 11
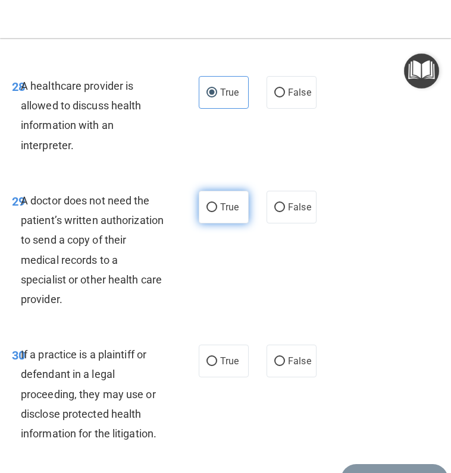
click at [217, 212] on input "True" at bounding box center [211, 207] width 11 height 9
radio input "true"
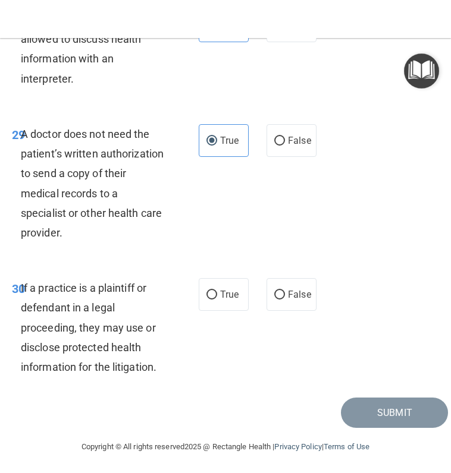
scroll to position [4093, 0]
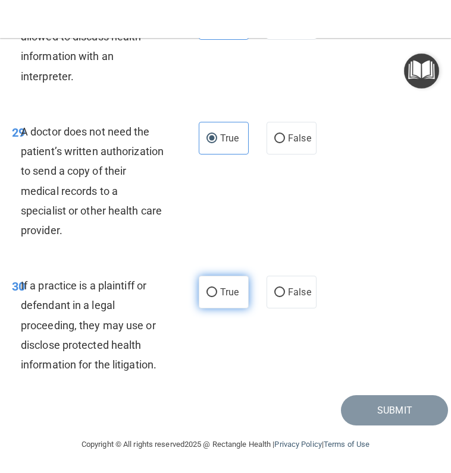
click at [213, 294] on label "True" at bounding box center [224, 292] width 50 height 33
click at [213, 294] on input "True" at bounding box center [211, 292] width 11 height 9
radio input "true"
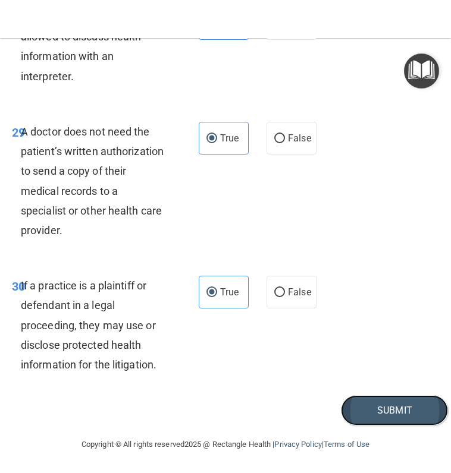
click at [347, 413] on button "Submit" at bounding box center [394, 410] width 107 height 30
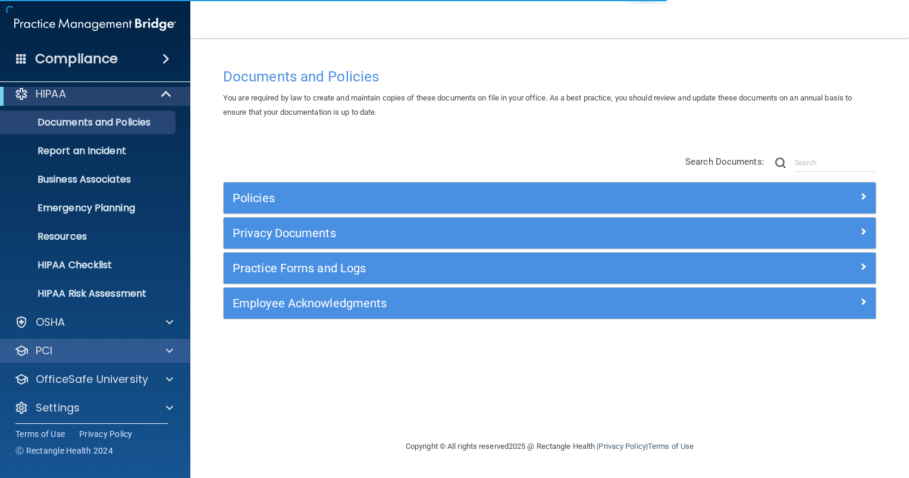
scroll to position [15, 0]
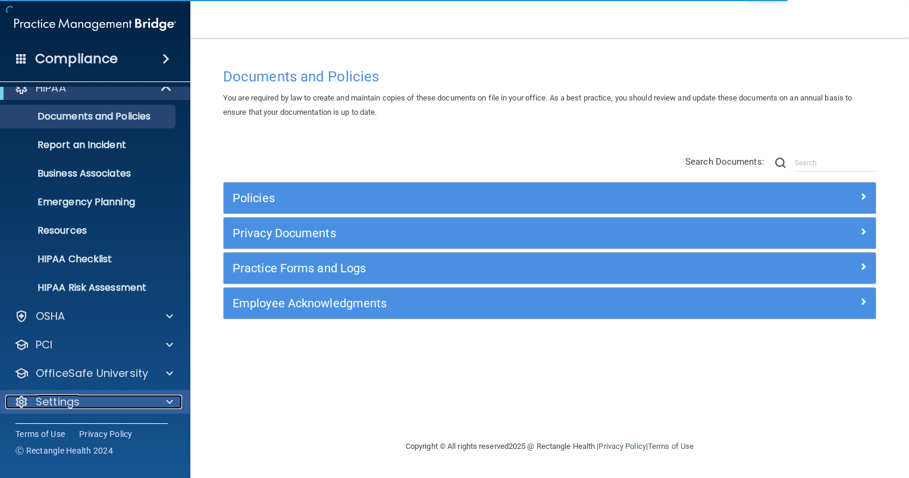
click at [87, 401] on div "Settings" at bounding box center [78, 402] width 147 height 14
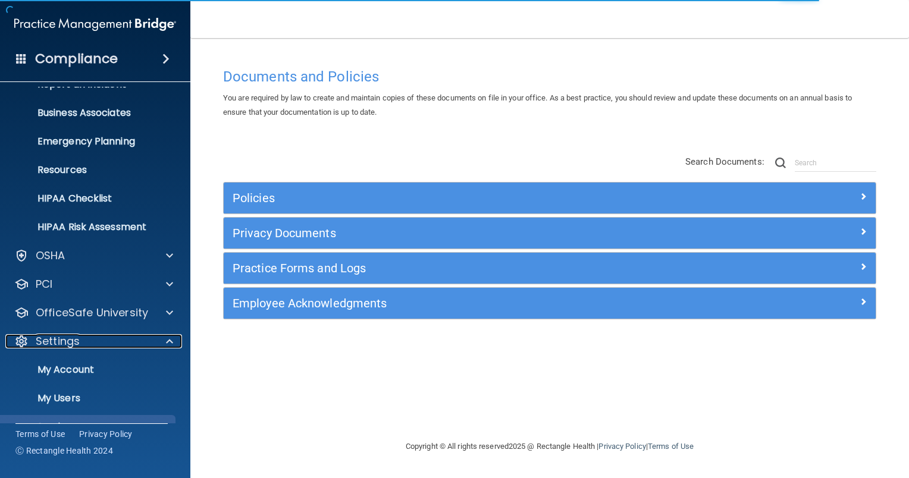
scroll to position [129, 0]
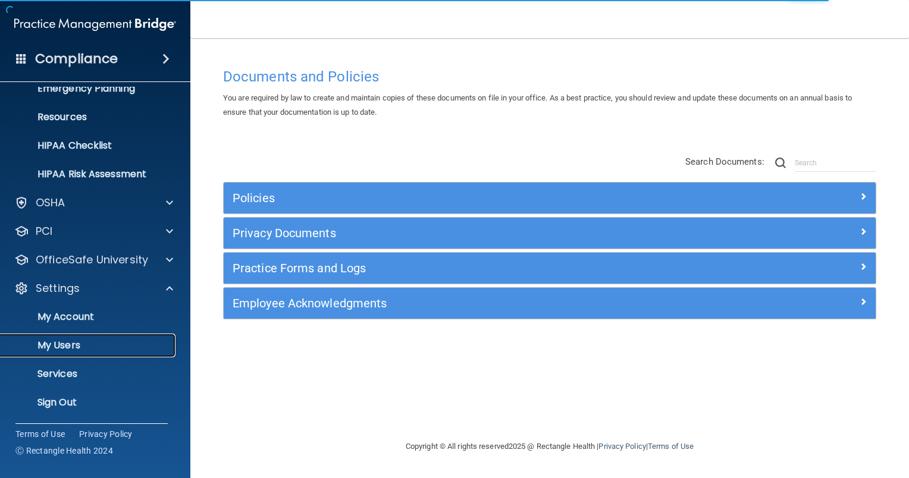
click at [74, 338] on link "My Users" at bounding box center [81, 346] width 187 height 24
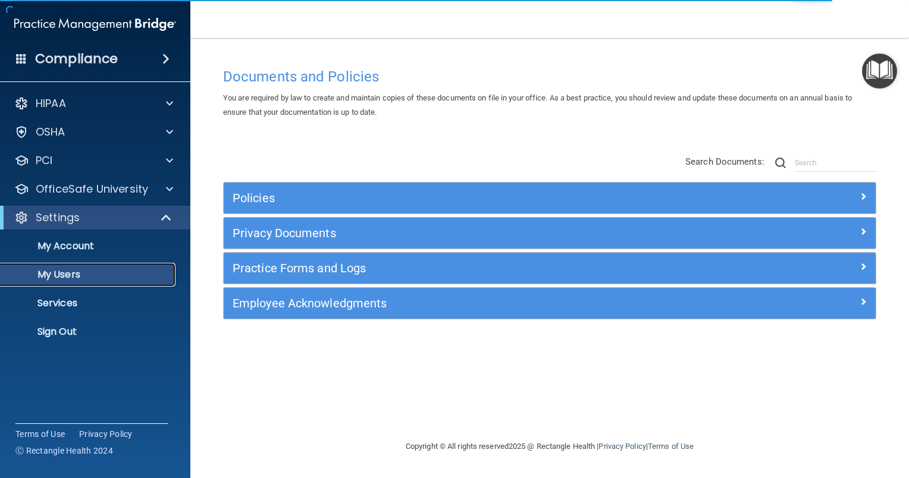
select select "20"
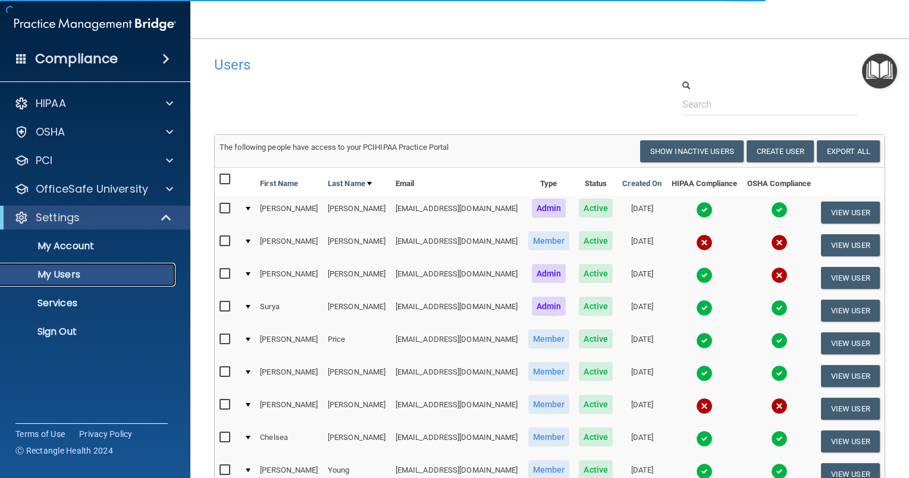
click at [87, 274] on p "My Users" at bounding box center [89, 275] width 162 height 12
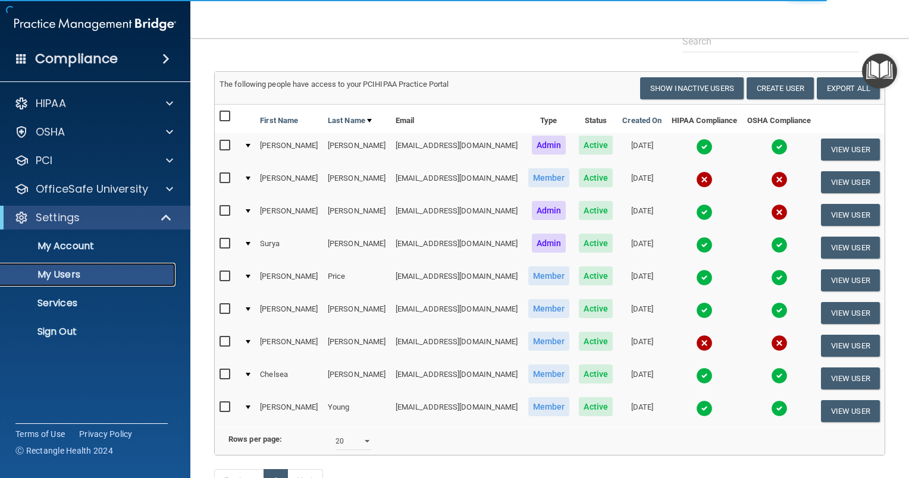
scroll to position [161, 0]
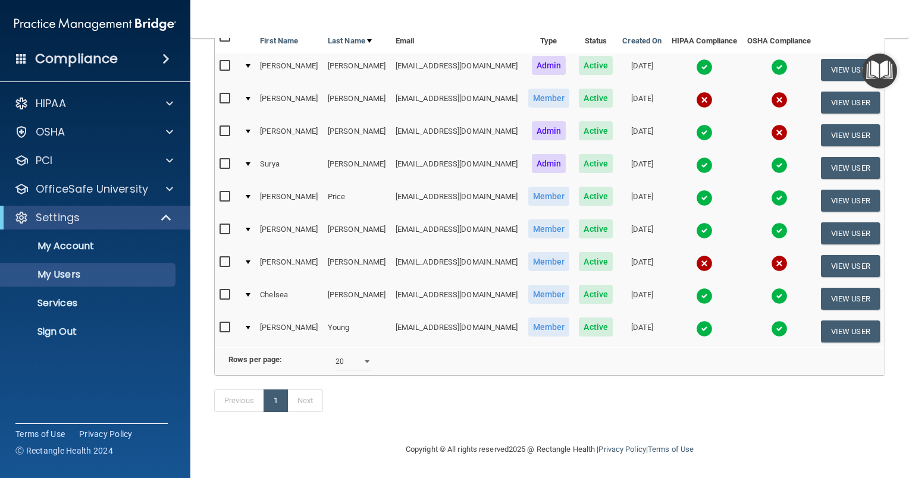
click at [228, 257] on input "checkbox" at bounding box center [226, 262] width 14 height 10
checkbox input "true"
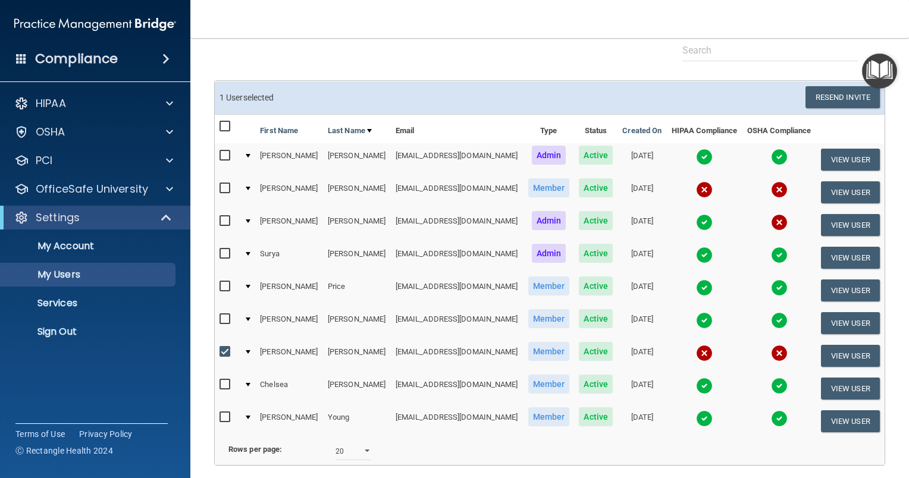
scroll to position [161, 0]
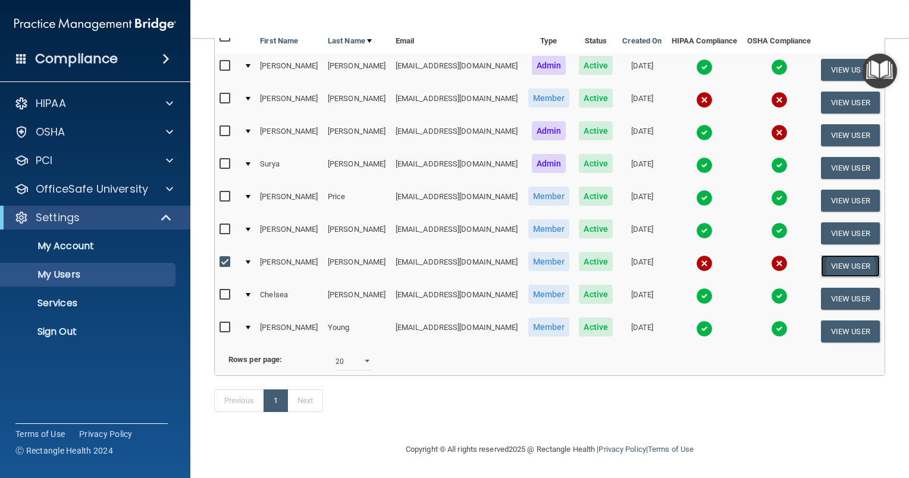
click at [849, 255] on button "View User" at bounding box center [850, 266] width 59 height 22
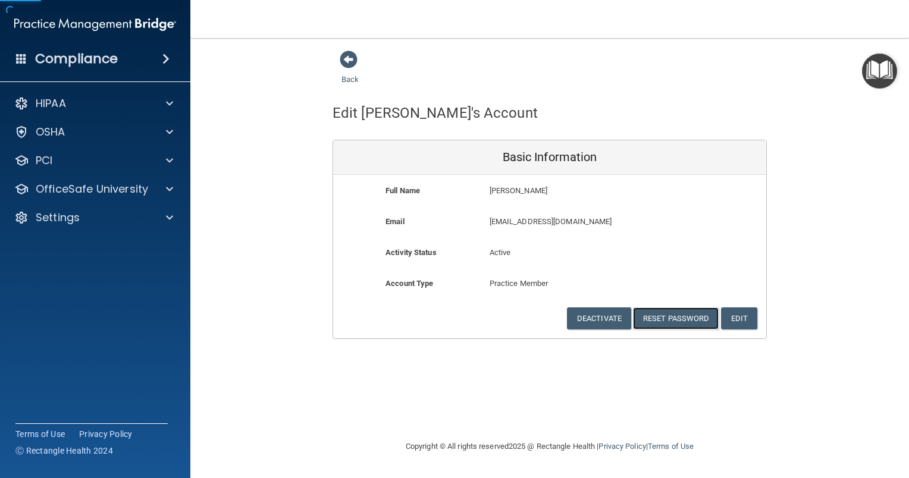
click at [633, 329] on div "Deactivate Reset Password Edit Cancel Save Information" at bounding box center [549, 318] width 433 height 22
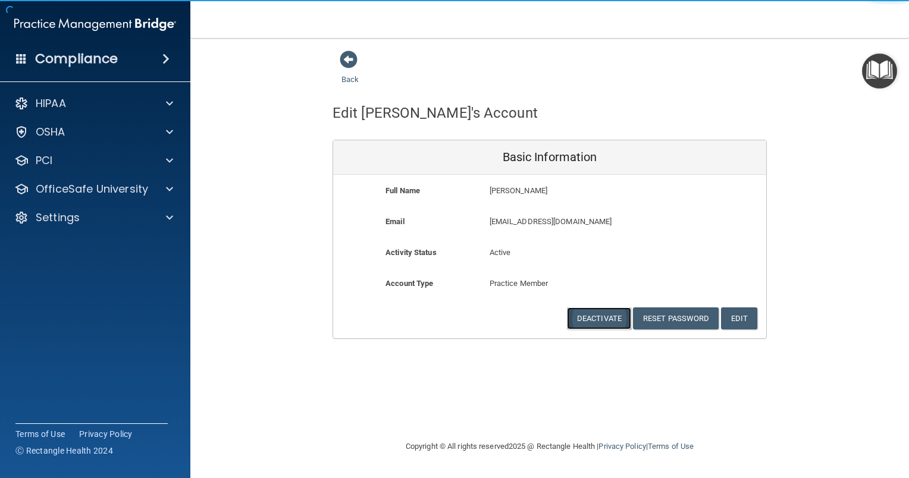
click at [618, 321] on button "Deactivate" at bounding box center [599, 318] width 64 height 22
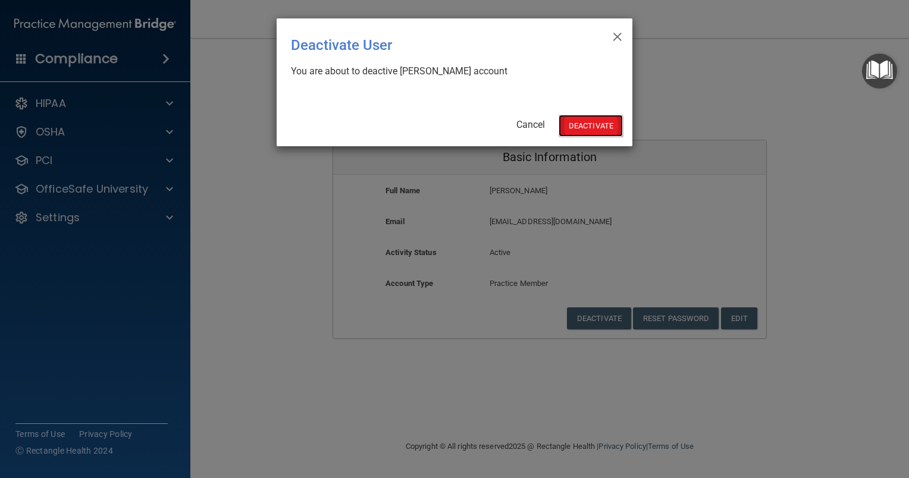
click at [597, 126] on button "Deactivate" at bounding box center [590, 126] width 64 height 22
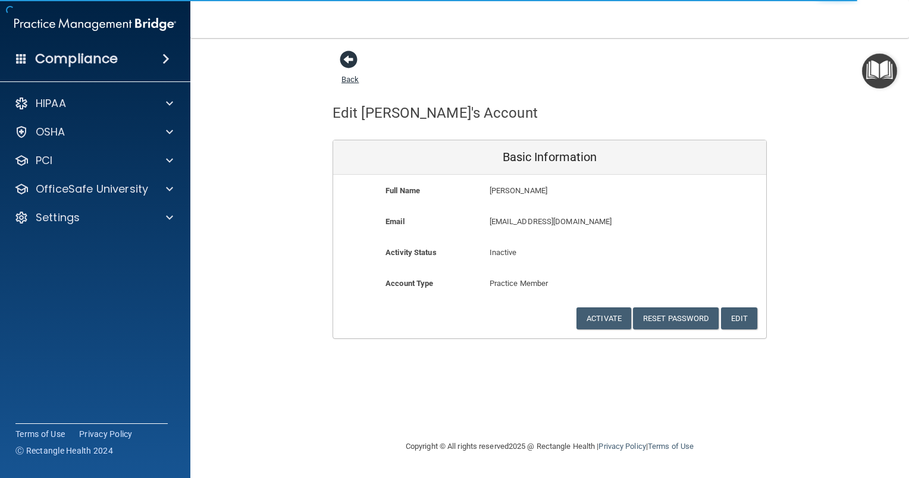
click at [351, 61] on span at bounding box center [349, 60] width 18 height 18
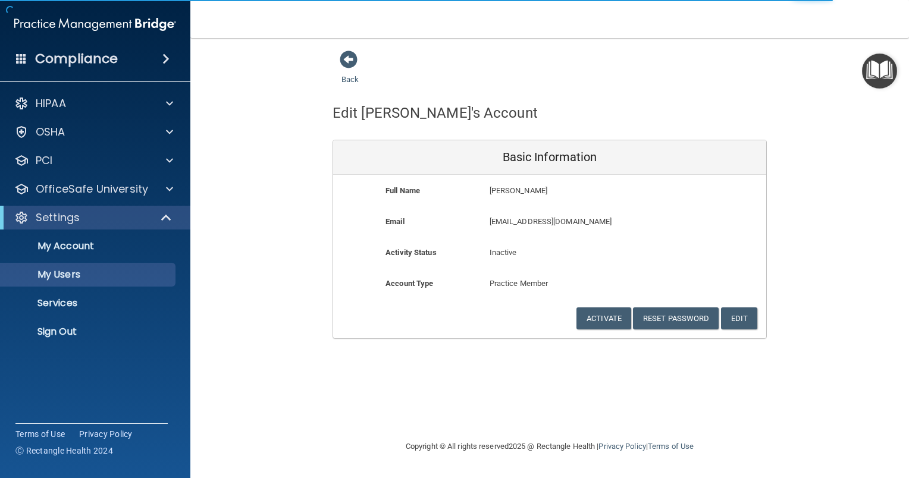
select select "20"
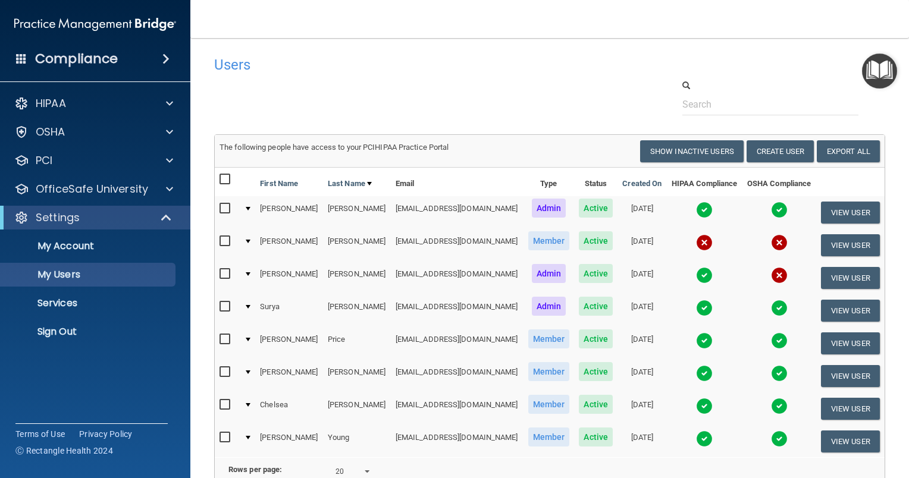
click at [249, 208] on div at bounding box center [248, 209] width 5 height 4
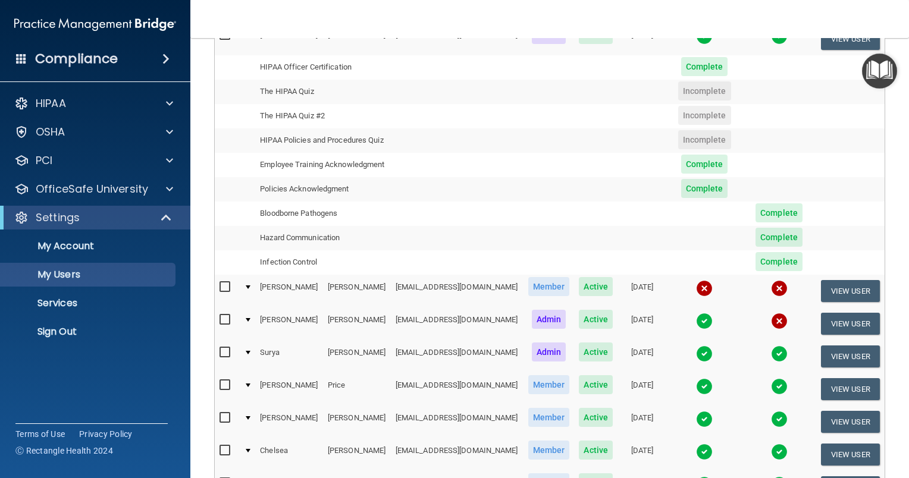
scroll to position [178, 0]
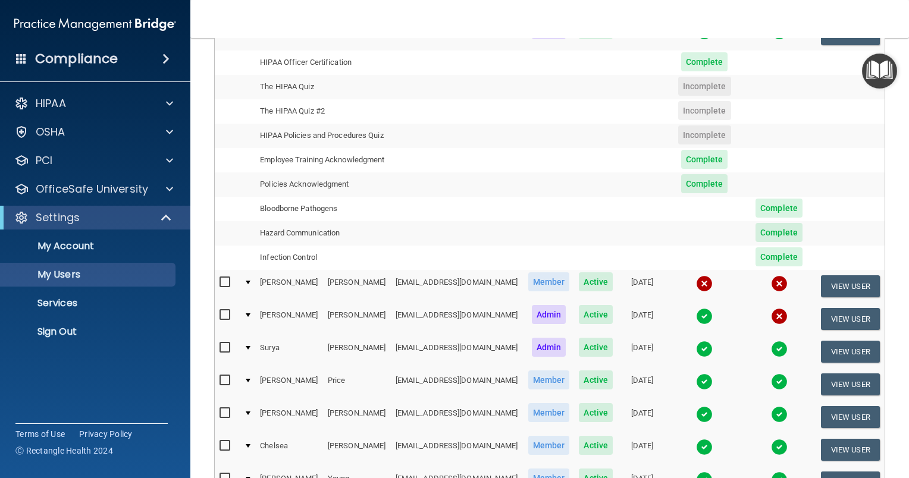
click at [243, 303] on td at bounding box center [247, 286] width 16 height 33
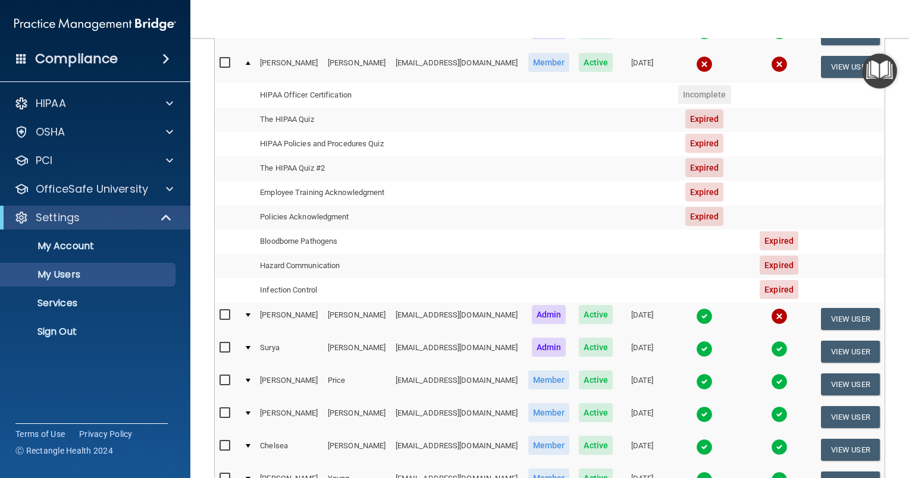
click at [252, 335] on td at bounding box center [247, 319] width 16 height 33
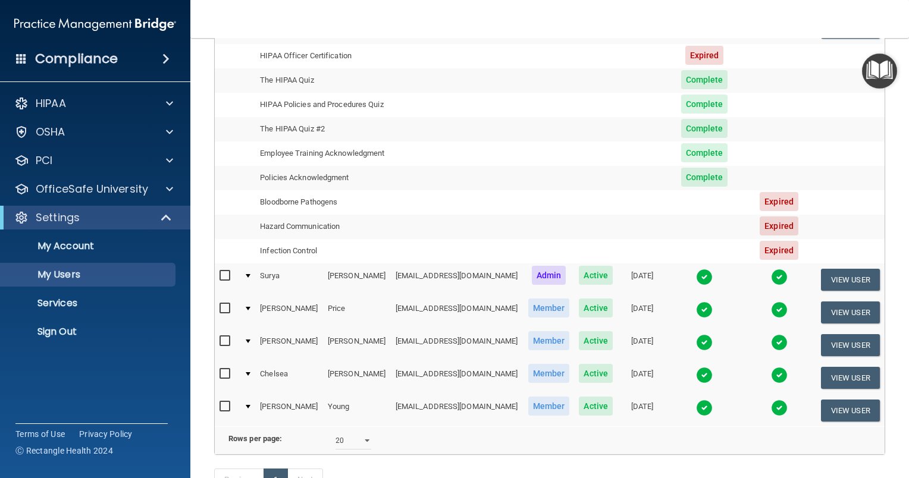
scroll to position [297, 0]
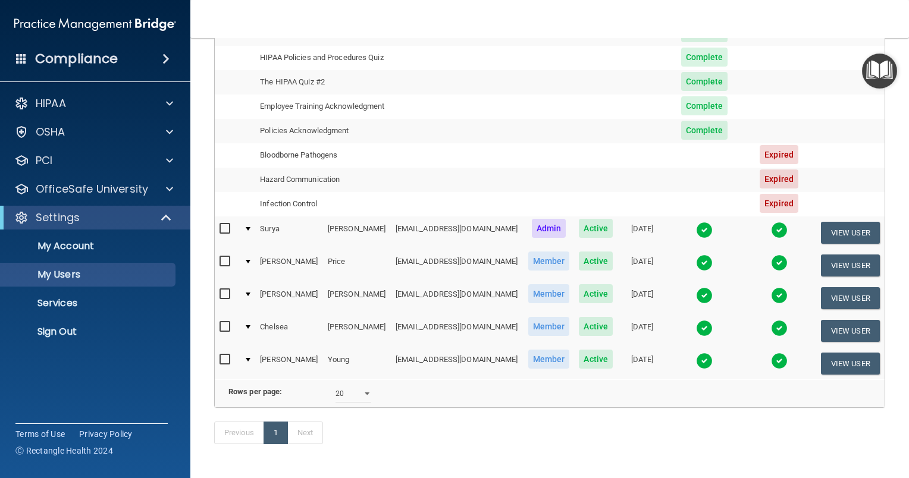
click at [250, 231] on div at bounding box center [248, 229] width 5 height 4
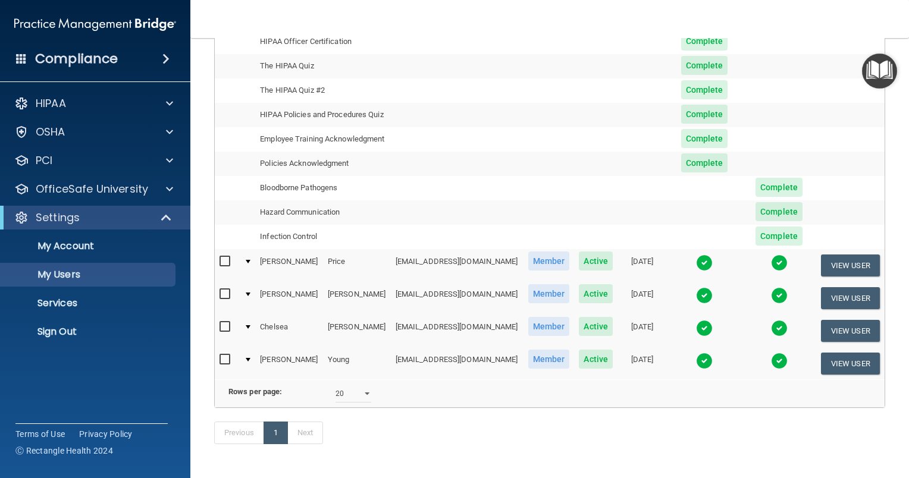
click at [250, 263] on div at bounding box center [248, 262] width 5 height 4
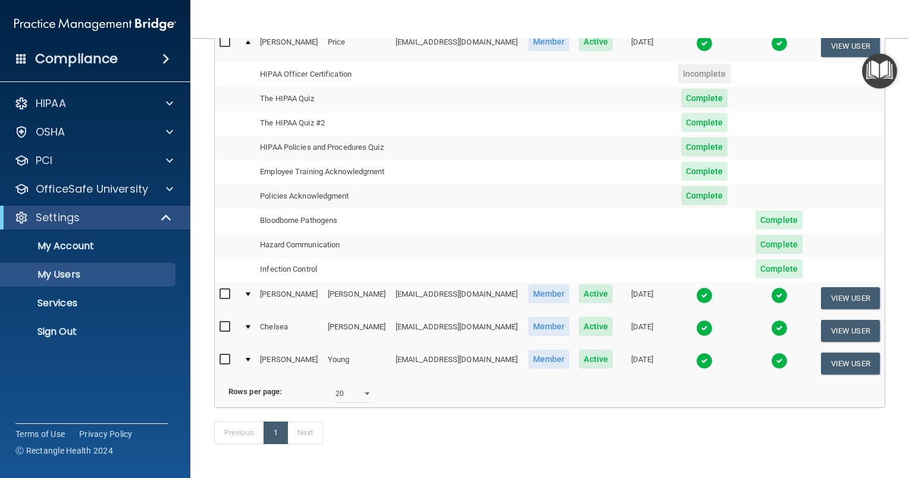
click at [244, 347] on td at bounding box center [247, 331] width 16 height 33
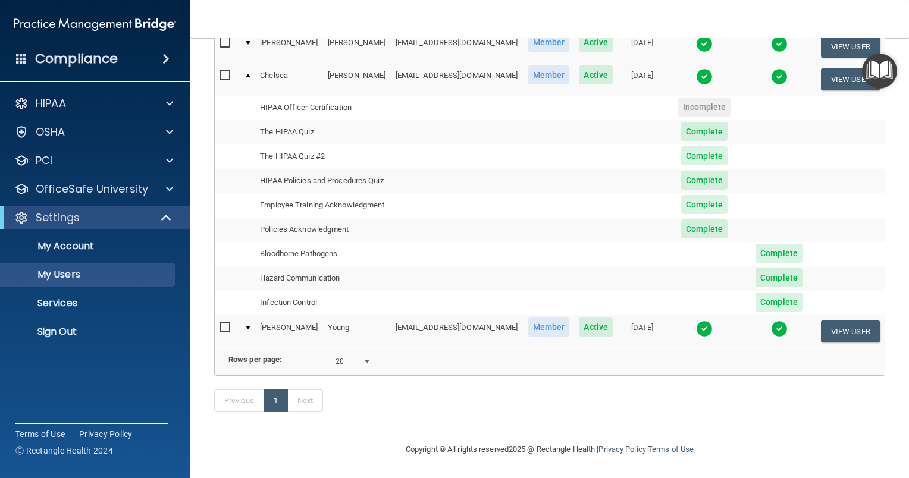
scroll to position [386, 0]
click at [250, 315] on td at bounding box center [247, 331] width 16 height 32
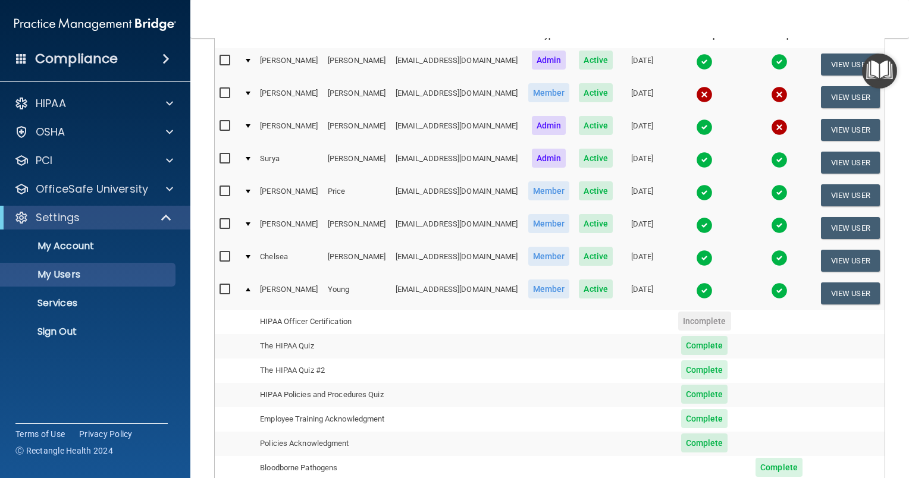
scroll to position [89, 0]
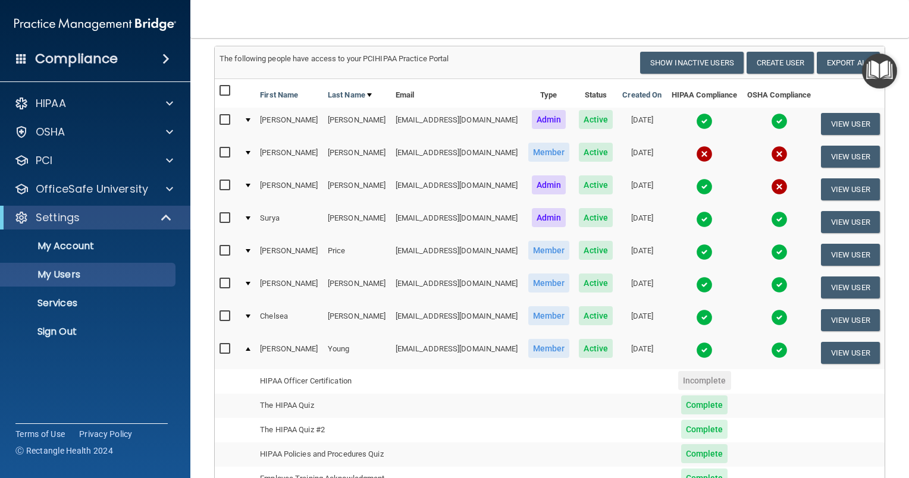
click at [249, 351] on div at bounding box center [248, 349] width 5 height 4
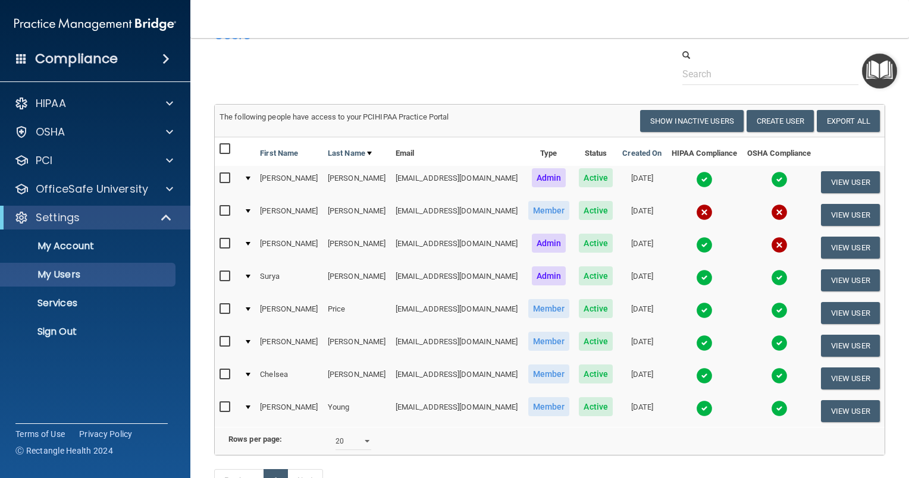
scroll to position [0, 0]
